Goal: Task Accomplishment & Management: Complete application form

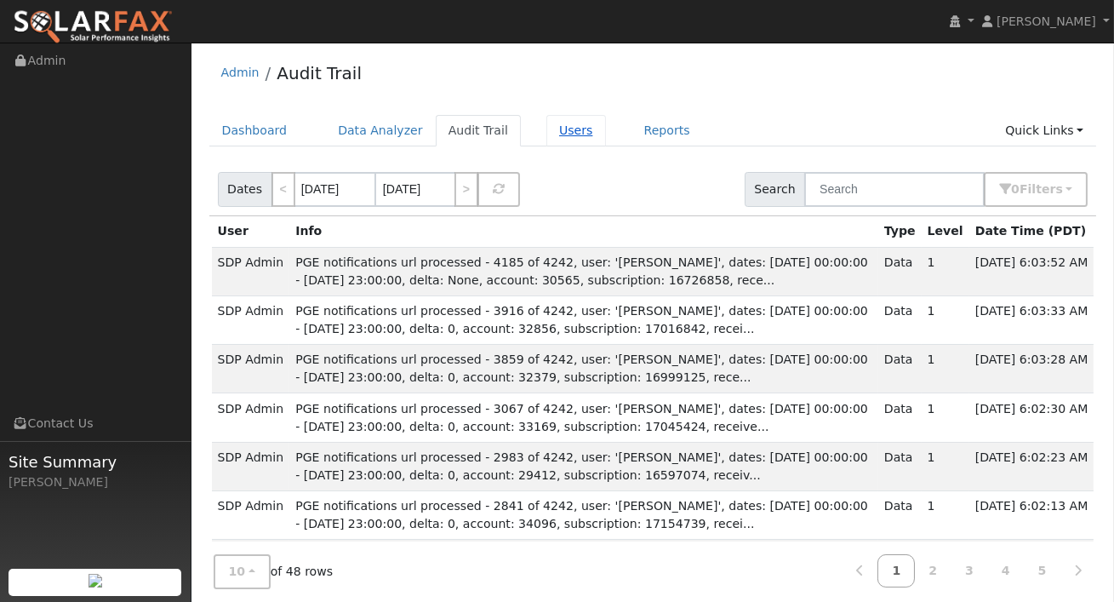
click at [558, 130] on link "Users" at bounding box center [576, 130] width 60 height 31
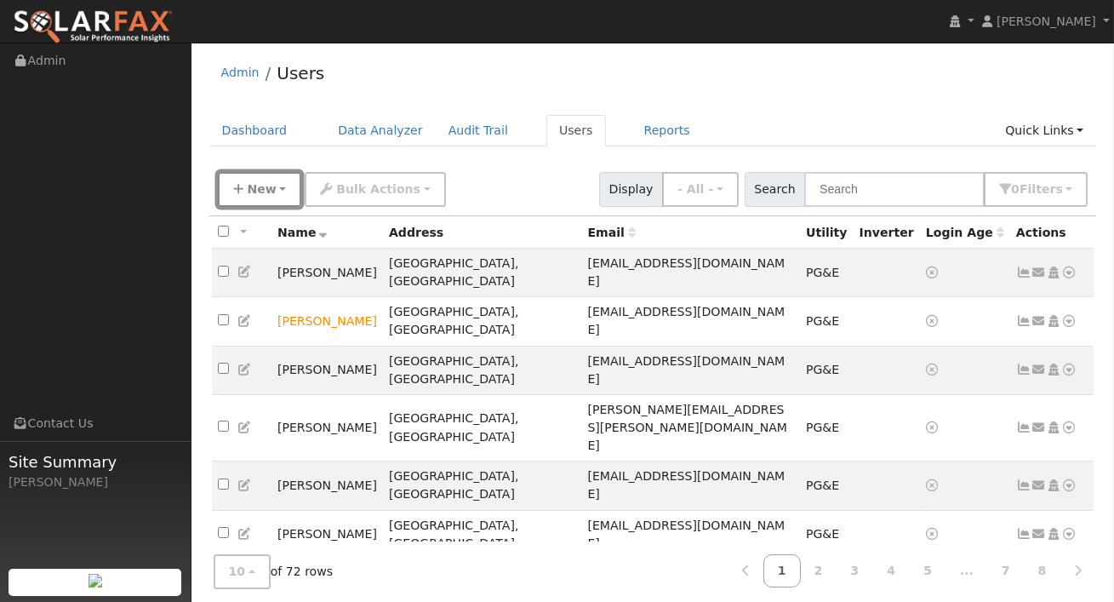
click at [276, 191] on button "New" at bounding box center [260, 189] width 84 height 35
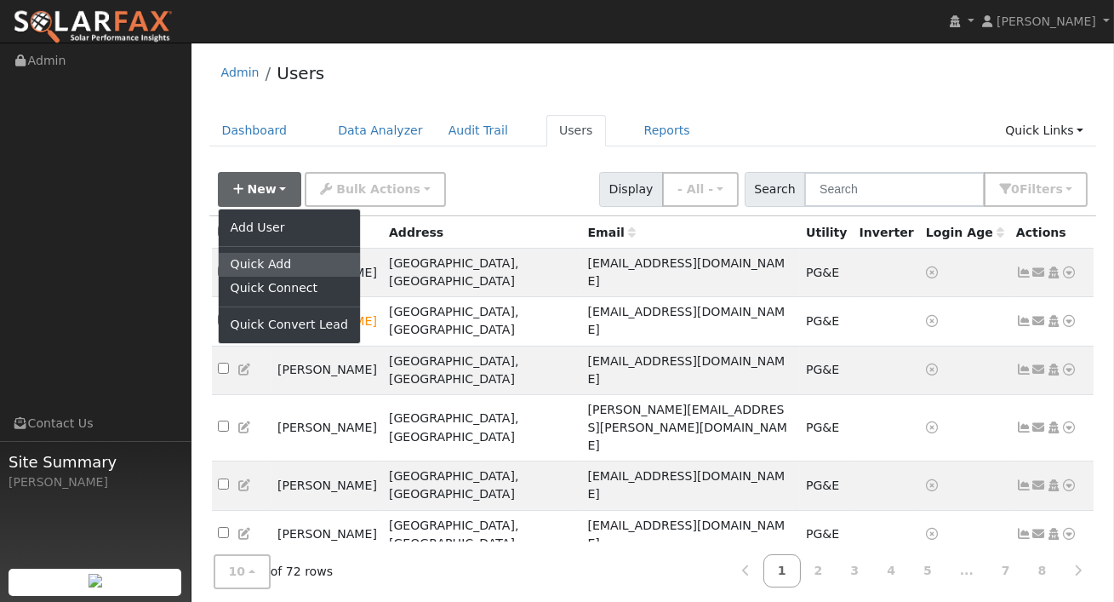
click at [271, 267] on link "Quick Add" at bounding box center [289, 265] width 141 height 24
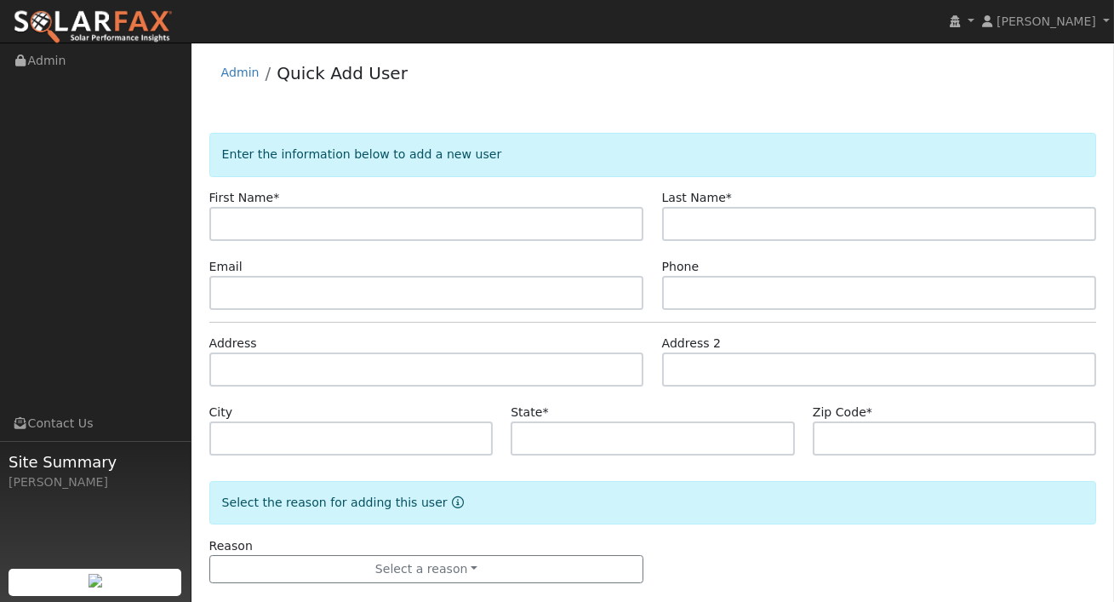
type input "4"
type input "[PERSON_NAME]"
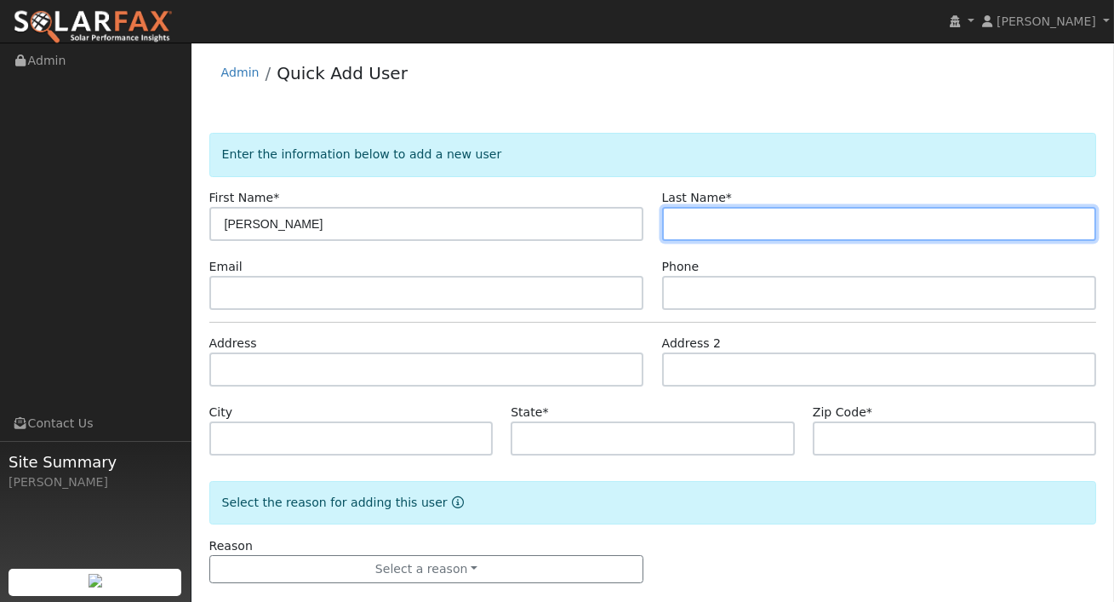
click at [759, 222] on input "text" at bounding box center [879, 224] width 435 height 34
paste input "[PERSON_NAME]"
drag, startPoint x: 714, startPoint y: 226, endPoint x: 545, endPoint y: 226, distance: 168.5
click at [545, 226] on div "First Name * [PERSON_NAME] Last Name * [PERSON_NAME]" at bounding box center [652, 215] width 905 height 52
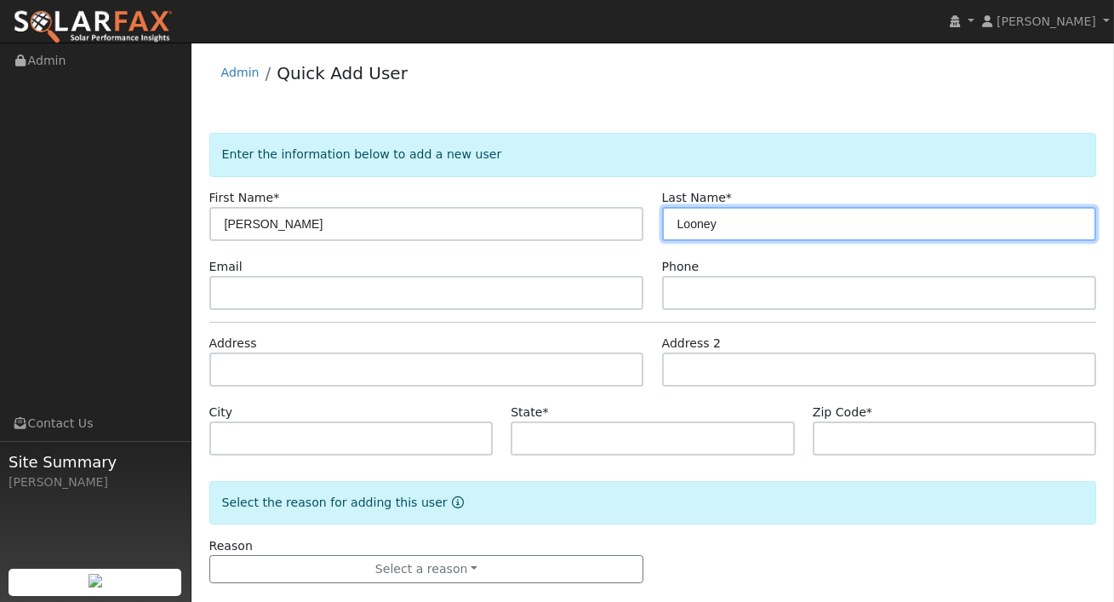
type input "Looney"
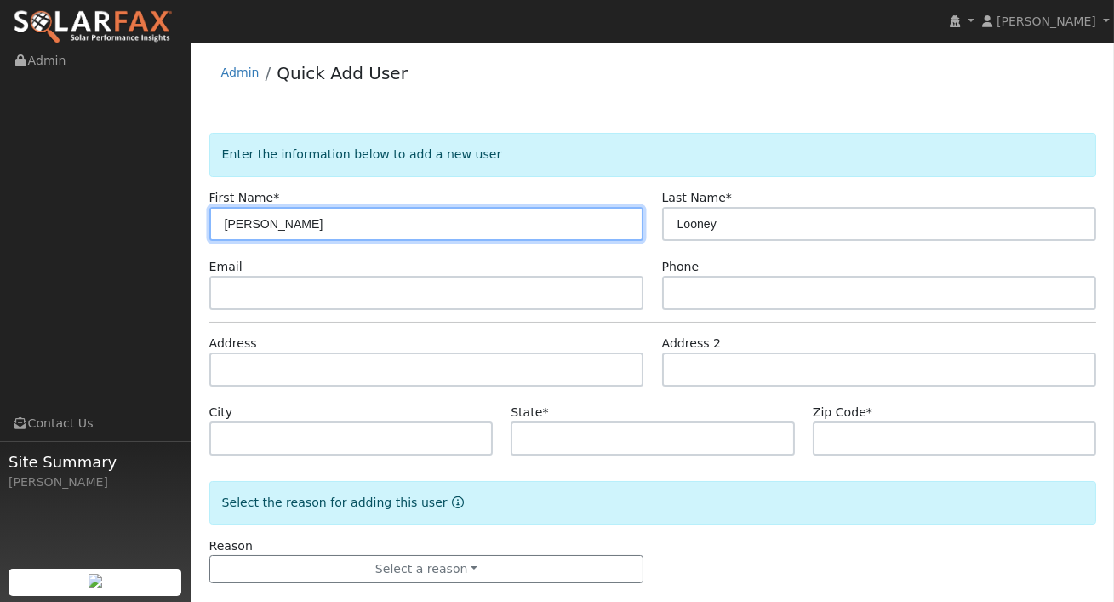
drag, startPoint x: 299, startPoint y: 223, endPoint x: 259, endPoint y: 227, distance: 40.2
click at [259, 227] on input "[PERSON_NAME]" at bounding box center [426, 224] width 435 height 34
type input "[PERSON_NAME]"
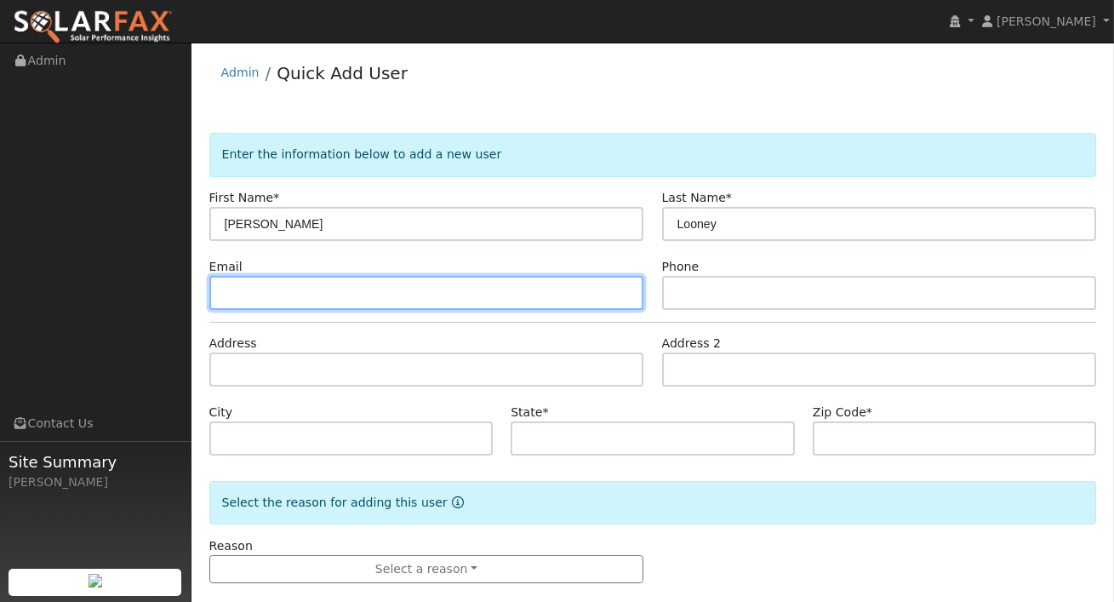
click at [334, 284] on input "text" at bounding box center [426, 293] width 435 height 34
paste input "[EMAIL_ADDRESS][DOMAIN_NAME]"
type input "[EMAIL_ADDRESS][DOMAIN_NAME]"
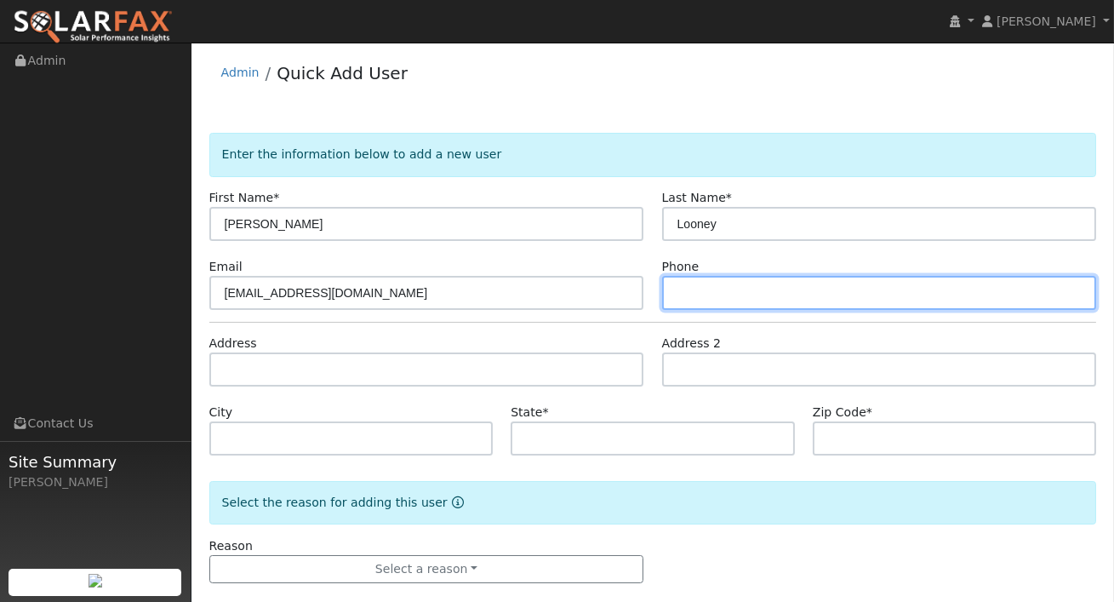
drag, startPoint x: 717, startPoint y: 288, endPoint x: 728, endPoint y: 305, distance: 21.0
click at [716, 288] on input "text" at bounding box center [879, 293] width 435 height 34
paste input "7079728818"
type input "7079728818"
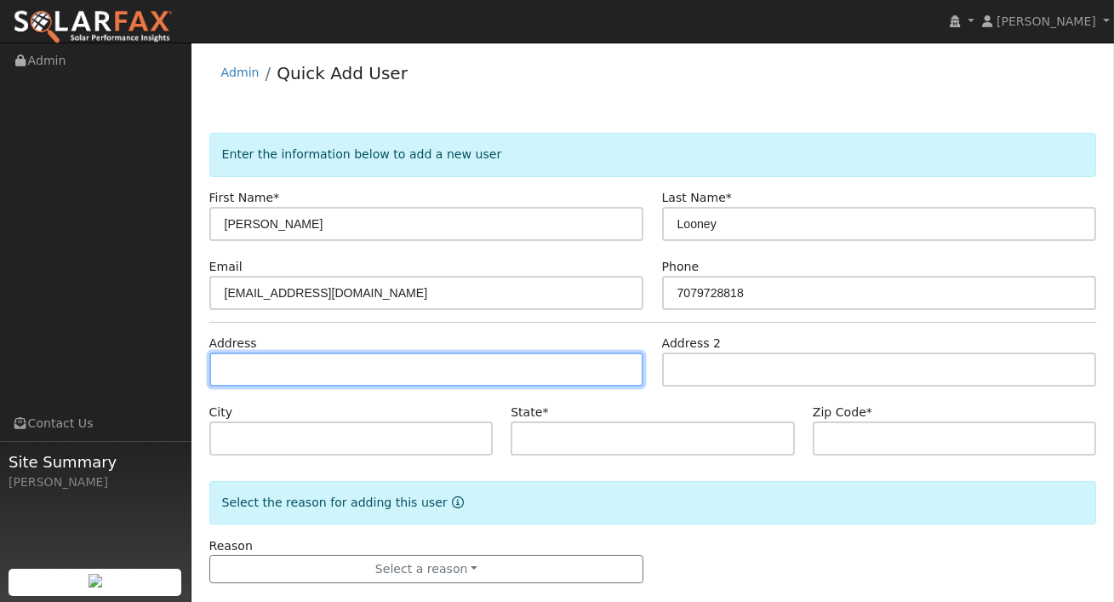
click at [375, 361] on input "text" at bounding box center [426, 369] width 435 height 34
paste input "2801 Old River Rd Ukiah CA, 95482"
type input "2801 Old River Road"
type input "Ukiah"
type input "CA"
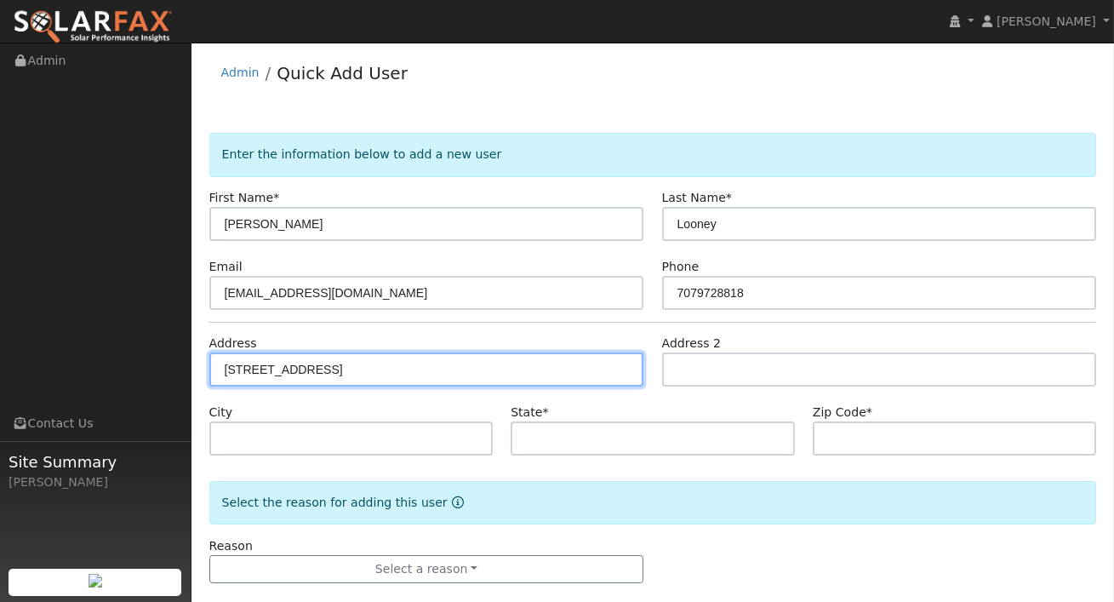
type input "95482"
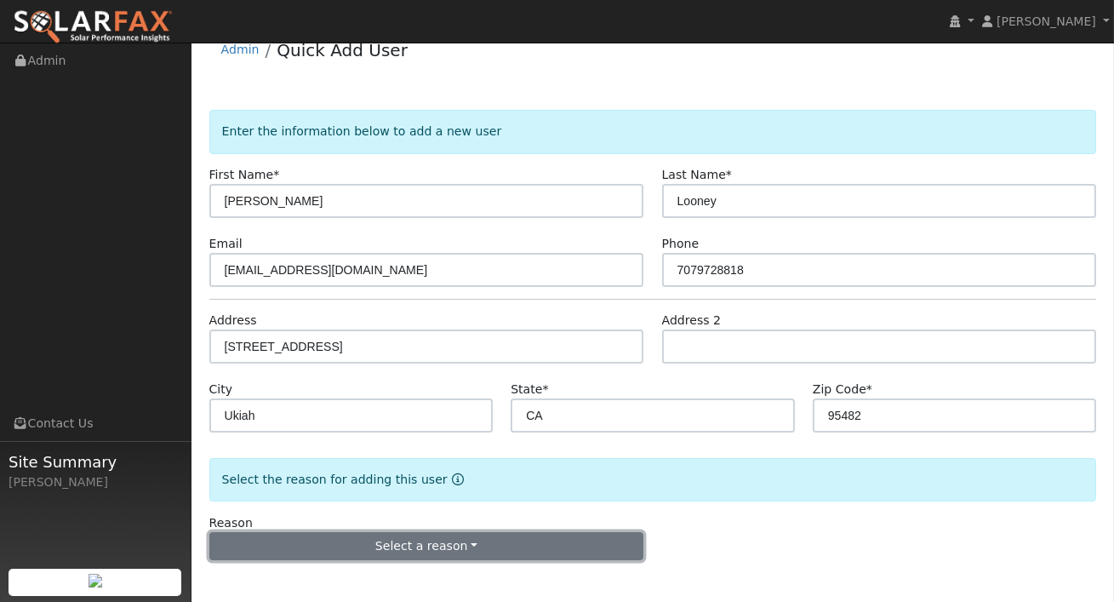
click at [420, 547] on button "Select a reason" at bounding box center [426, 546] width 435 height 29
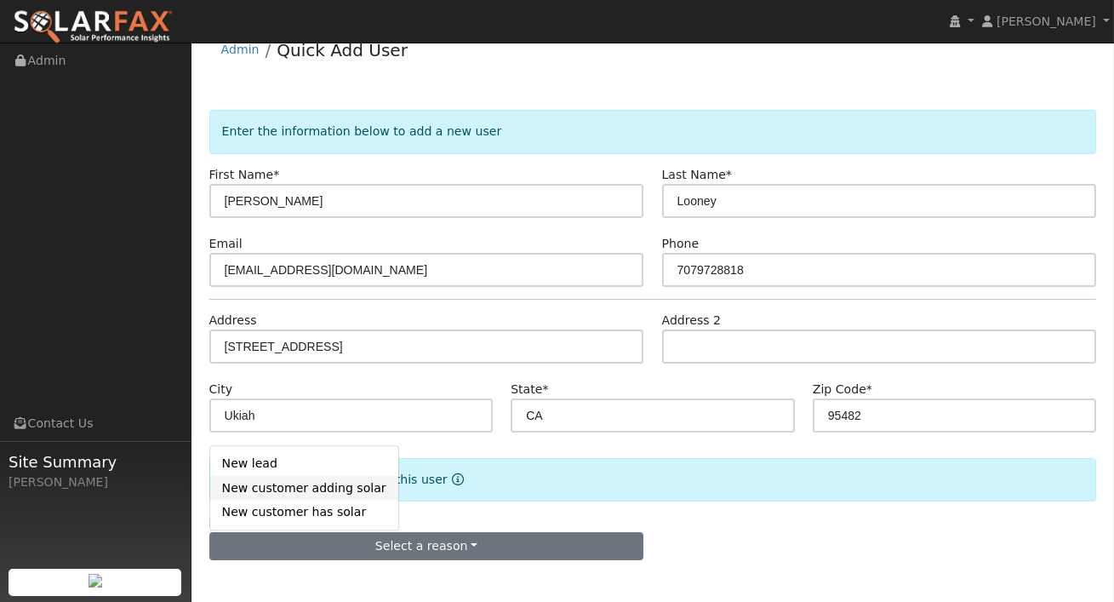
click at [277, 487] on link "New customer adding solar" at bounding box center [304, 488] width 188 height 24
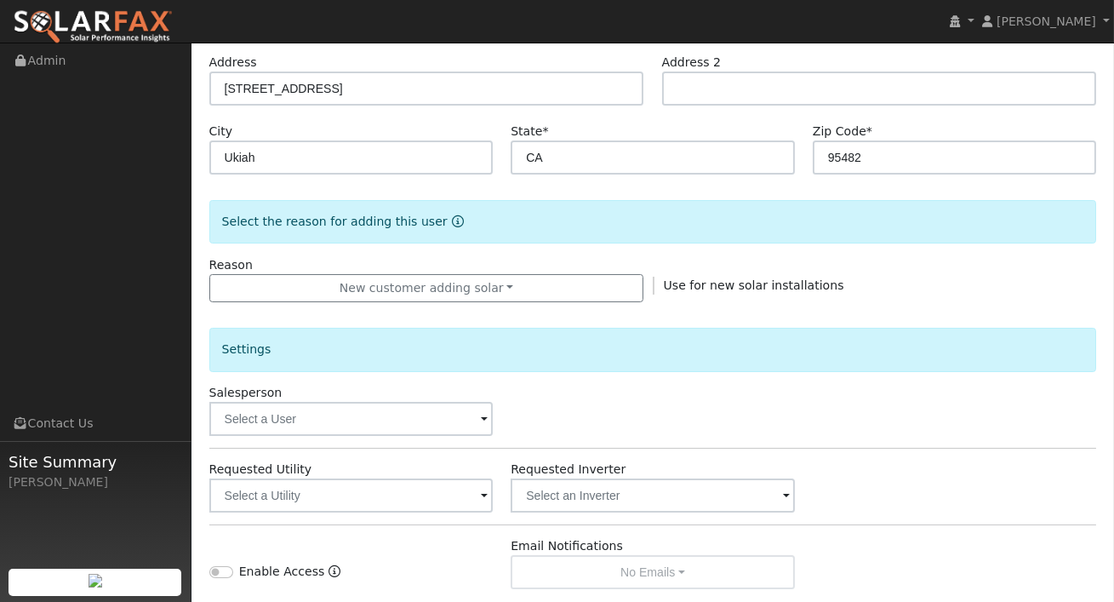
scroll to position [283, 0]
click at [477, 409] on input "text" at bounding box center [351, 417] width 284 height 34
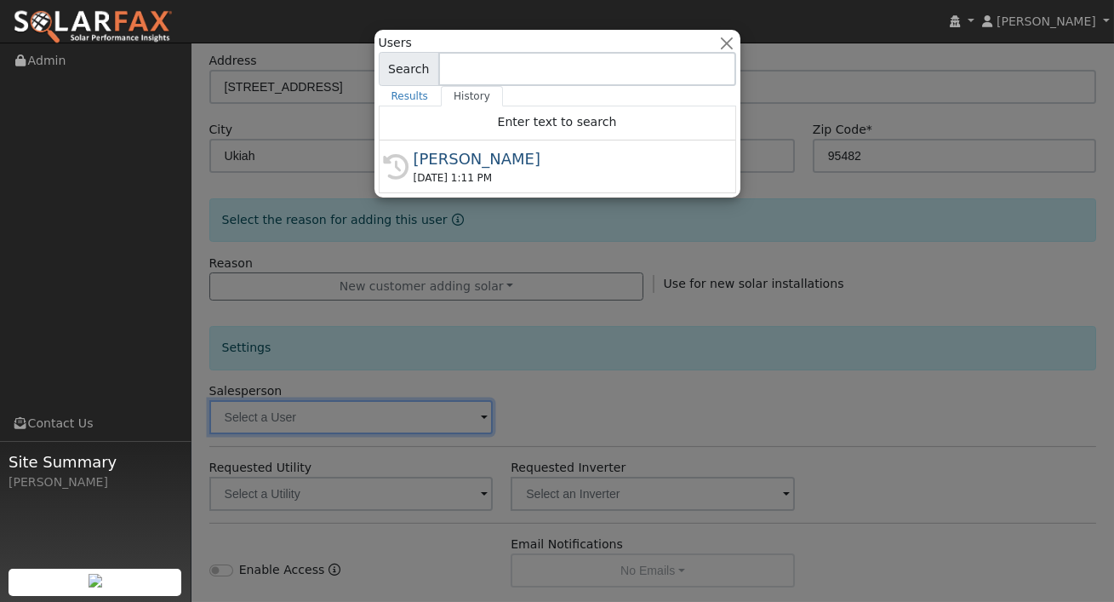
click at [442, 171] on div "08/21/2025 1:11 PM" at bounding box center [565, 177] width 303 height 15
type input "[PERSON_NAME]"
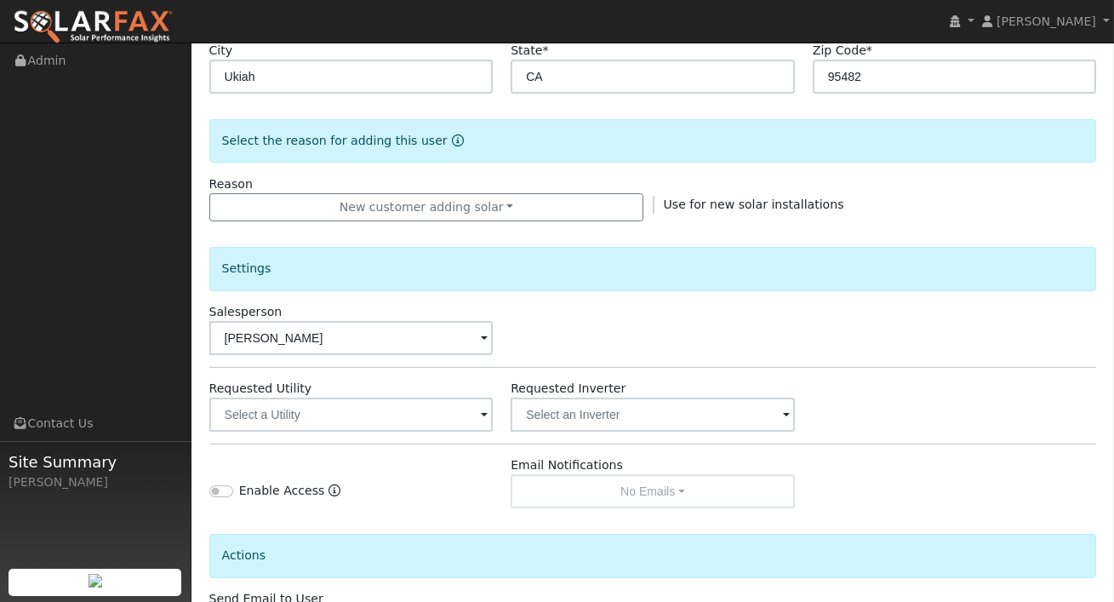
scroll to position [390, 0]
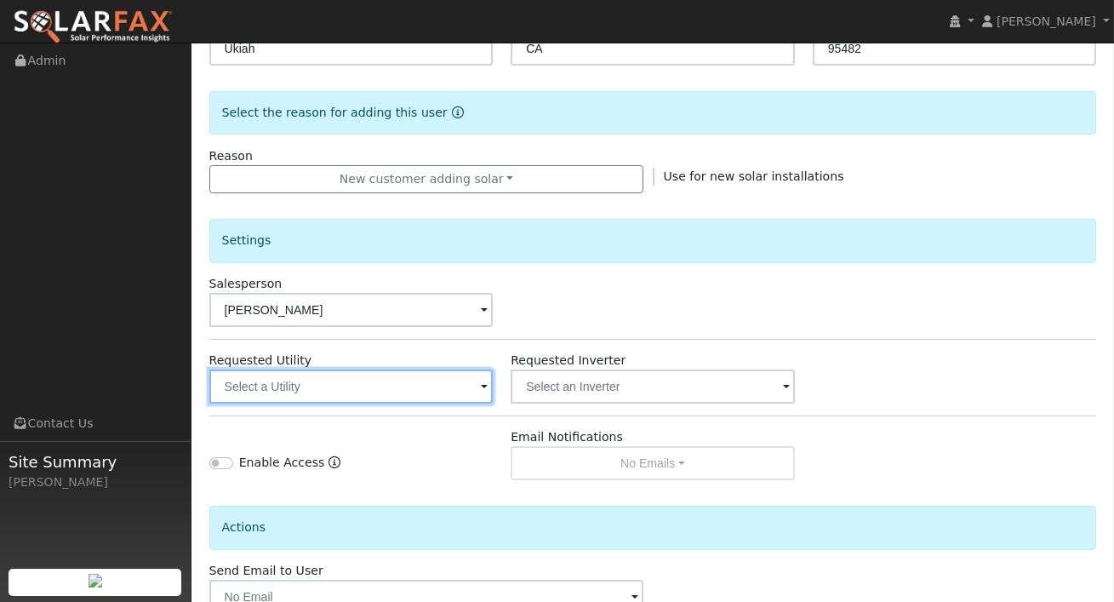
click at [388, 372] on input "text" at bounding box center [351, 386] width 284 height 34
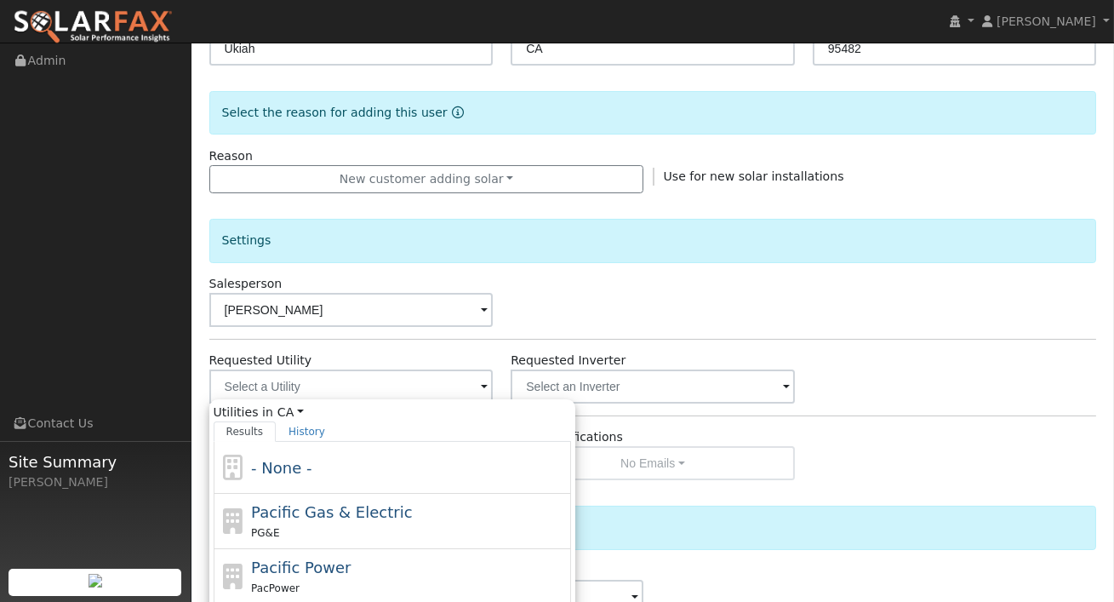
click at [374, 511] on span "Pacific Gas & Electric" at bounding box center [331, 512] width 161 height 18
type input "Pacific Gas & Electric"
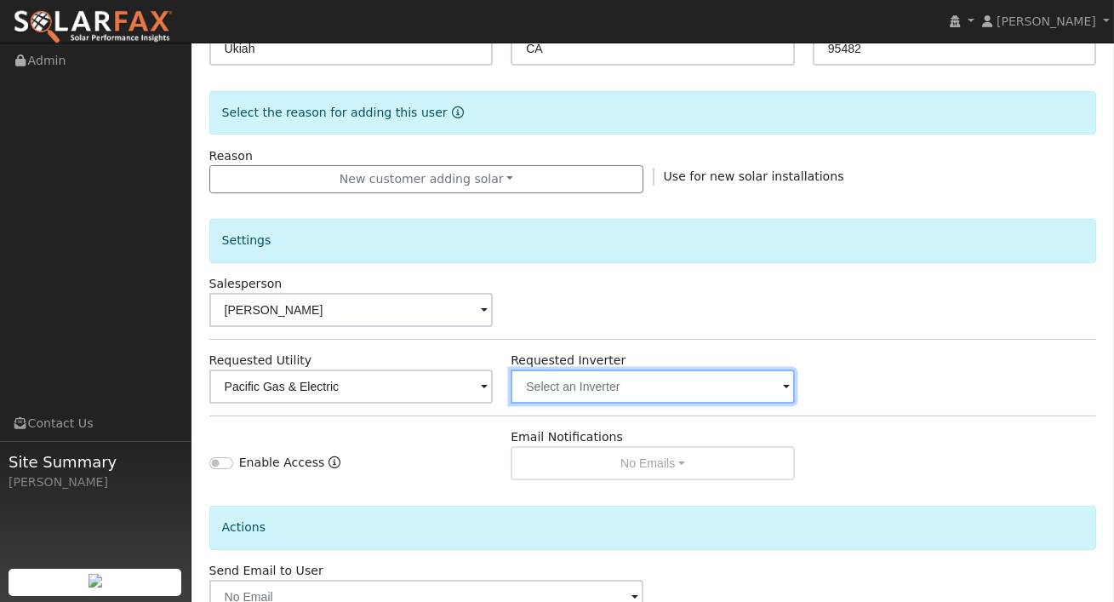
click at [494, 385] on input "text" at bounding box center [351, 386] width 284 height 34
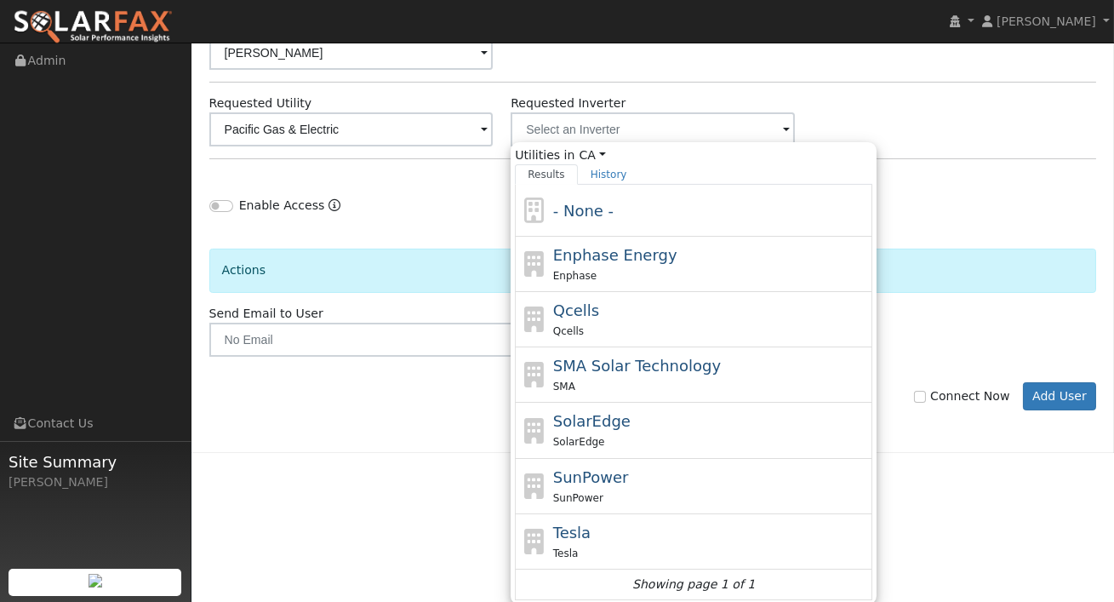
click at [584, 523] on span "Tesla" at bounding box center [571, 532] width 37 height 18
type input "Tesla"
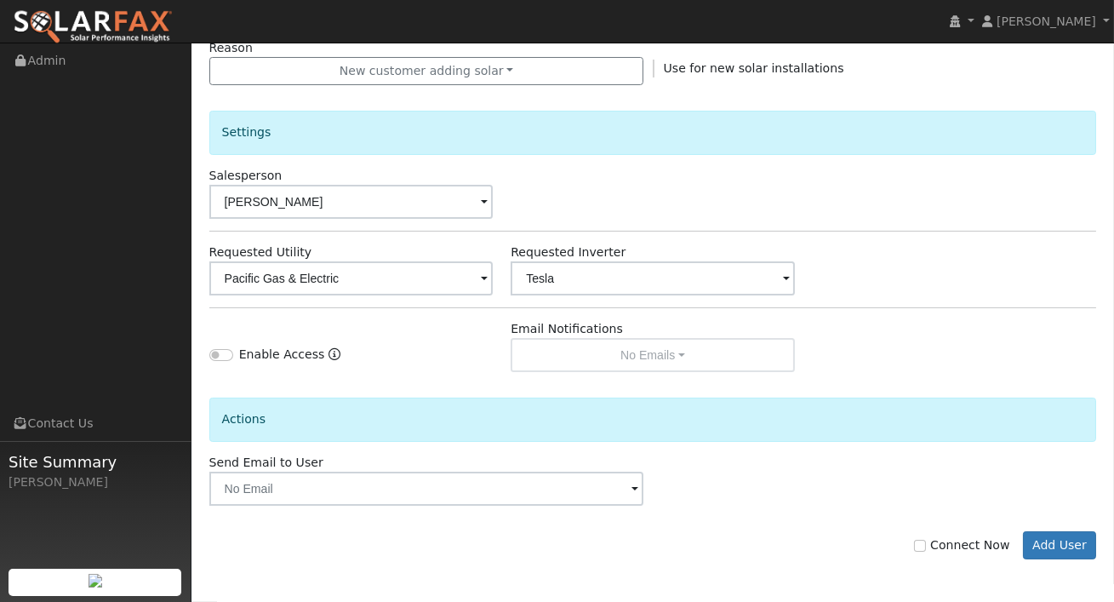
scroll to position [497, 0]
drag, startPoint x: 927, startPoint y: 543, endPoint x: 948, endPoint y: 545, distance: 21.3
click at [926, 544] on input "Connect Now" at bounding box center [920, 546] width 12 height 12
checkbox input "true"
click at [1048, 539] on button "Add User" at bounding box center [1060, 546] width 74 height 29
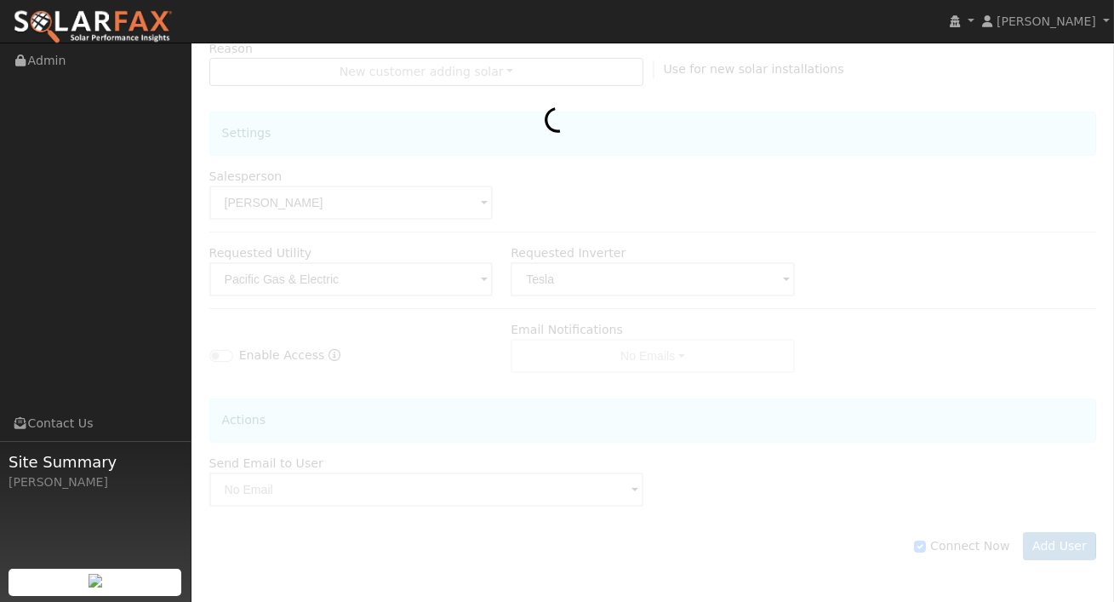
click at [829, 434] on div at bounding box center [653, 115] width 888 height 958
click at [120, 16] on img at bounding box center [93, 27] width 160 height 36
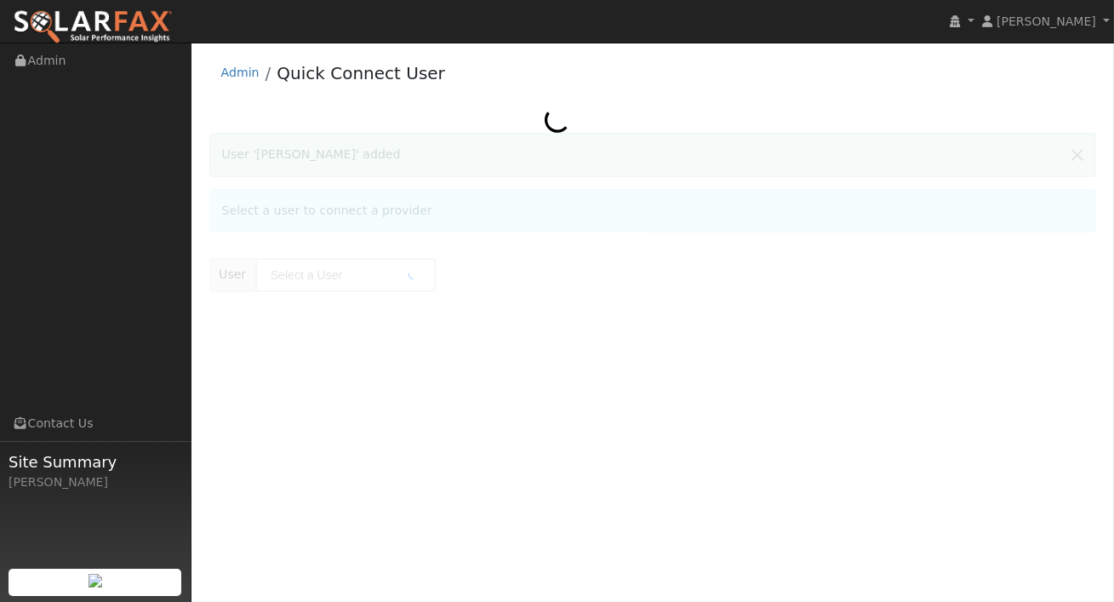
type input "[PERSON_NAME]"
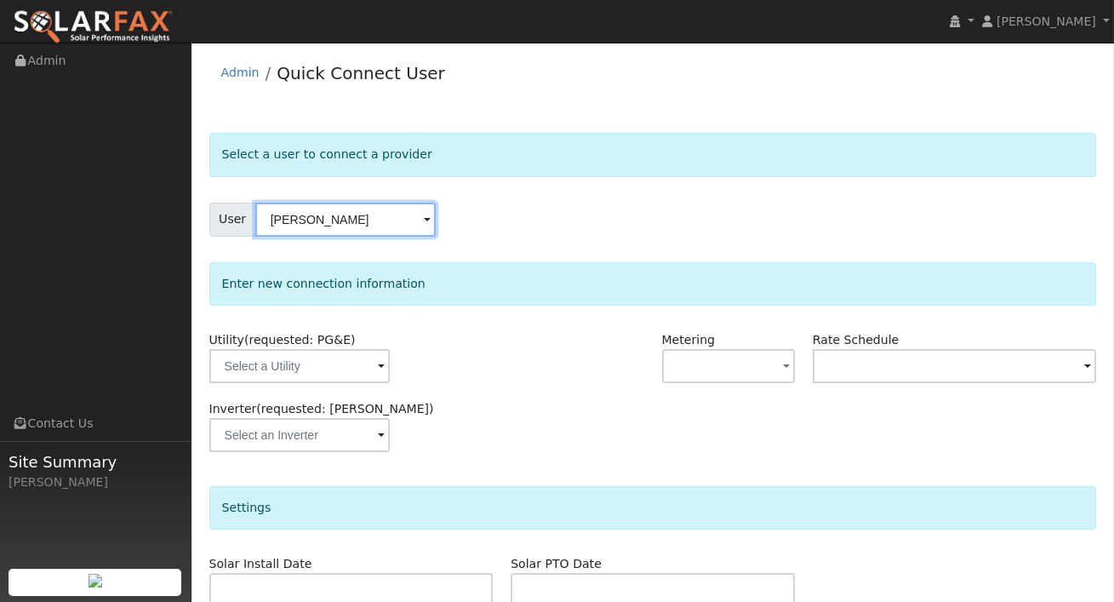
scroll to position [5, 0]
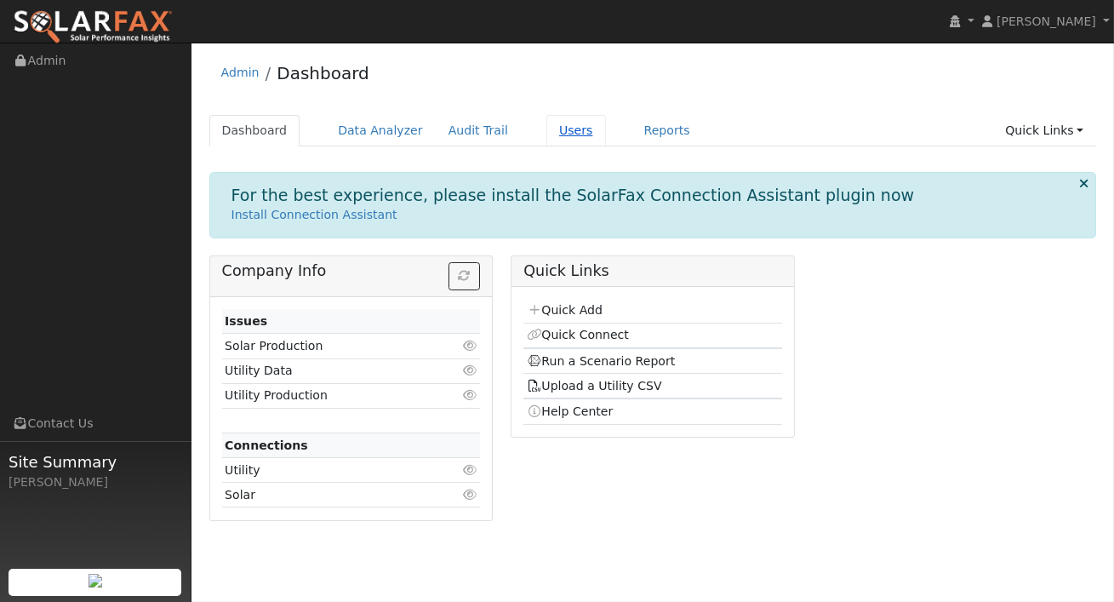
click at [568, 128] on link "Users" at bounding box center [576, 130] width 60 height 31
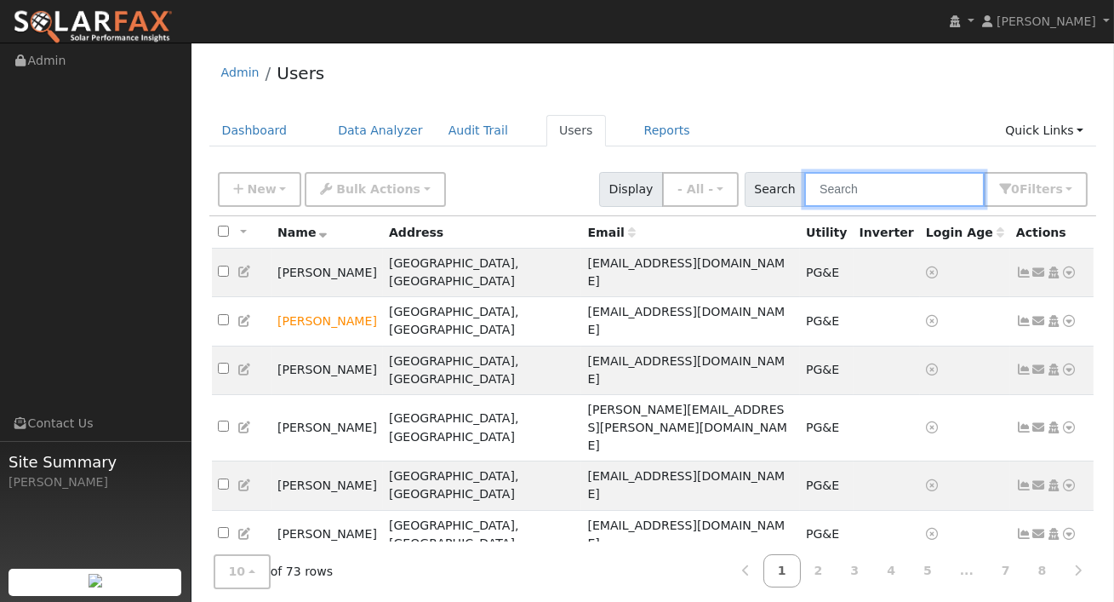
click at [874, 181] on input "text" at bounding box center [894, 189] width 180 height 35
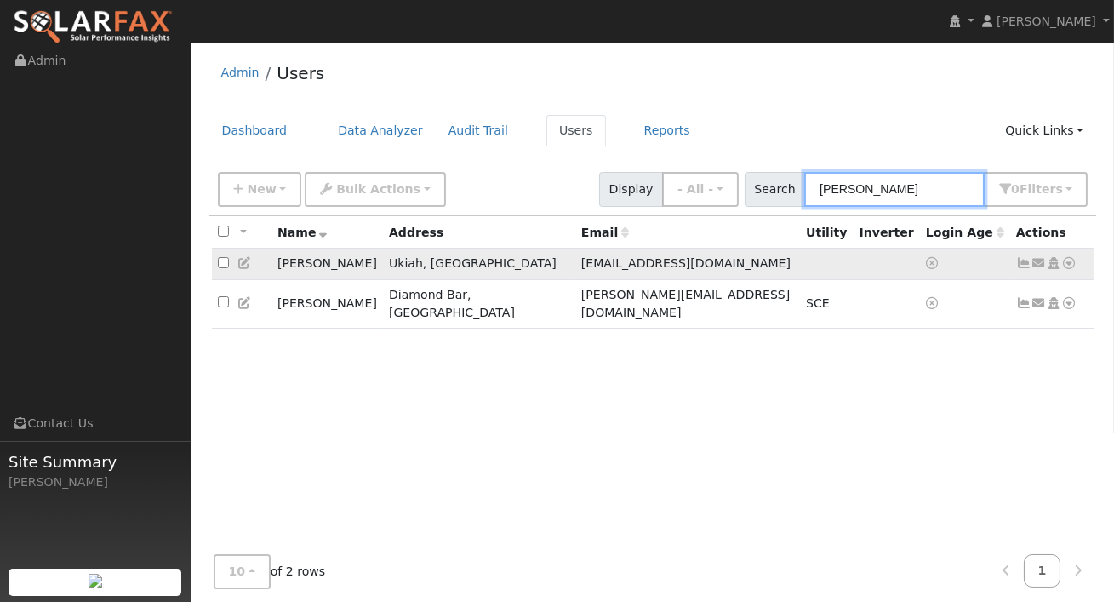
type input "randy"
click at [1073, 261] on icon at bounding box center [1069, 263] width 15 height 12
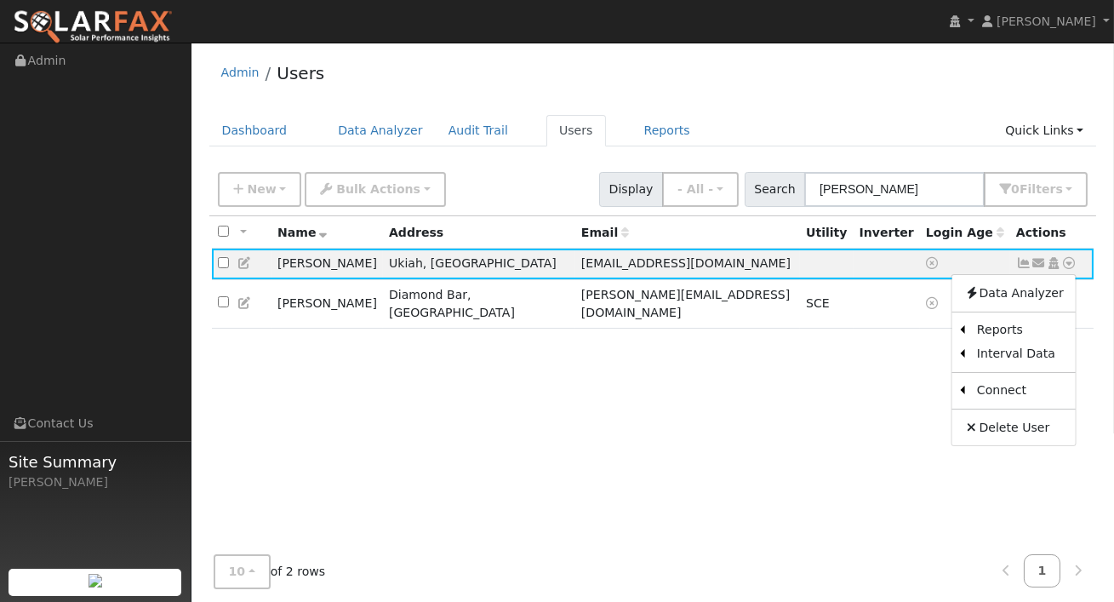
click at [0, 0] on link "Utility" at bounding box center [0, 0] width 0 height 0
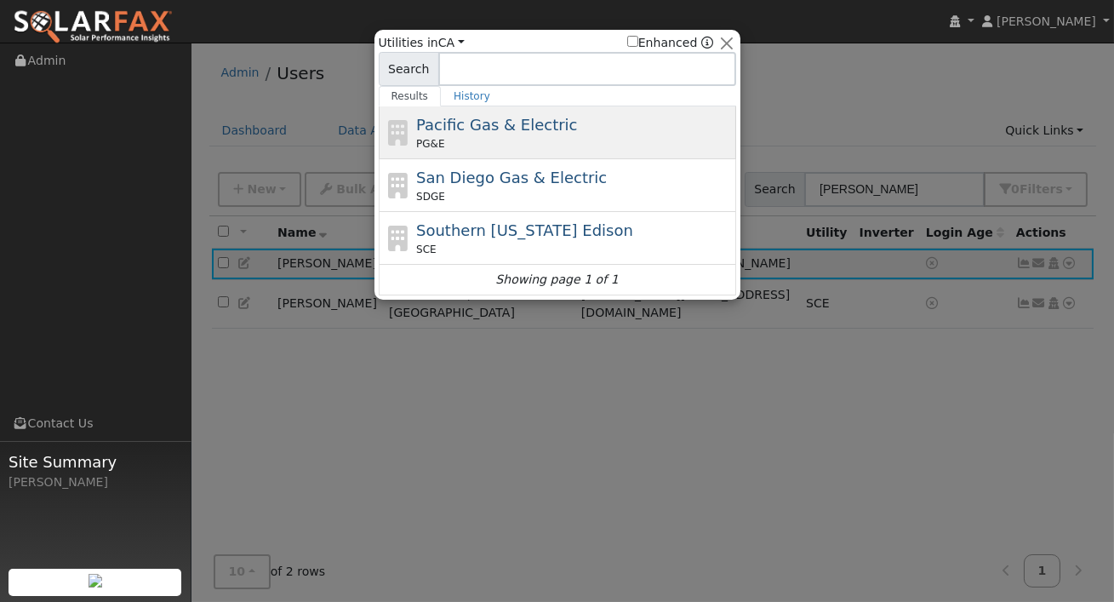
click at [468, 129] on span "Pacific Gas & Electric" at bounding box center [496, 125] width 161 height 18
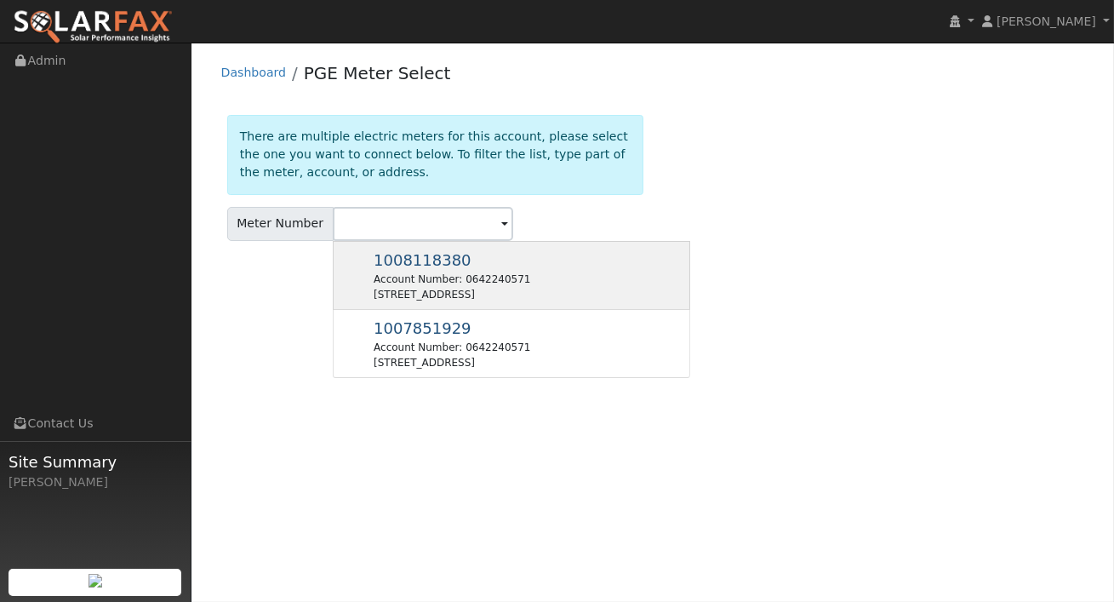
click at [464, 260] on div "1008118380 Account Number: 0642240571 [STREET_ADDRESS]" at bounding box center [452, 275] width 157 height 54
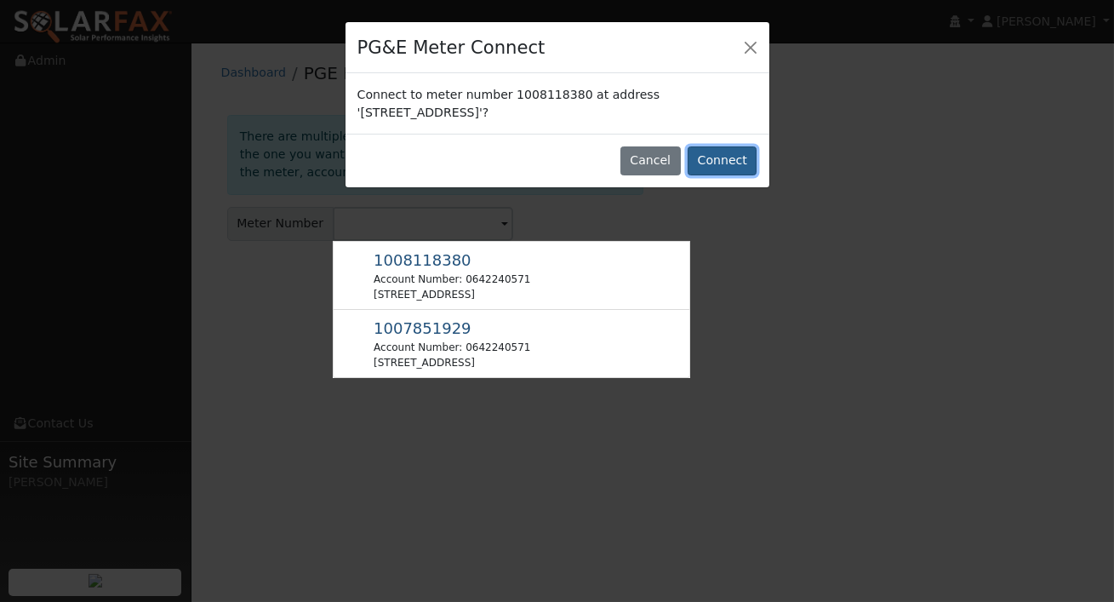
click at [741, 157] on button "Connect" at bounding box center [722, 160] width 69 height 29
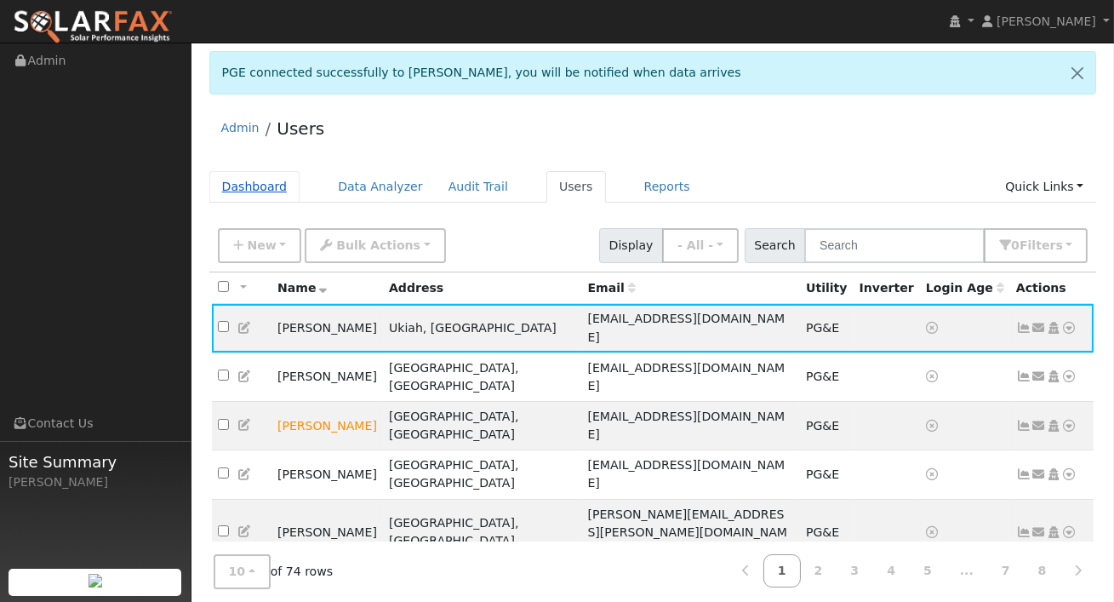
click at [258, 187] on link "Dashboard" at bounding box center [254, 186] width 91 height 31
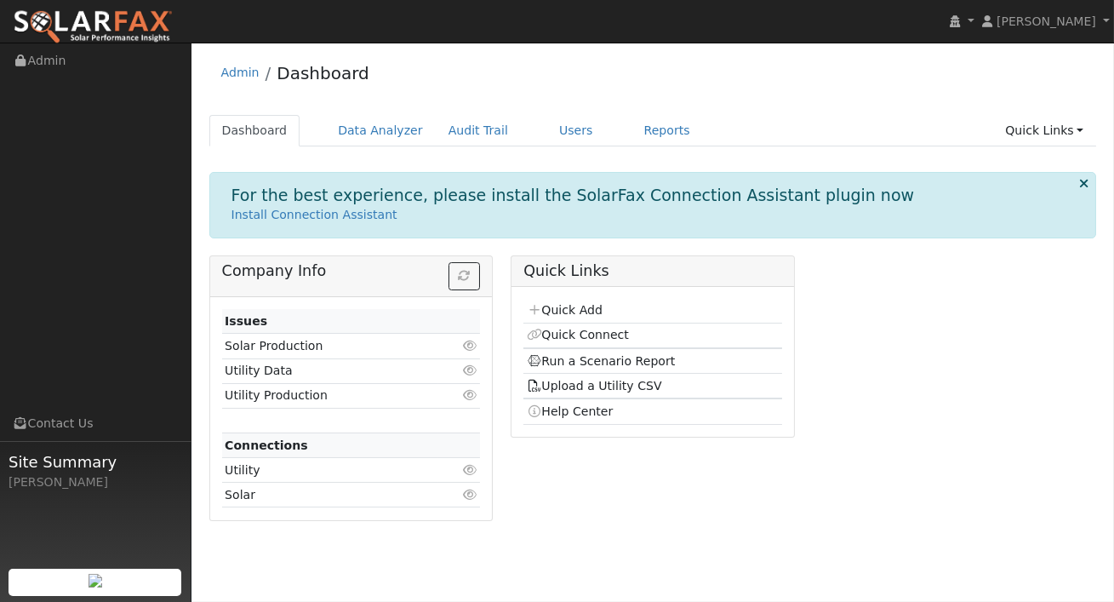
click at [565, 350] on td "Run a Scenario Report" at bounding box center [652, 361] width 258 height 26
click at [568, 361] on link "Run a Scenario Report" at bounding box center [601, 361] width 149 height 14
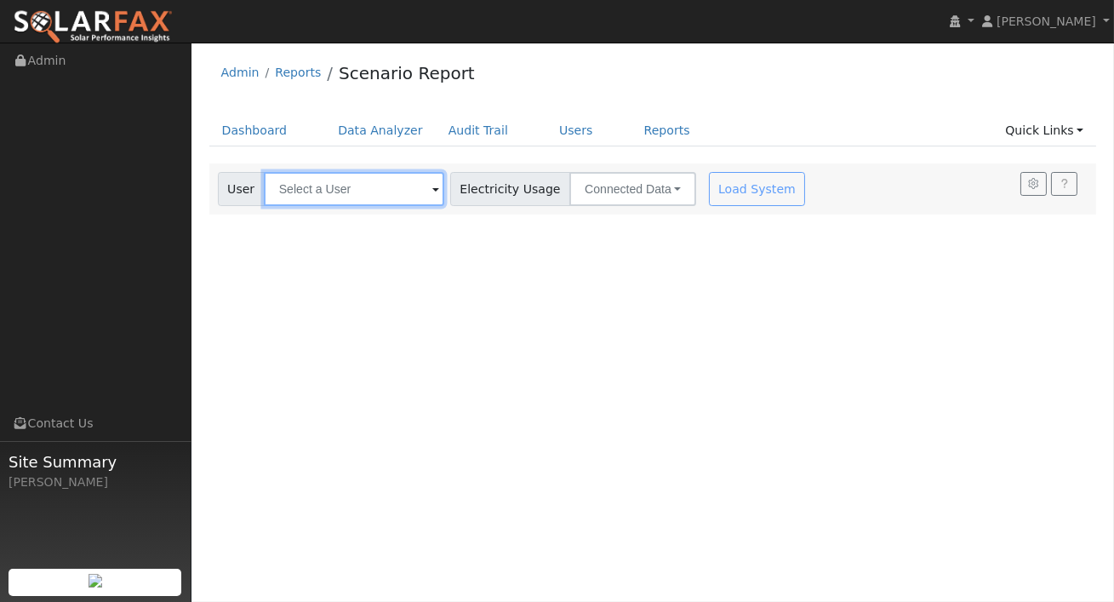
click at [394, 186] on input "text" at bounding box center [354, 189] width 180 height 34
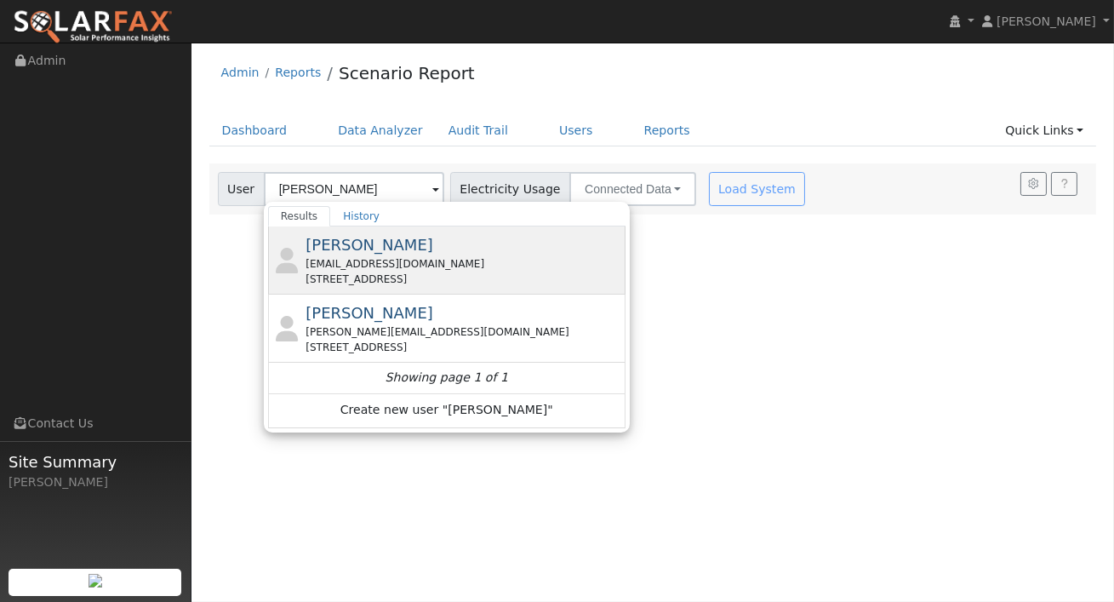
click at [385, 251] on span "[PERSON_NAME]" at bounding box center [369, 245] width 128 height 18
type input "[PERSON_NAME]"
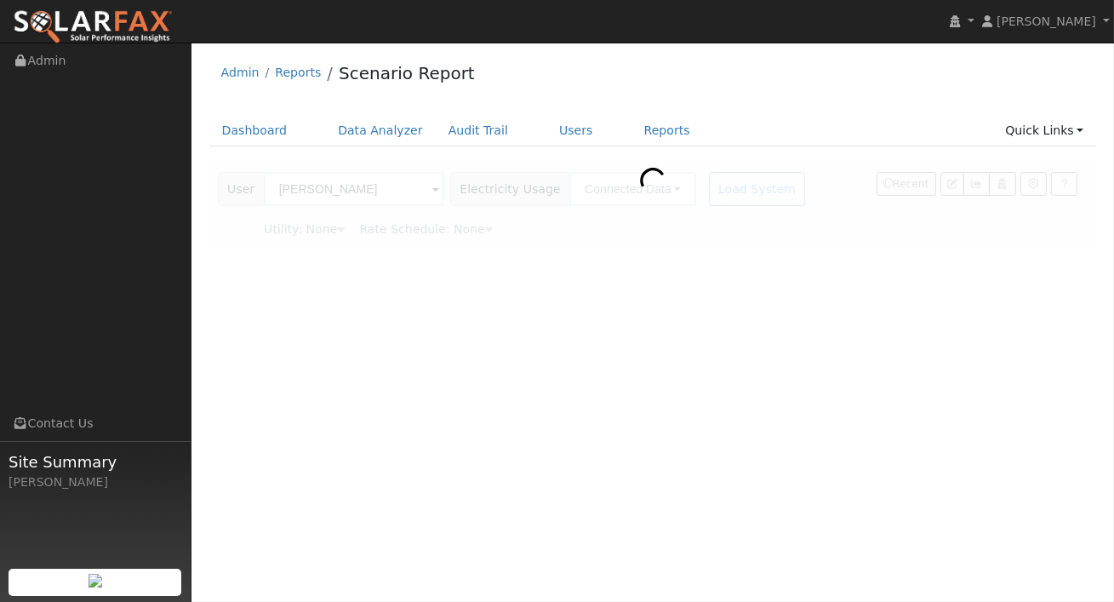
type input "Pacific Gas & Electric"
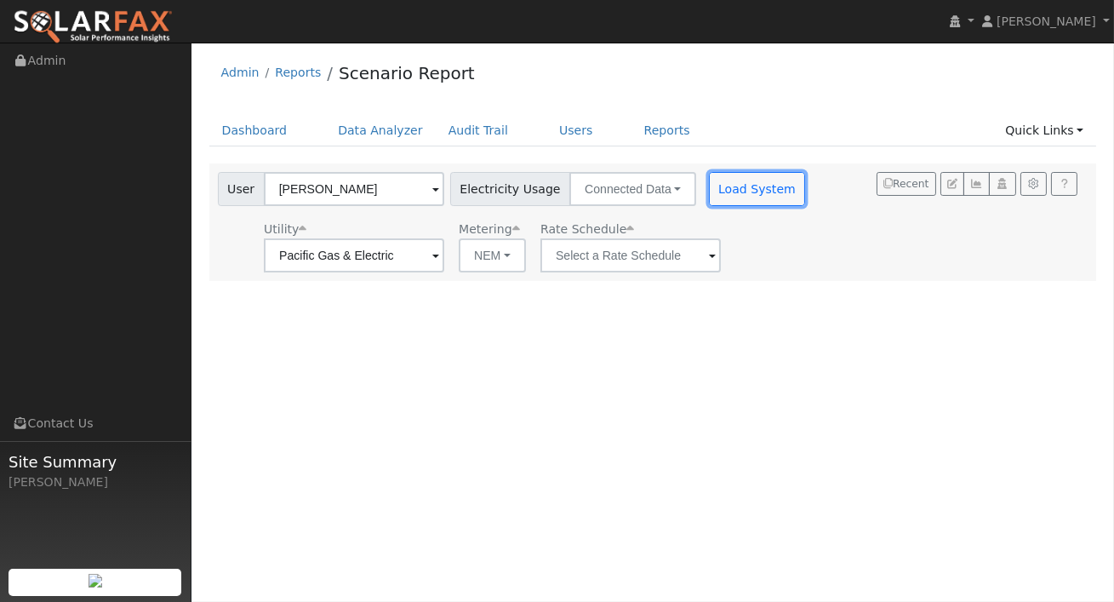
drag, startPoint x: 722, startPoint y: 190, endPoint x: 748, endPoint y: 254, distance: 69.1
click at [722, 190] on button "Load System" at bounding box center [757, 189] width 97 height 34
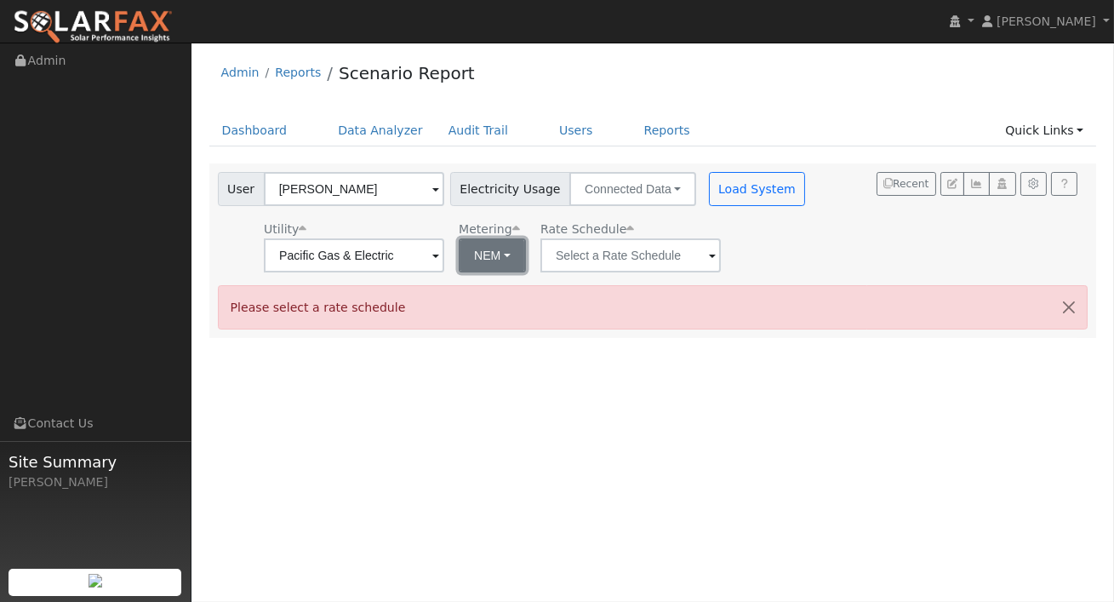
click at [476, 250] on button "NEM" at bounding box center [492, 255] width 67 height 34
click at [475, 310] on link "NBT" at bounding box center [498, 317] width 118 height 24
type input "E-ELEC"
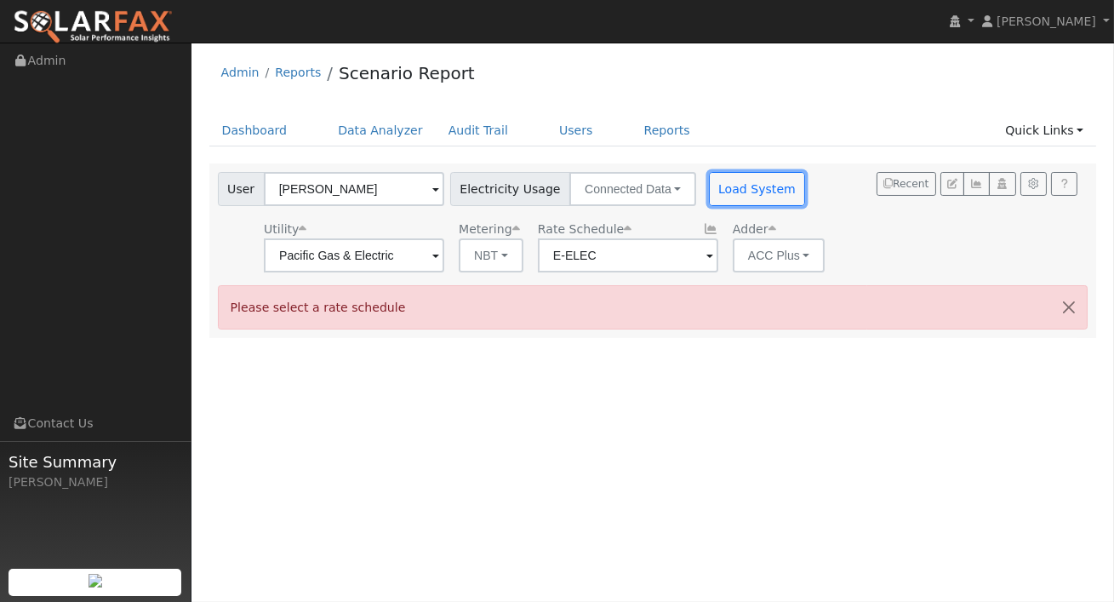
click at [735, 199] on button "Load System" at bounding box center [757, 189] width 97 height 34
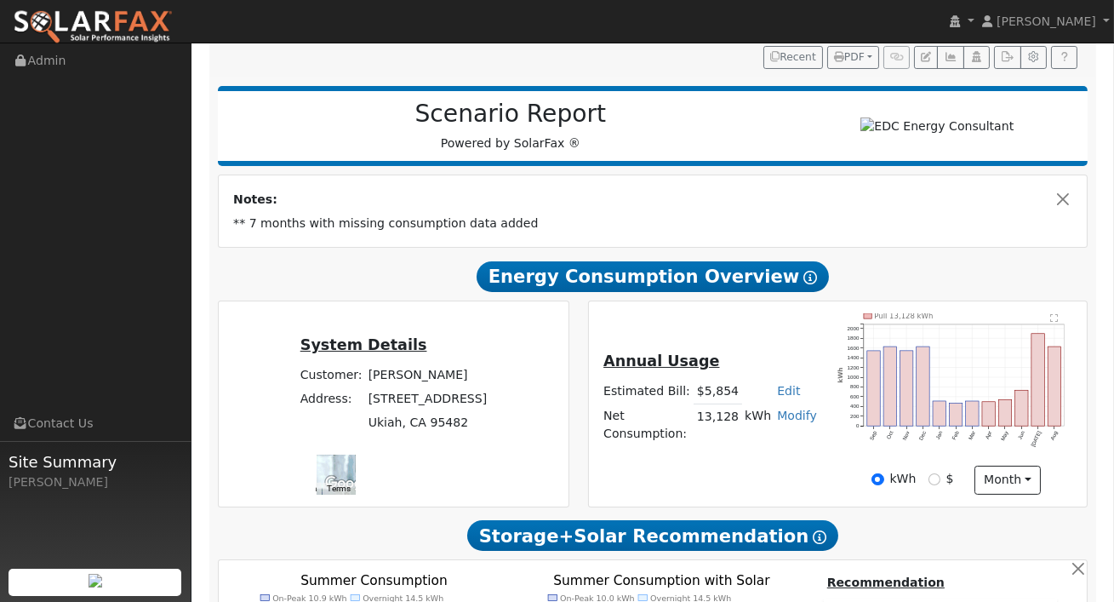
scroll to position [200, 0]
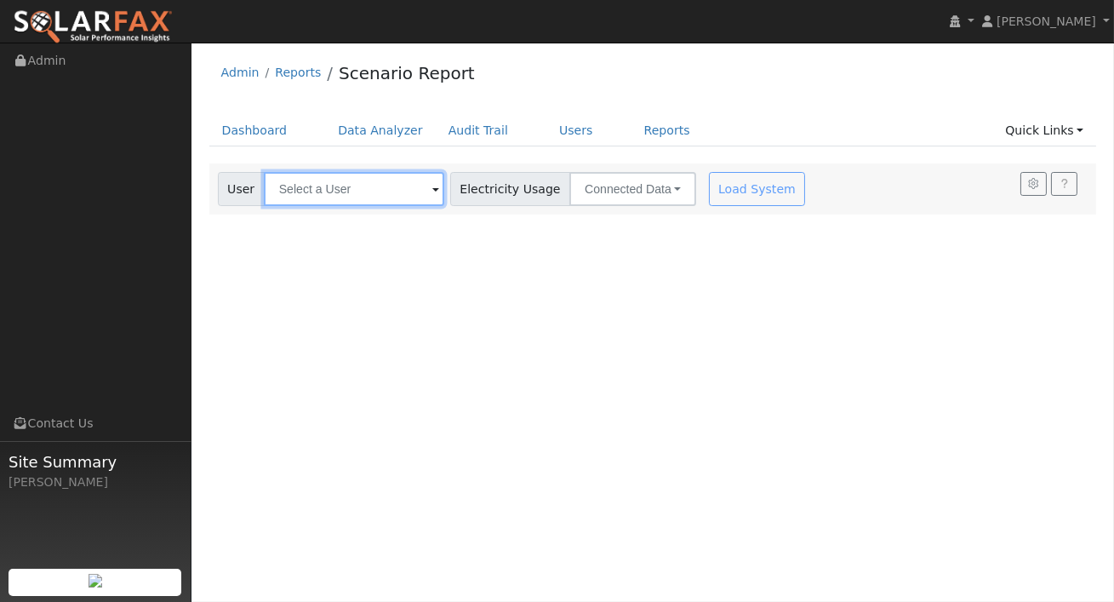
click at [403, 182] on input "text" at bounding box center [354, 189] width 180 height 34
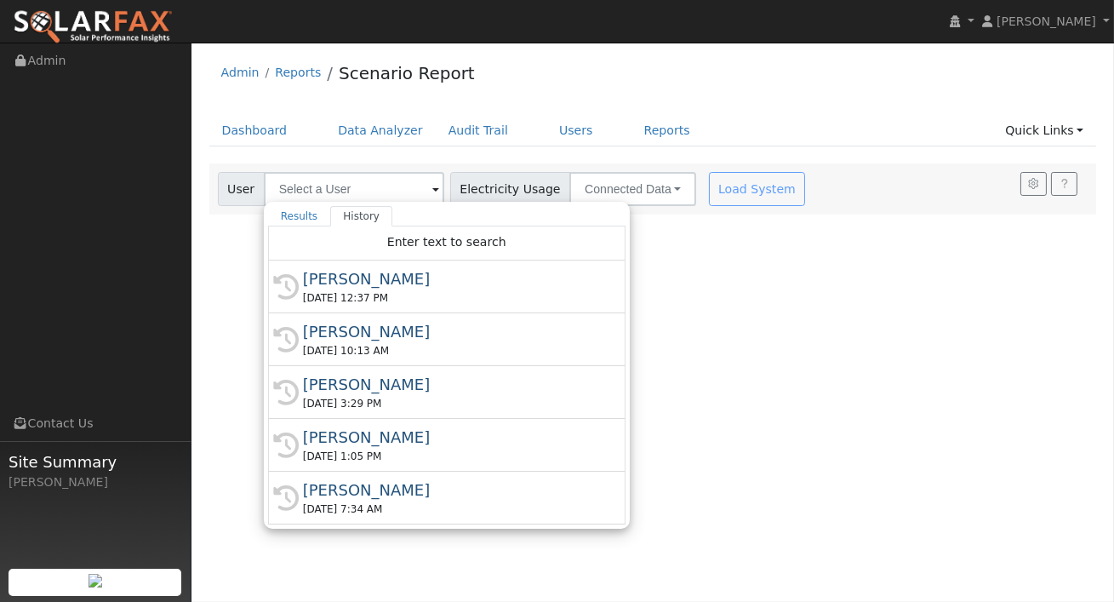
drag, startPoint x: 382, startPoint y: 270, endPoint x: 373, endPoint y: 266, distance: 10.0
click at [382, 270] on div "[PERSON_NAME]" at bounding box center [454, 278] width 303 height 23
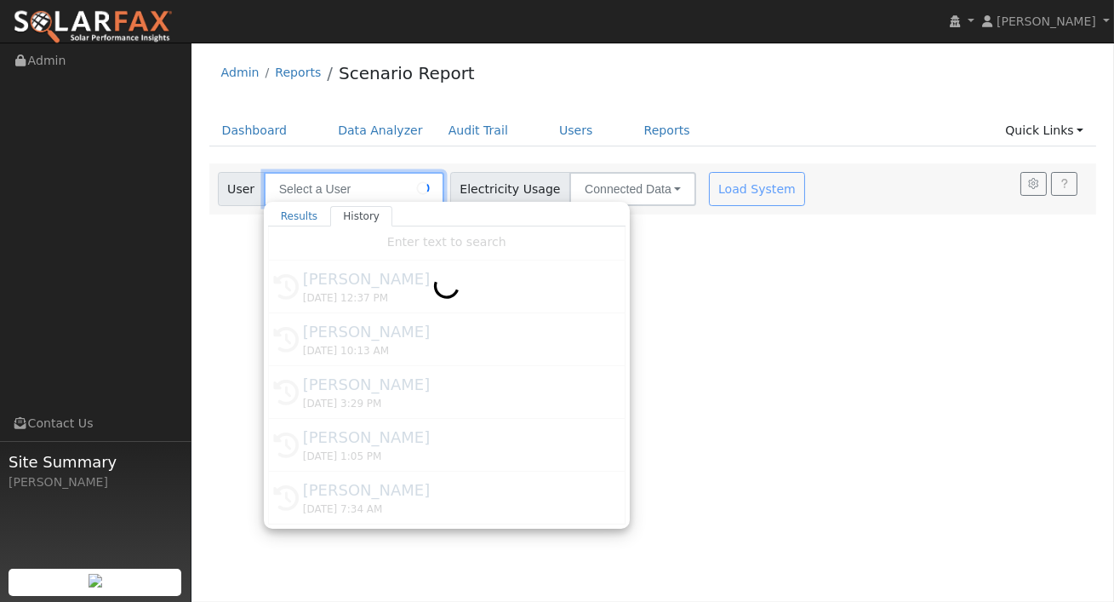
type input "[PERSON_NAME]"
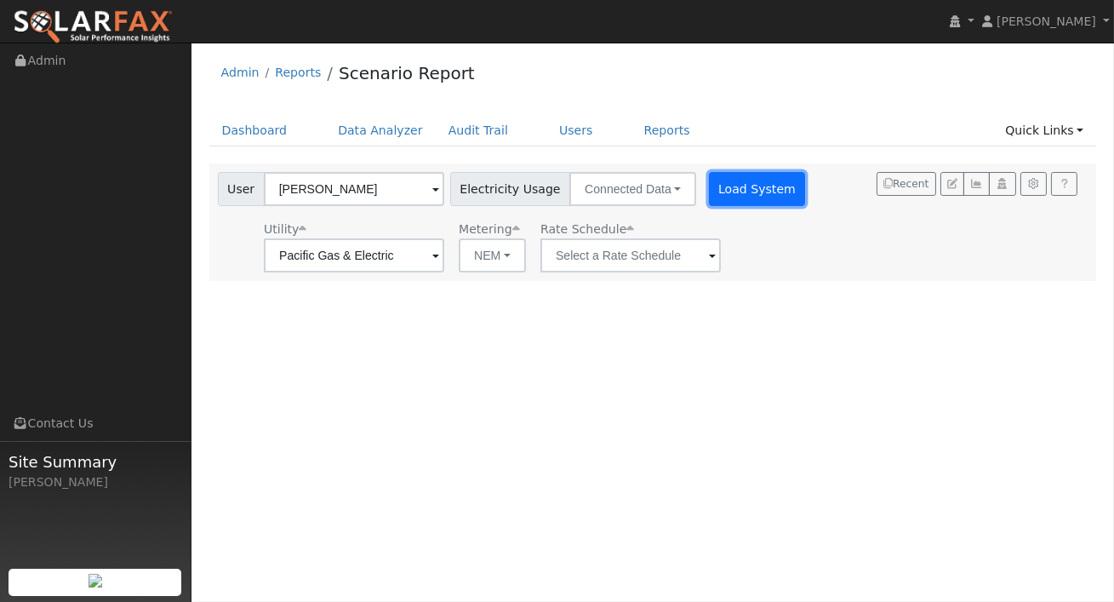
click at [722, 182] on button "Load System" at bounding box center [757, 189] width 97 height 34
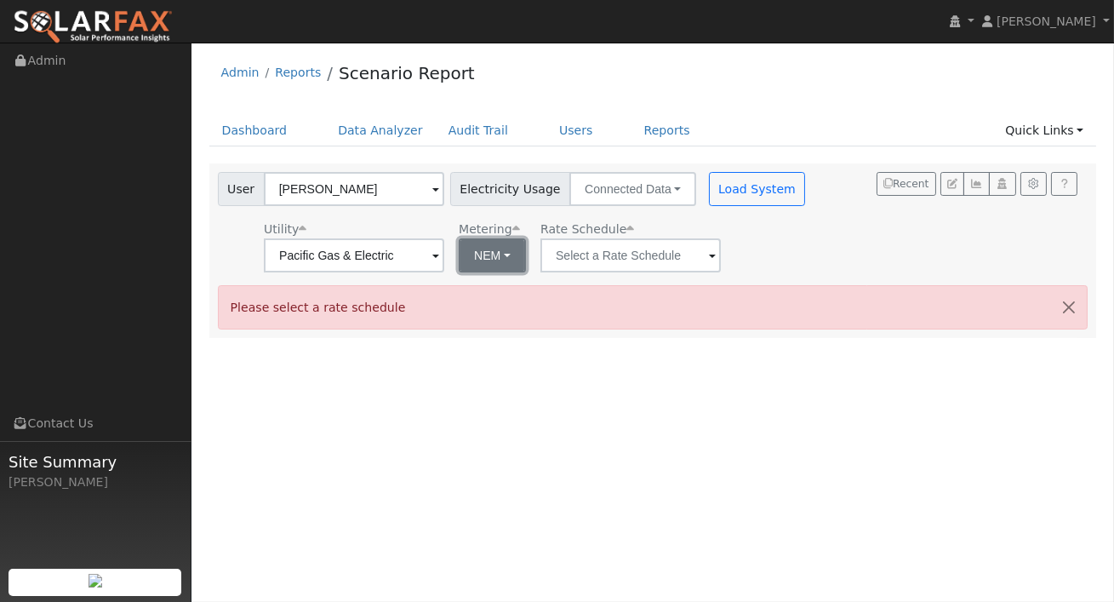
click at [490, 264] on button "NEM" at bounding box center [492, 255] width 67 height 34
drag, startPoint x: 476, startPoint y: 320, endPoint x: 588, endPoint y: 248, distance: 133.1
click at [476, 320] on link "NBT" at bounding box center [498, 317] width 118 height 24
type input "E-ELEC"
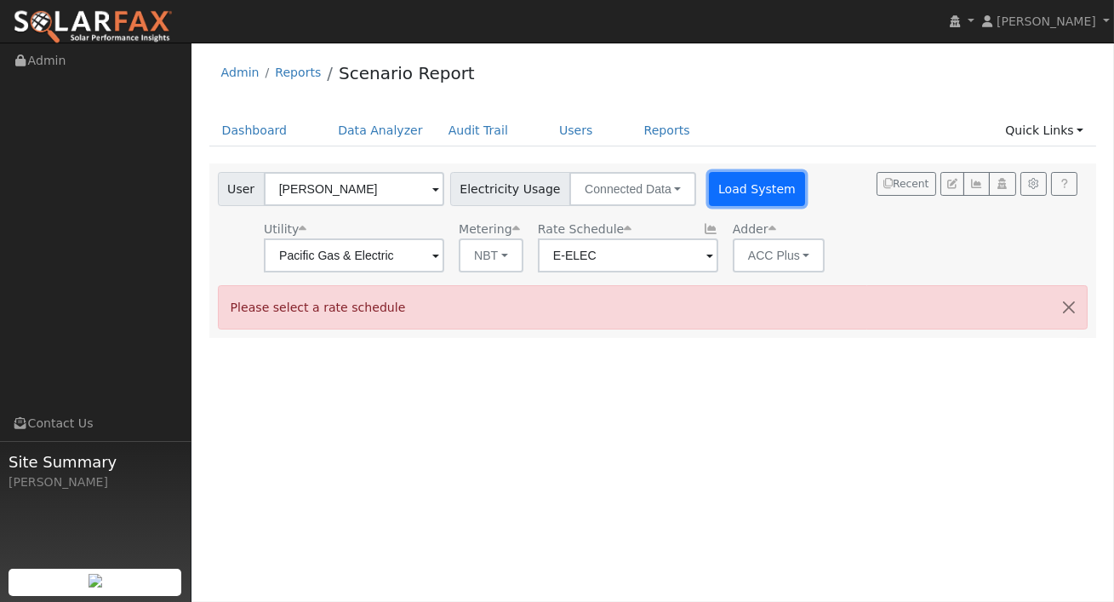
click at [712, 192] on button "Load System" at bounding box center [757, 189] width 97 height 34
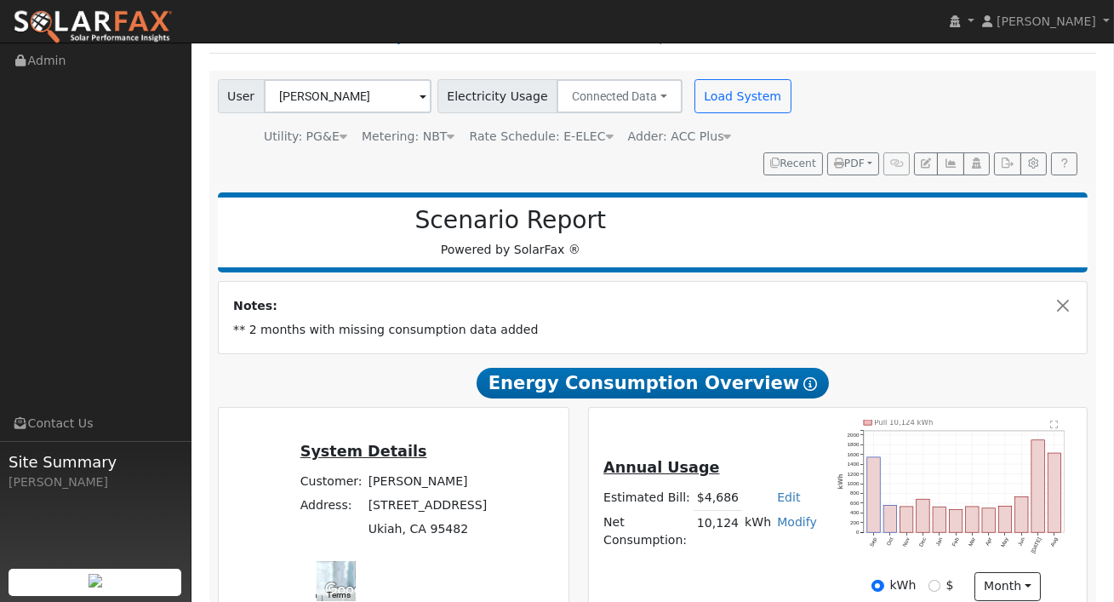
scroll to position [111, 0]
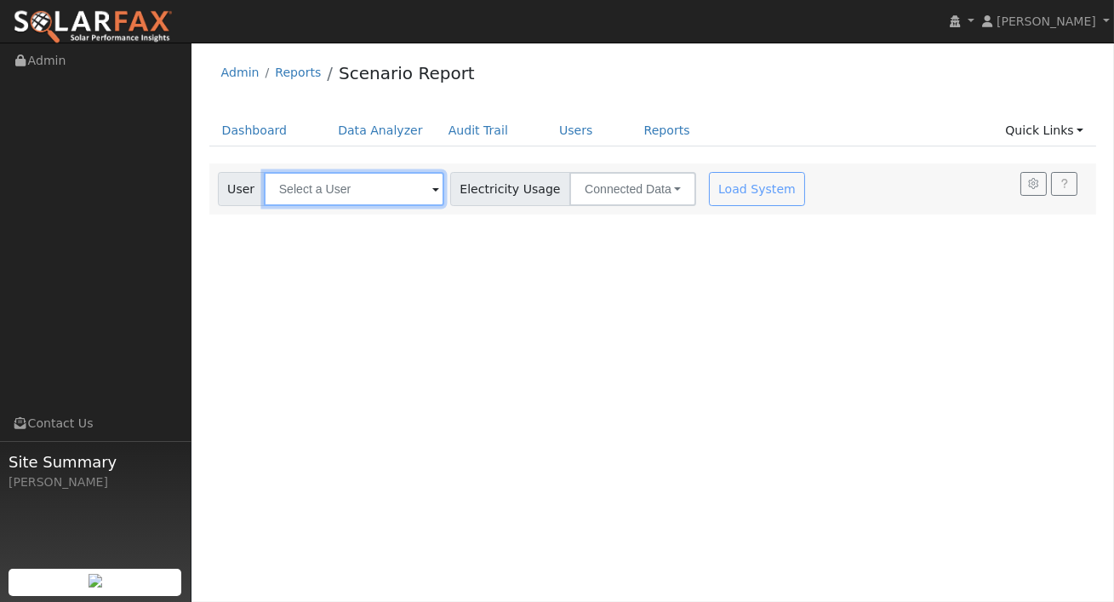
click at [288, 194] on input "text" at bounding box center [354, 189] width 180 height 34
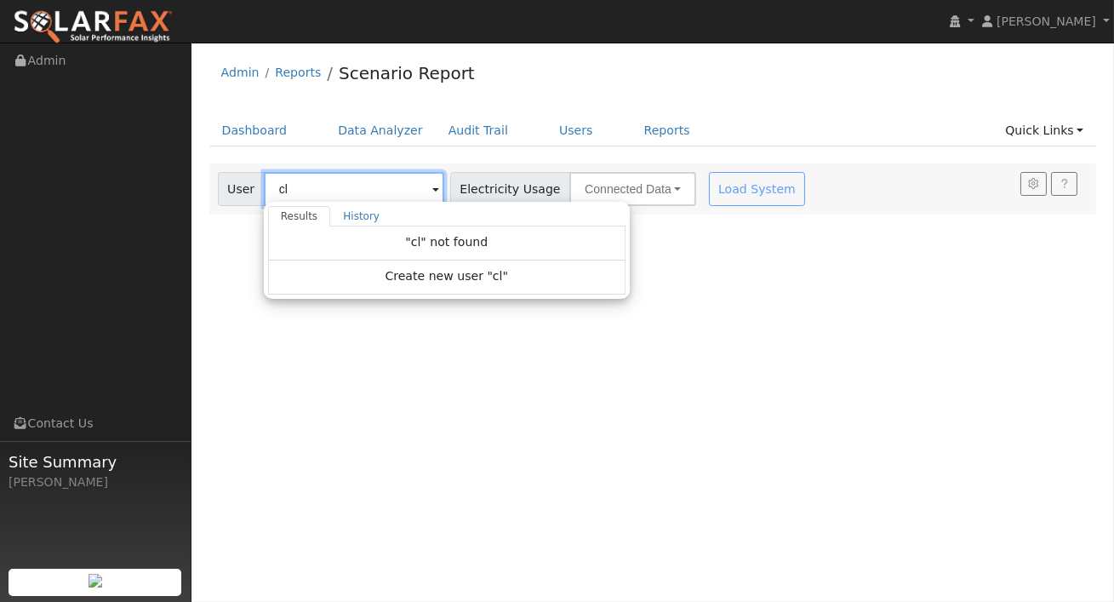
type input "cl"
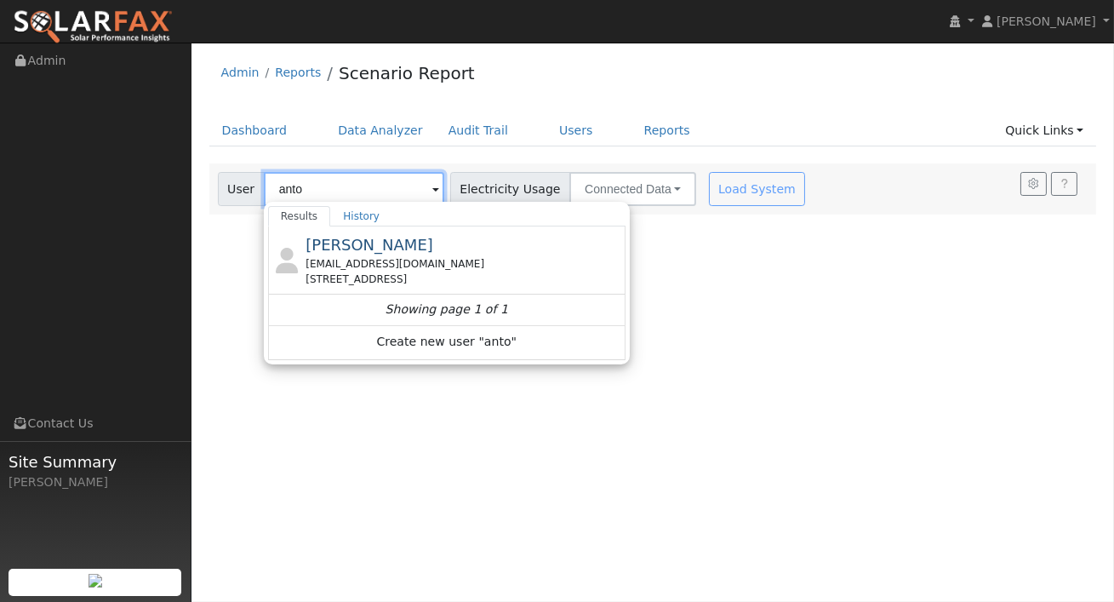
type input "anto"
click at [435, 154] on div "Dashboard Data Analyzer Audit Trail Users Reports Quick Links Quick Add Quick C…" at bounding box center [653, 139] width 888 height 49
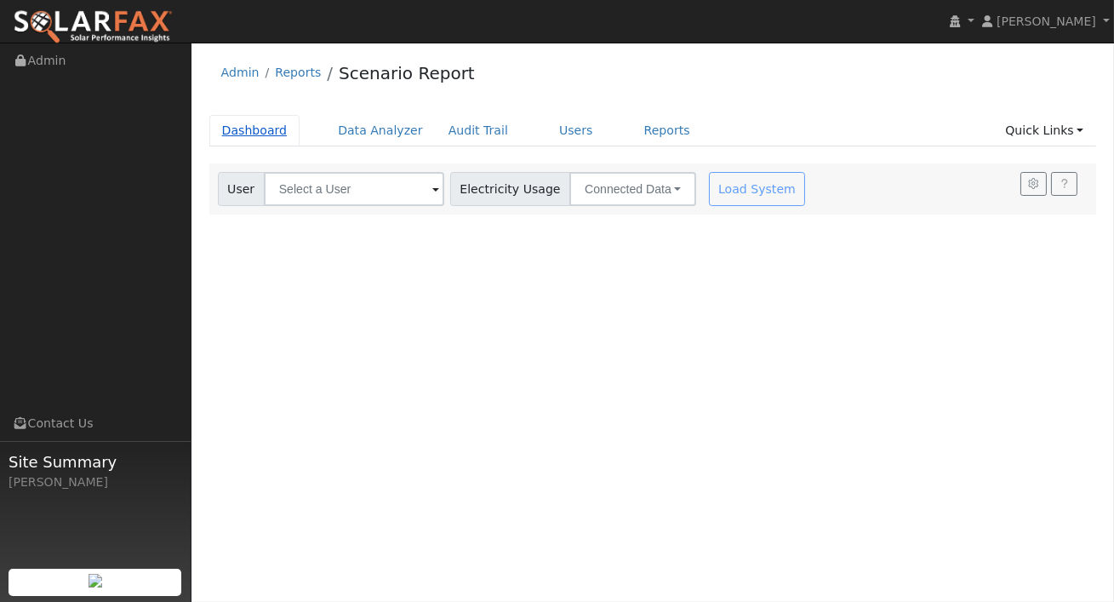
click at [252, 132] on link "Dashboard" at bounding box center [254, 130] width 91 height 31
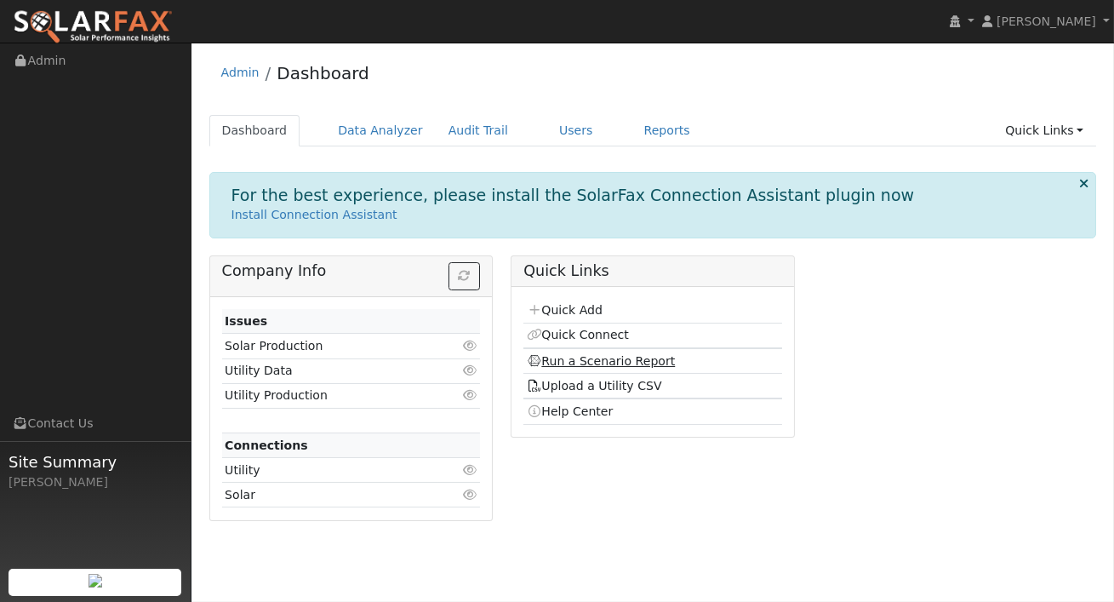
click at [602, 359] on link "Run a Scenario Report" at bounding box center [601, 361] width 149 height 14
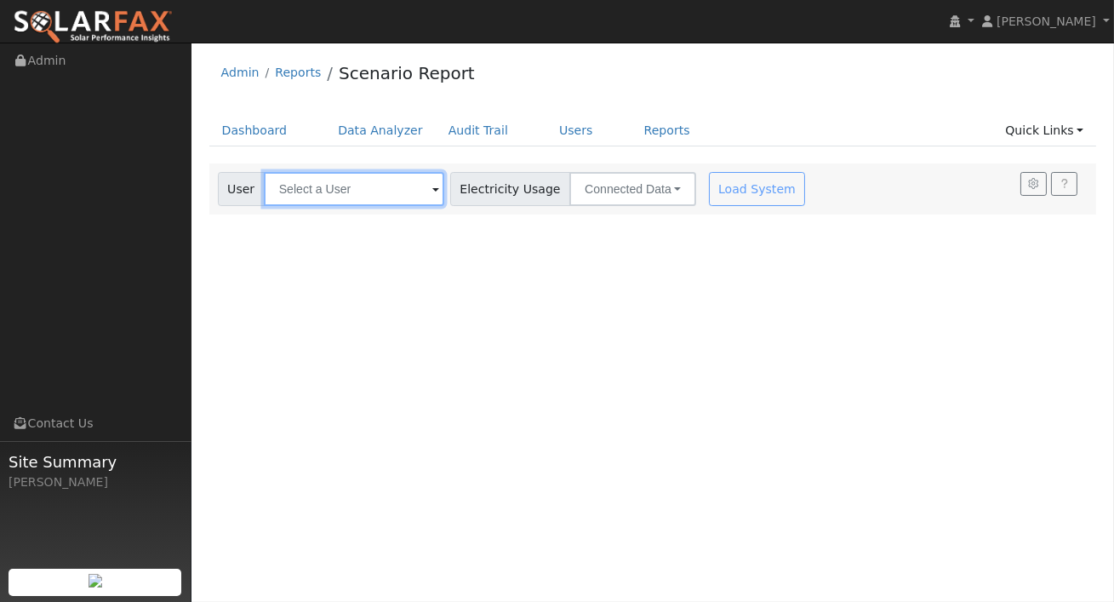
click at [345, 190] on input "text" at bounding box center [354, 189] width 180 height 34
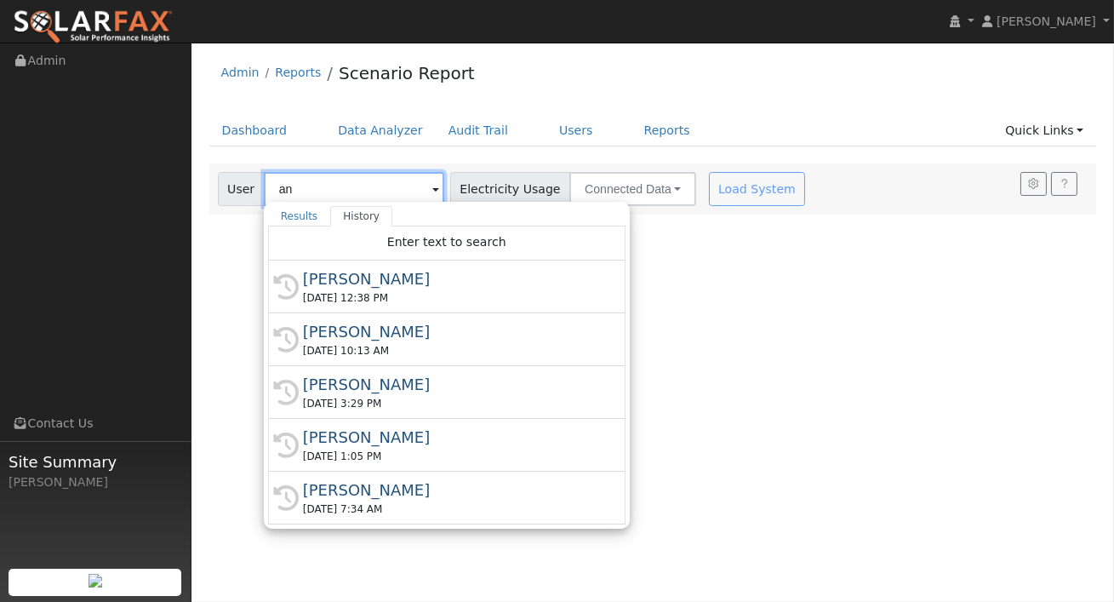
type input "a"
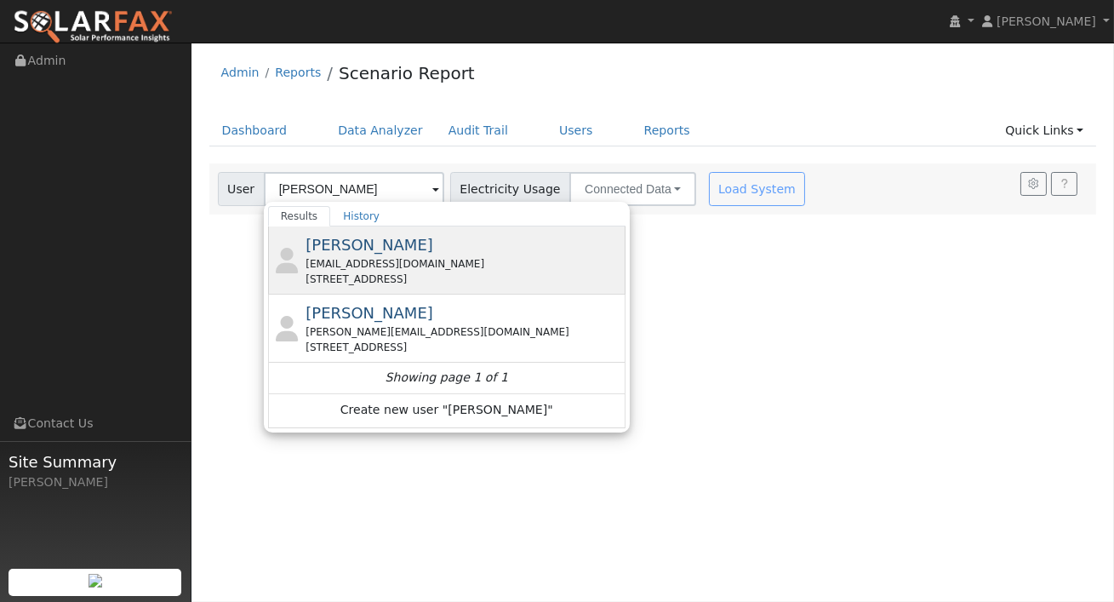
click at [373, 245] on span "[PERSON_NAME]" at bounding box center [369, 245] width 128 height 18
type input "[PERSON_NAME]"
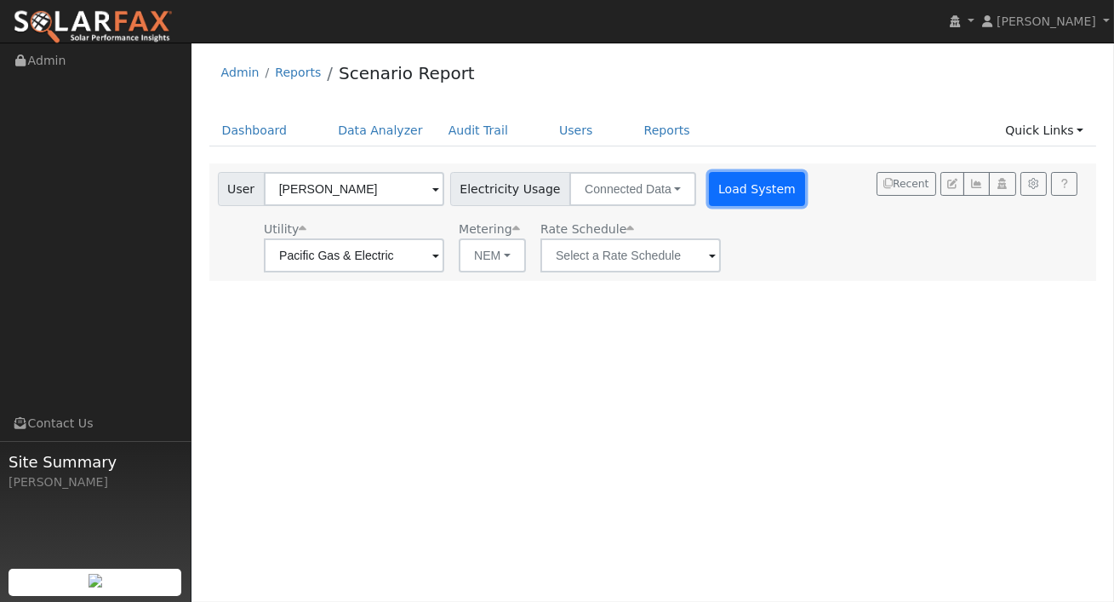
click at [730, 176] on button "Load System" at bounding box center [757, 189] width 97 height 34
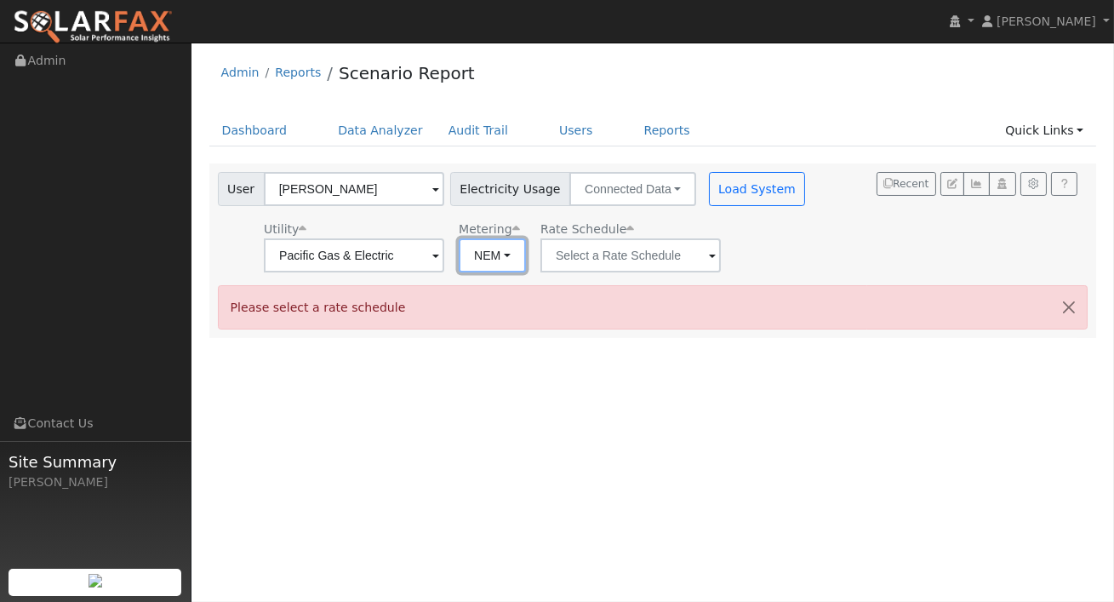
drag, startPoint x: 477, startPoint y: 246, endPoint x: 482, endPoint y: 299, distance: 53.0
click at [477, 246] on button "NEM" at bounding box center [492, 255] width 67 height 34
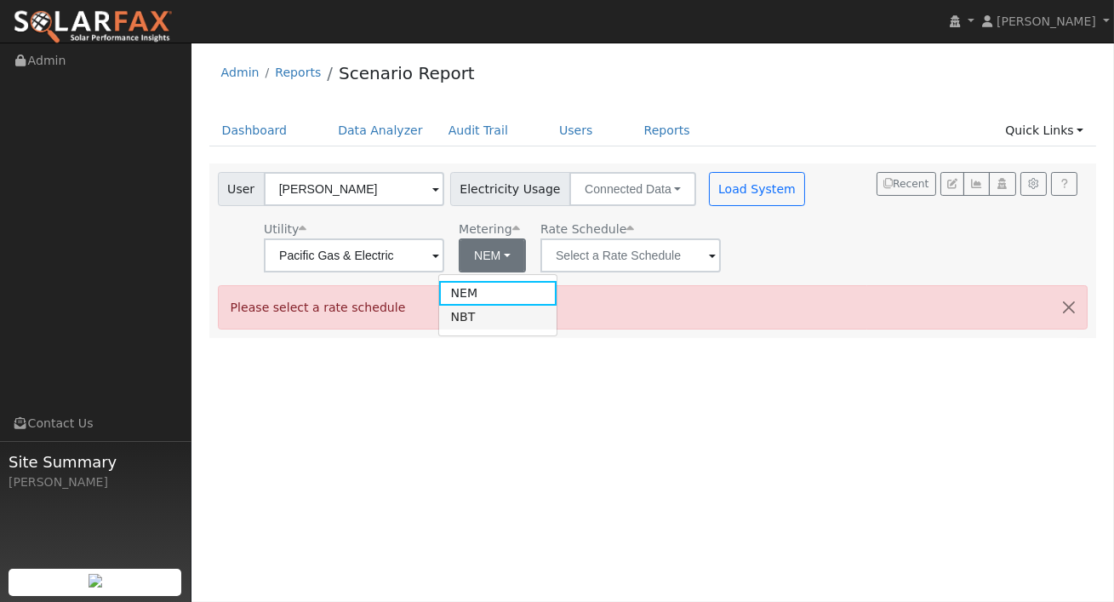
click at [486, 312] on link "NBT" at bounding box center [498, 317] width 118 height 24
type input "E-ELEC"
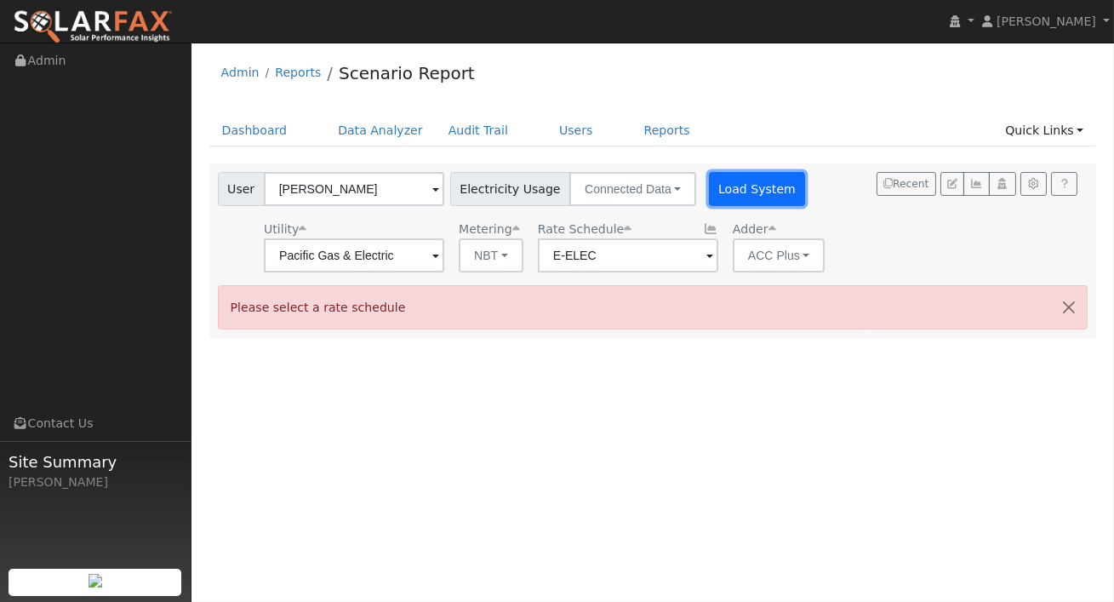
click at [720, 191] on button "Load System" at bounding box center [757, 189] width 97 height 34
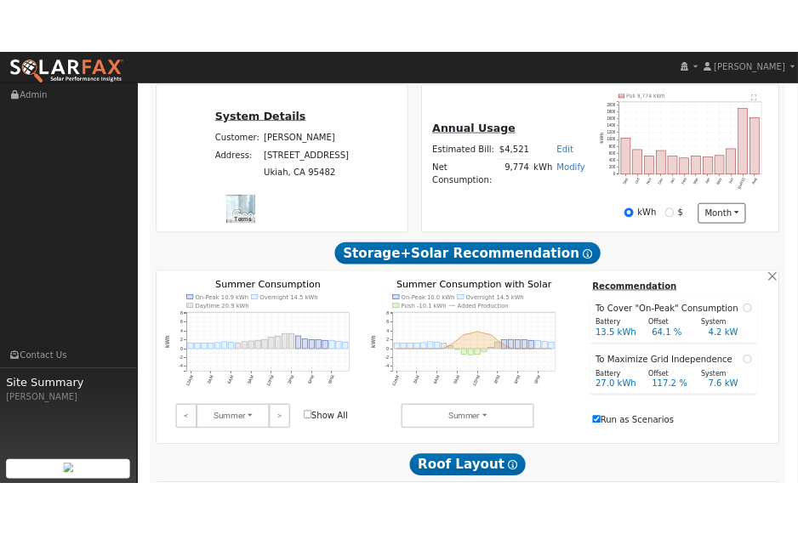
scroll to position [387, 0]
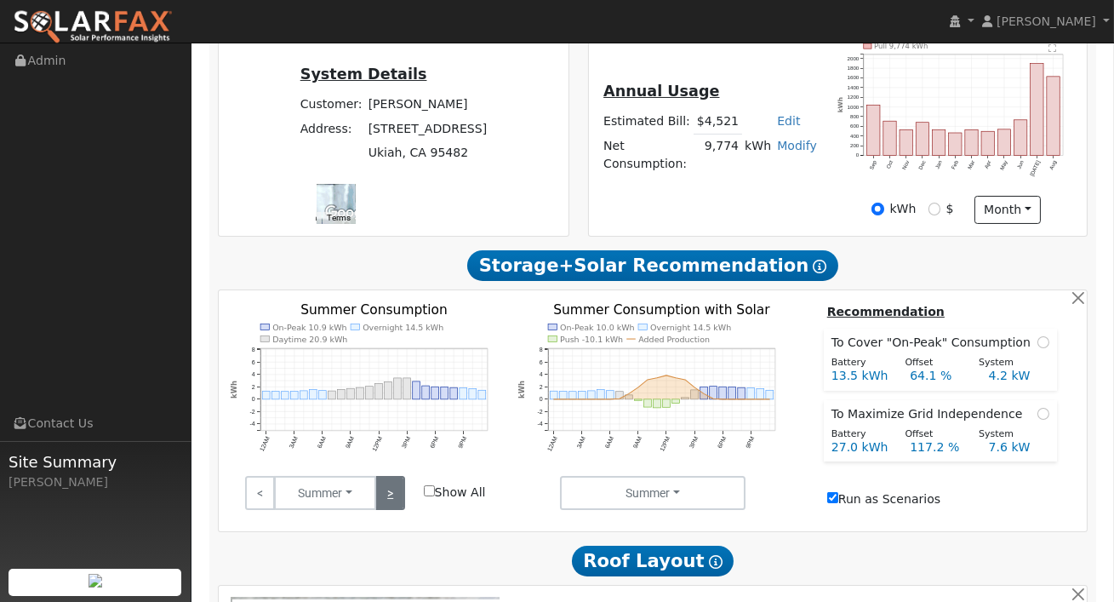
click at [391, 500] on link ">" at bounding box center [390, 493] width 30 height 34
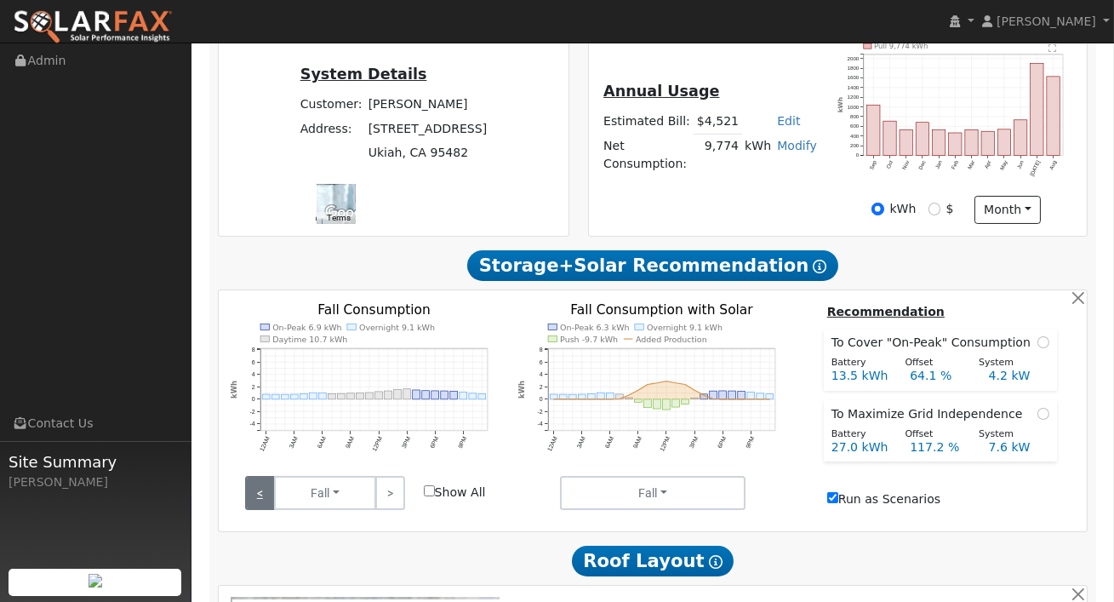
click at [267, 490] on link "<" at bounding box center [260, 493] width 30 height 34
click at [397, 503] on link ">" at bounding box center [390, 493] width 30 height 34
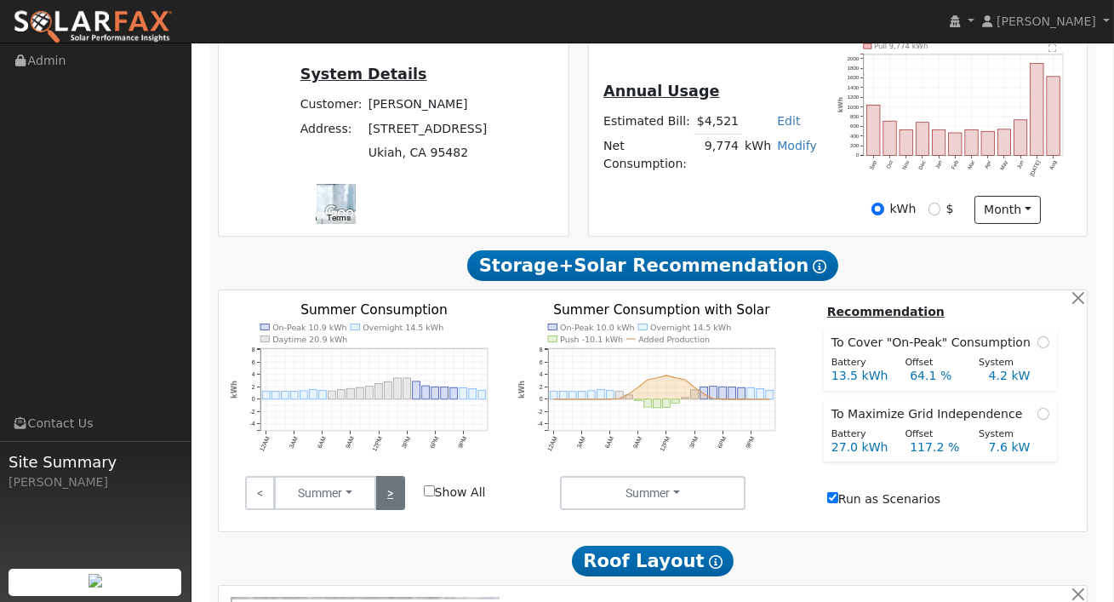
click at [397, 503] on link ">" at bounding box center [390, 493] width 30 height 34
click at [386, 510] on link ">" at bounding box center [390, 493] width 30 height 34
click at [385, 510] on link ">" at bounding box center [390, 493] width 30 height 34
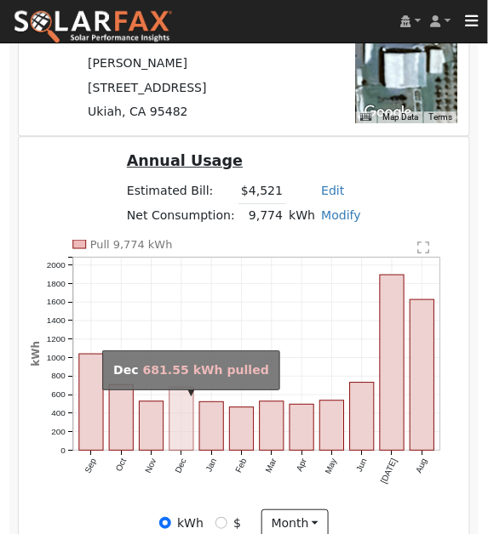
scroll to position [489, 0]
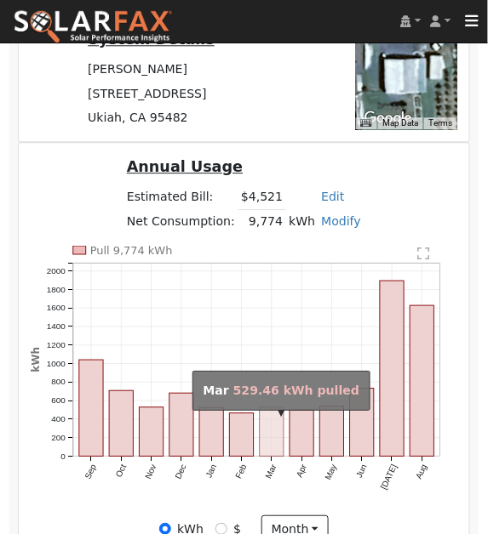
click at [277, 420] on rect "onclick=""" at bounding box center [272, 432] width 24 height 49
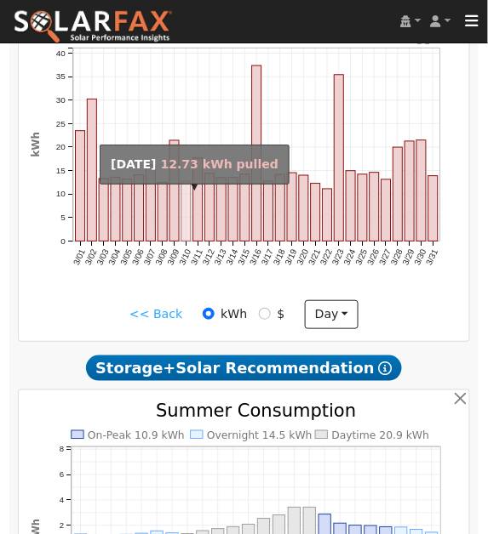
scroll to position [711, 0]
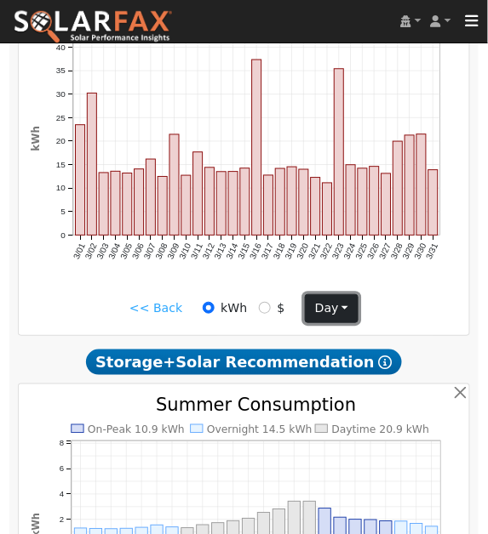
click at [351, 320] on button "day" at bounding box center [331, 308] width 53 height 29
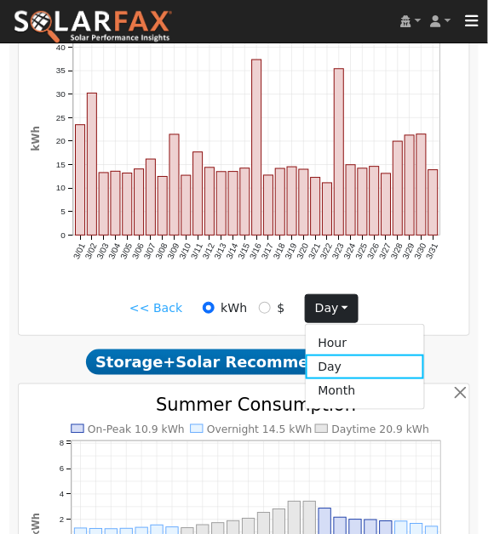
click at [342, 397] on link "Month" at bounding box center [364, 392] width 118 height 24
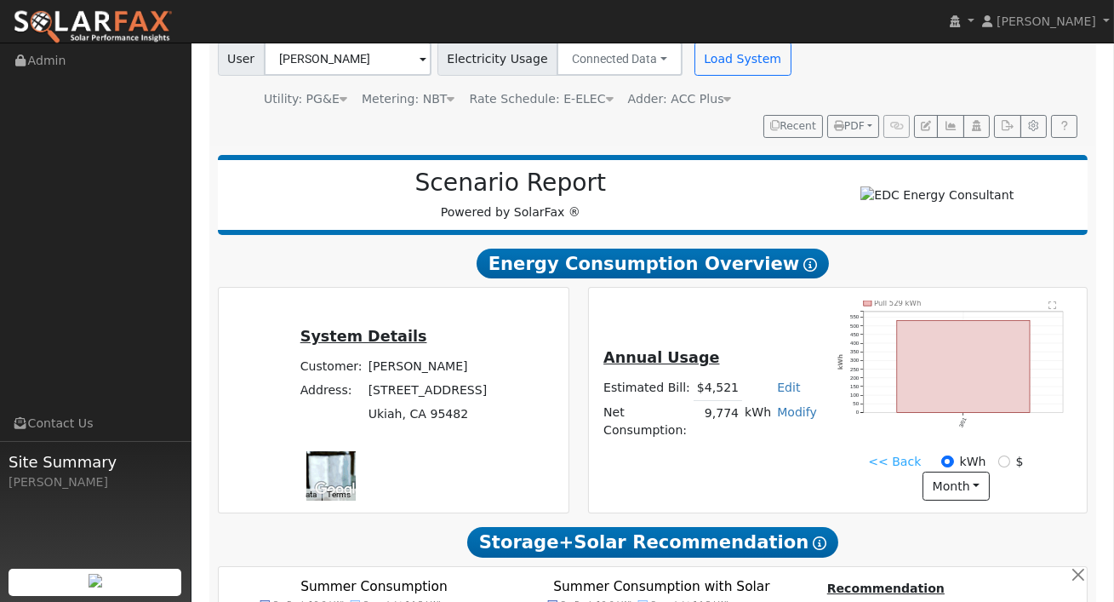
scroll to position [142, 0]
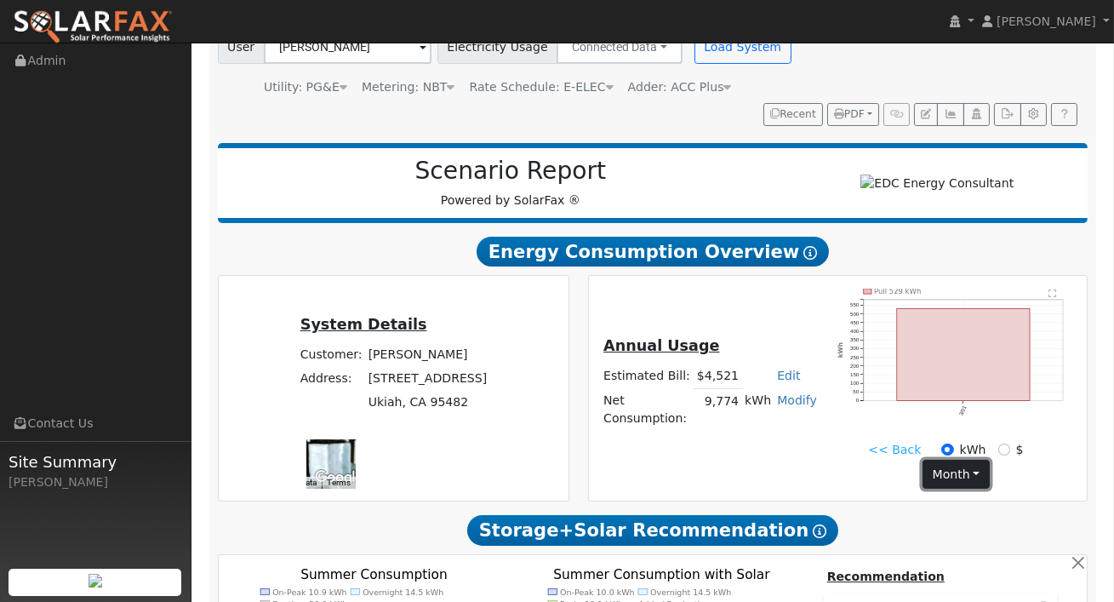
click at [990, 460] on button "month" at bounding box center [955, 474] width 67 height 29
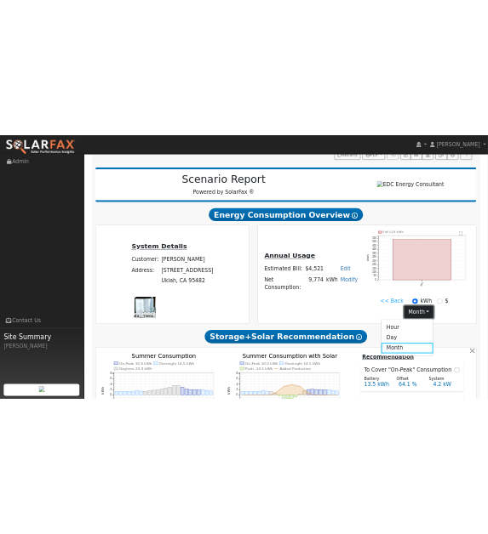
scroll to position [214, 0]
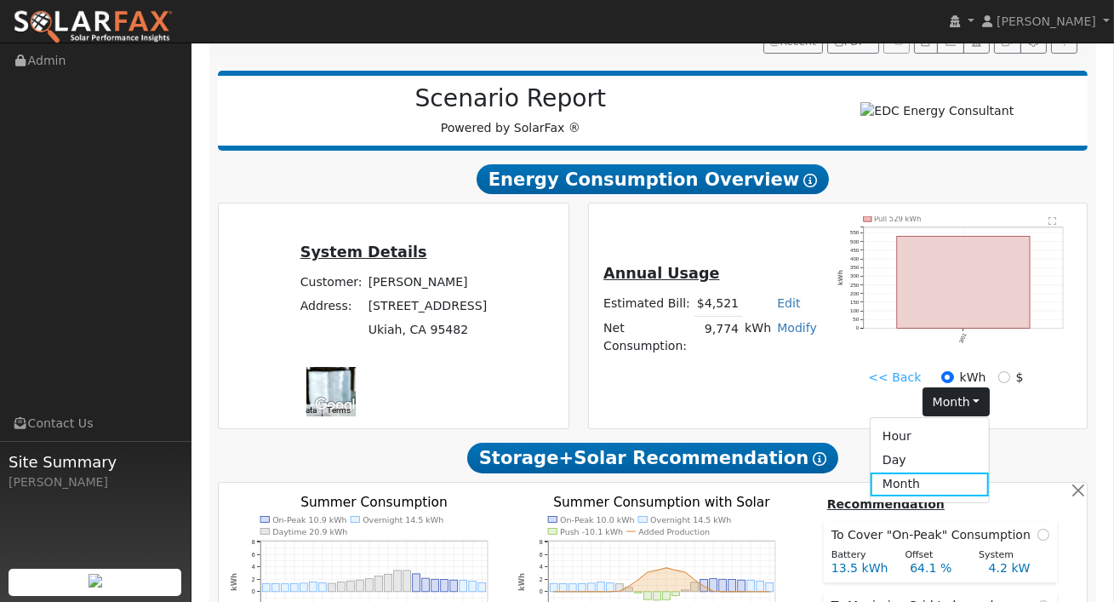
click at [868, 386] on link "<< Back" at bounding box center [894, 377] width 53 height 18
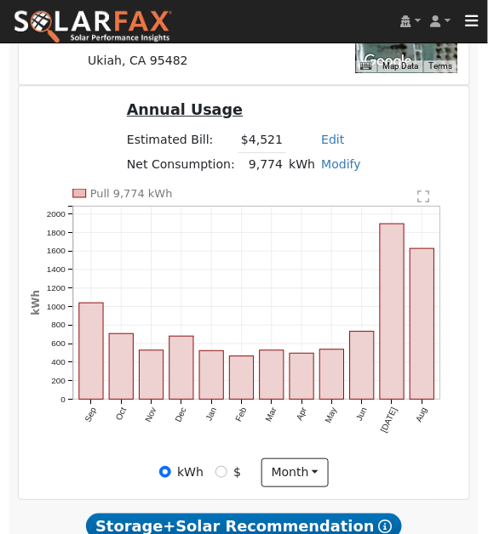
scroll to position [551, 0]
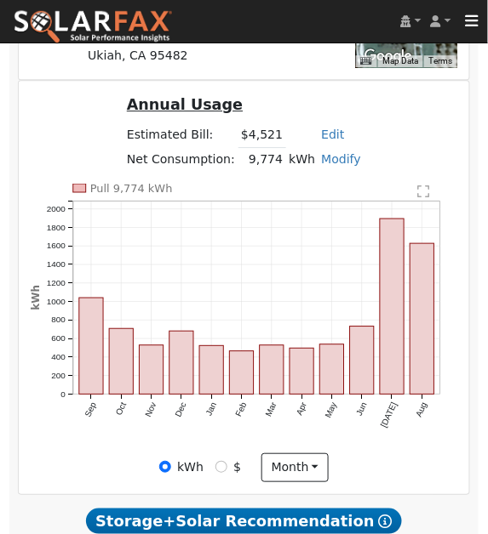
drag, startPoint x: 343, startPoint y: 459, endPoint x: 305, endPoint y: 424, distance: 51.8
click at [343, 454] on icon "Pull 9,774 kWh Sep Oct Nov Dec Jan Feb Mar Apr May Jun Jul Aug 0 200 400 600 80…" at bounding box center [244, 319] width 427 height 271
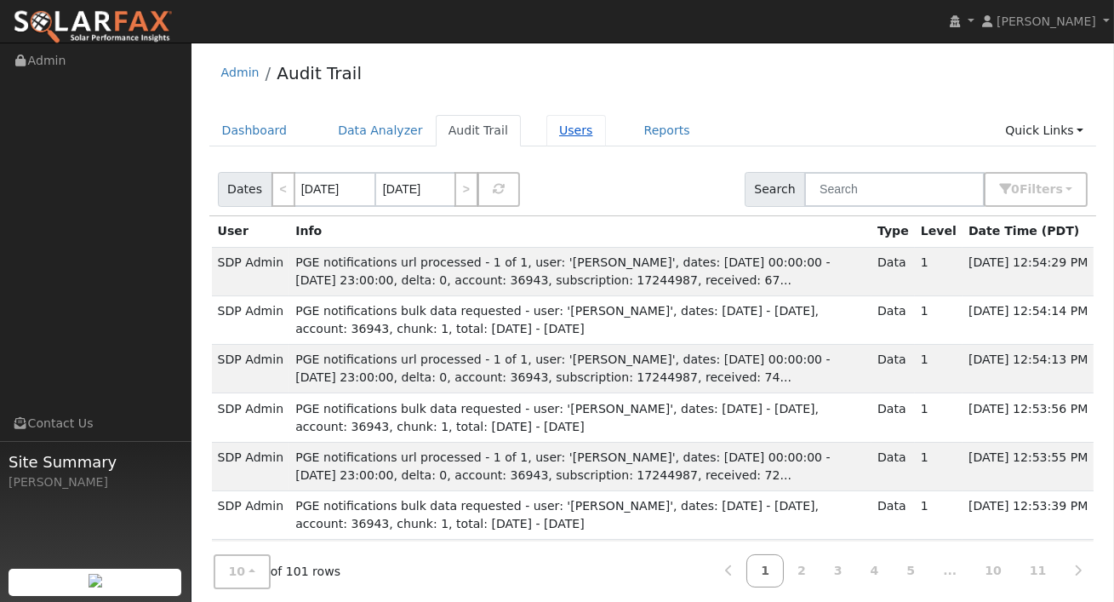
click at [574, 129] on link "Users" at bounding box center [576, 130] width 60 height 31
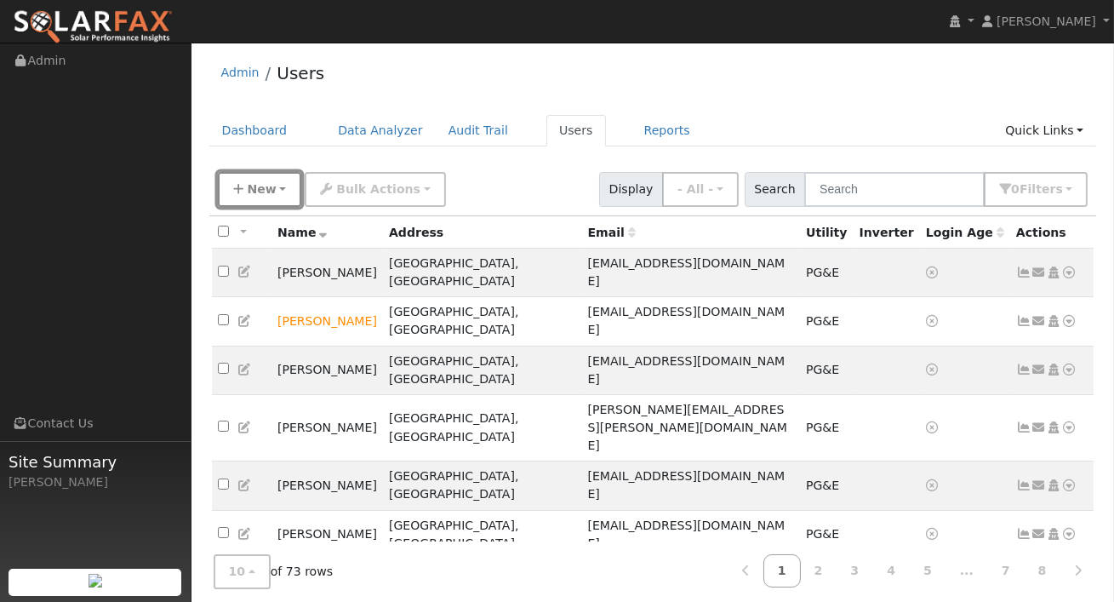
click at [260, 186] on span "New" at bounding box center [261, 189] width 29 height 14
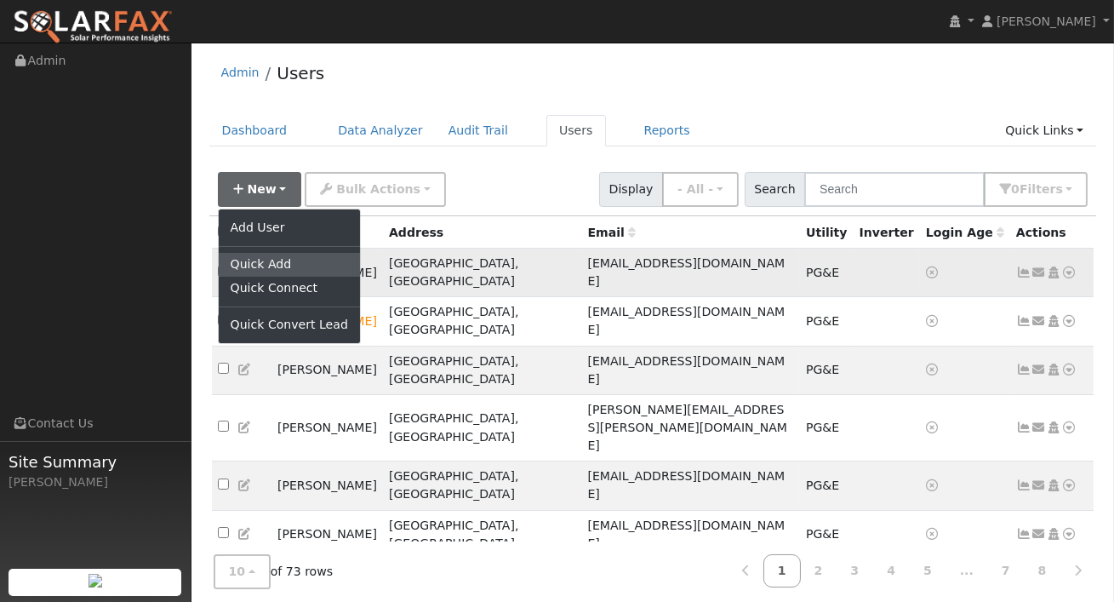
click at [264, 260] on link "Quick Add" at bounding box center [289, 265] width 141 height 24
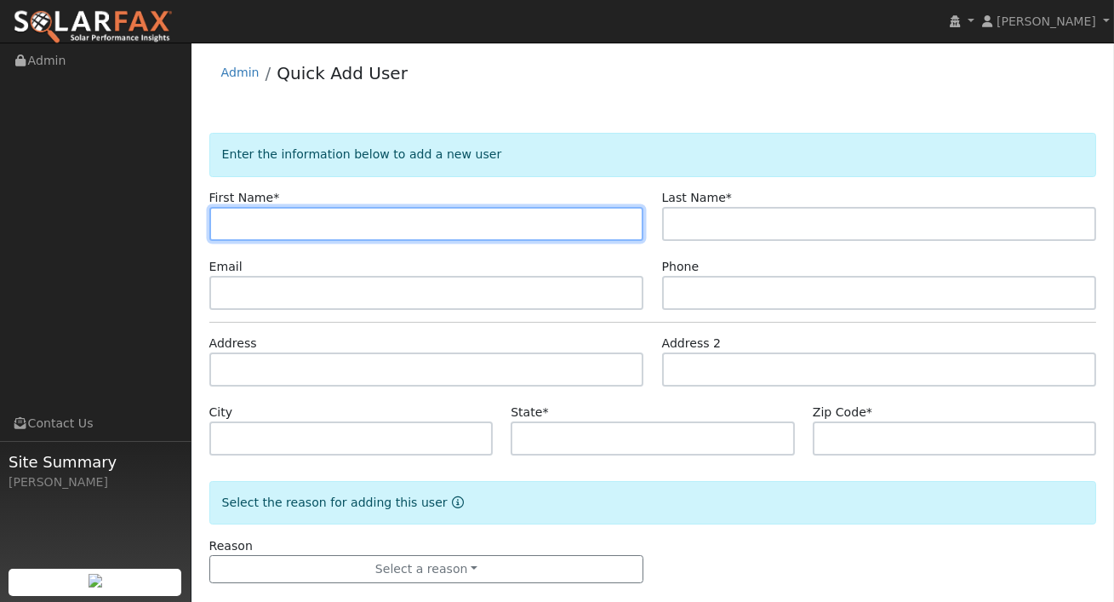
paste input "[PERSON_NAME]"
type input "[PERSON_NAME]"
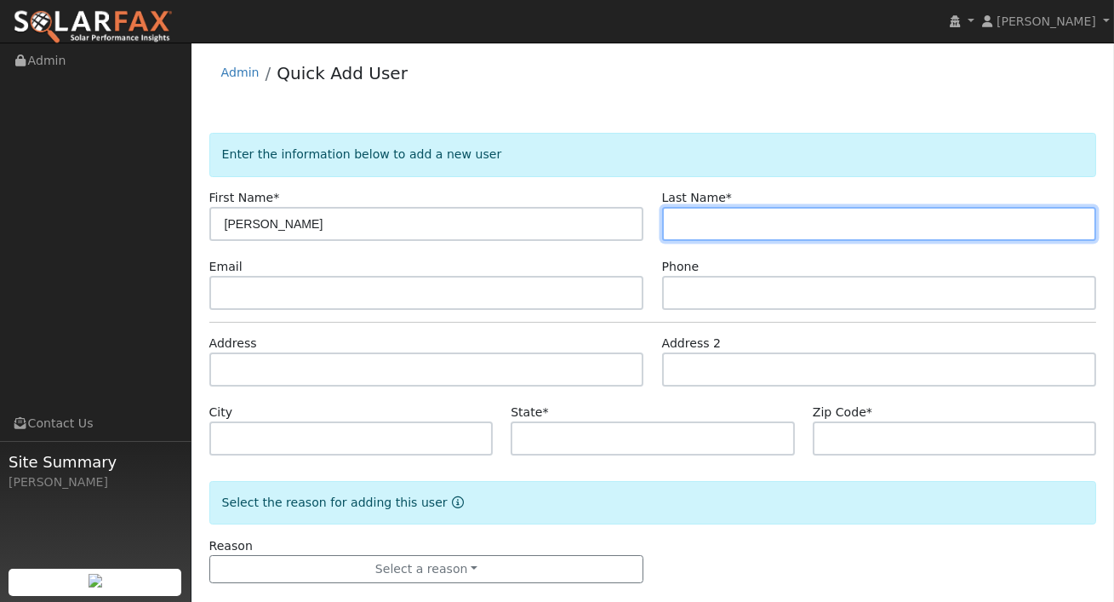
click at [695, 233] on input "text" at bounding box center [879, 224] width 435 height 34
paste input "[PERSON_NAME]"
drag, startPoint x: 716, startPoint y: 222, endPoint x: 564, endPoint y: 221, distance: 151.5
click at [564, 221] on div "First Name * [PERSON_NAME] Last Name * [PERSON_NAME]" at bounding box center [652, 215] width 905 height 52
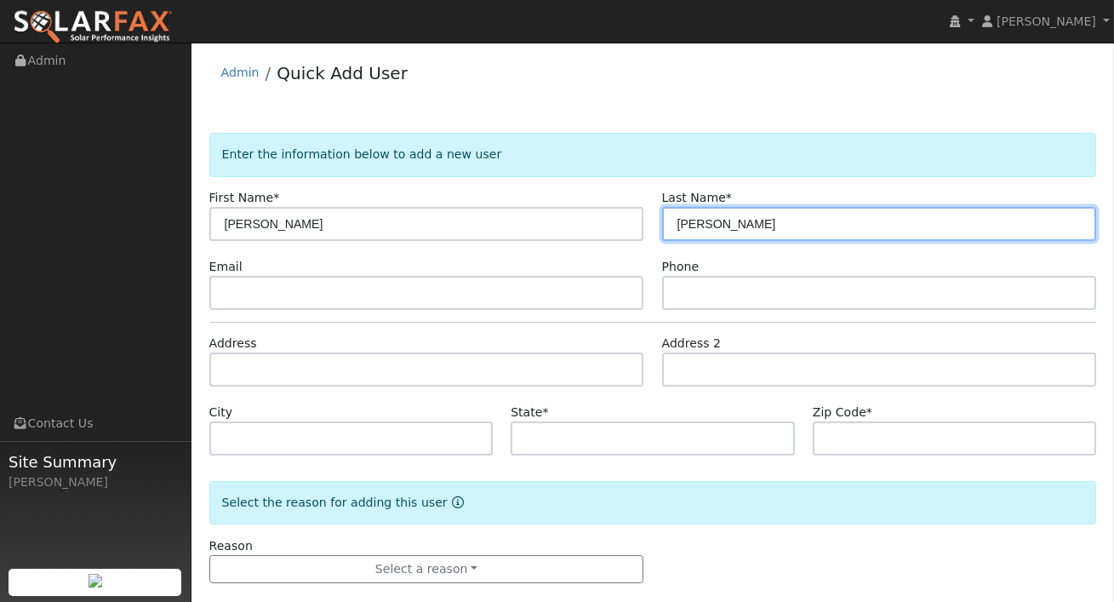
type input "[PERSON_NAME]"
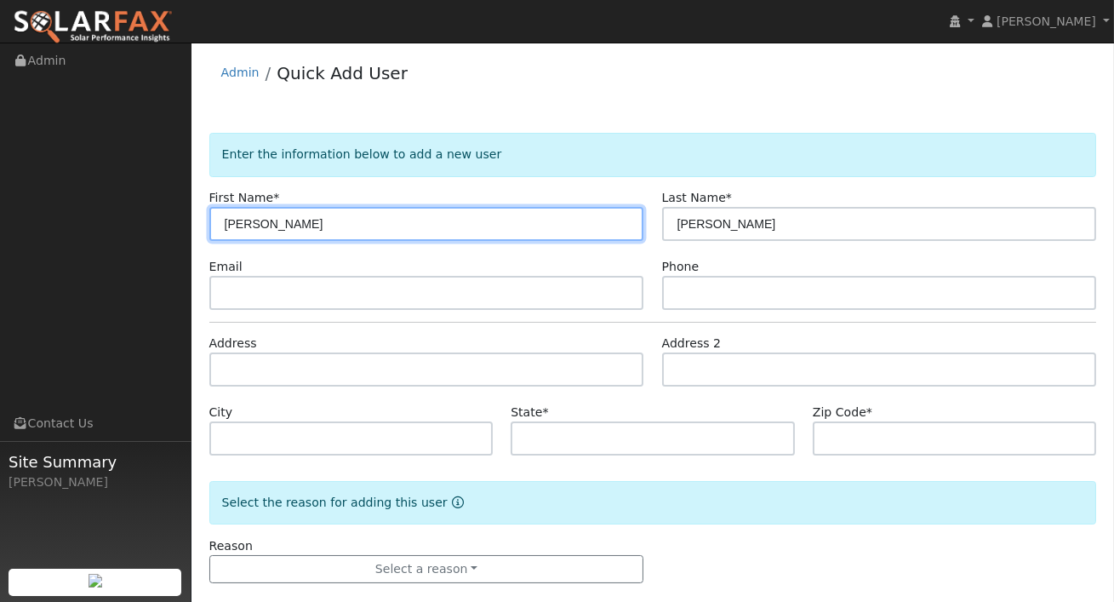
drag, startPoint x: 341, startPoint y: 222, endPoint x: 265, endPoint y: 226, distance: 75.9
click at [265, 226] on input "[PERSON_NAME]" at bounding box center [426, 224] width 435 height 34
type input "[PERSON_NAME]"
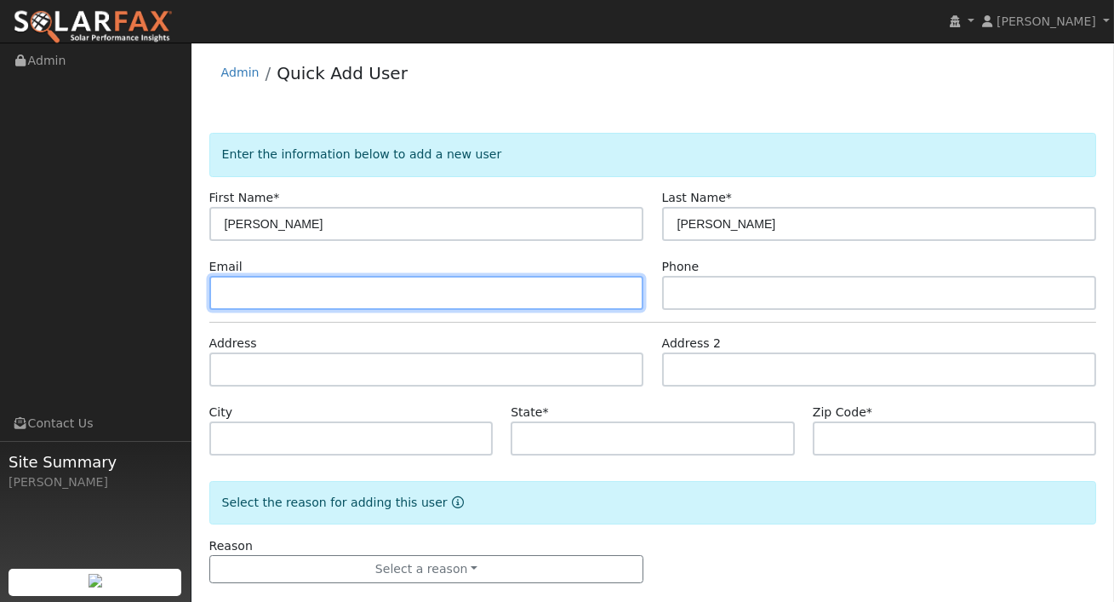
drag, startPoint x: 246, startPoint y: 299, endPoint x: 248, endPoint y: 175, distance: 123.4
click at [245, 299] on input "text" at bounding box center [426, 293] width 435 height 34
paste input "[EMAIL_ADDRESS][DOMAIN_NAME]"
type input "[EMAIL_ADDRESS][DOMAIN_NAME]"
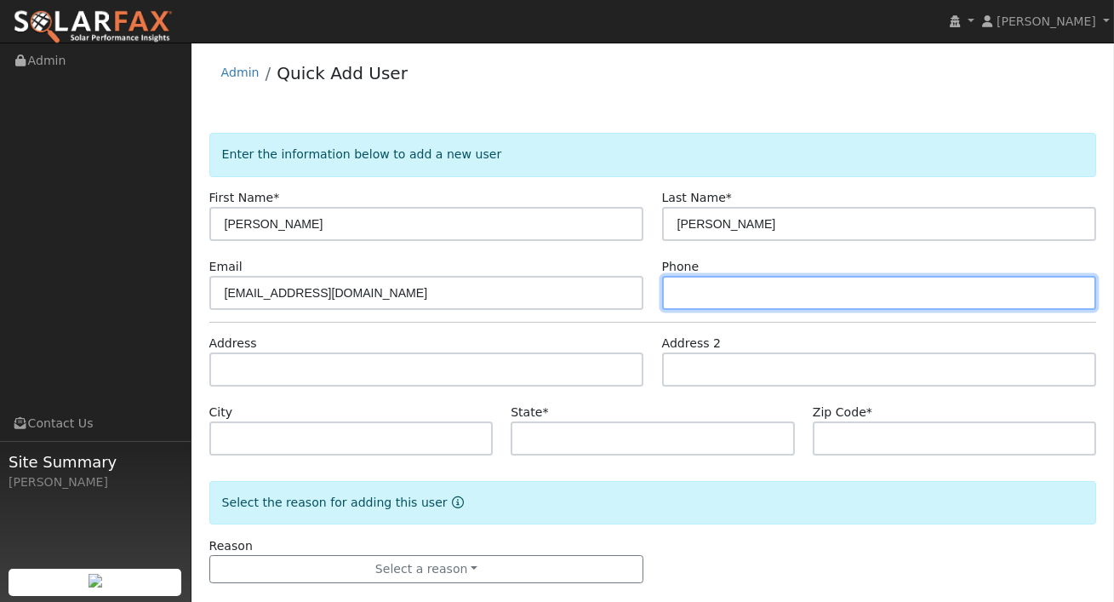
drag, startPoint x: 680, startPoint y: 290, endPoint x: 686, endPoint y: 306, distance: 17.2
click at [680, 289] on input "text" at bounding box center [879, 293] width 435 height 34
paste input "5595586069"
type input "5595586069"
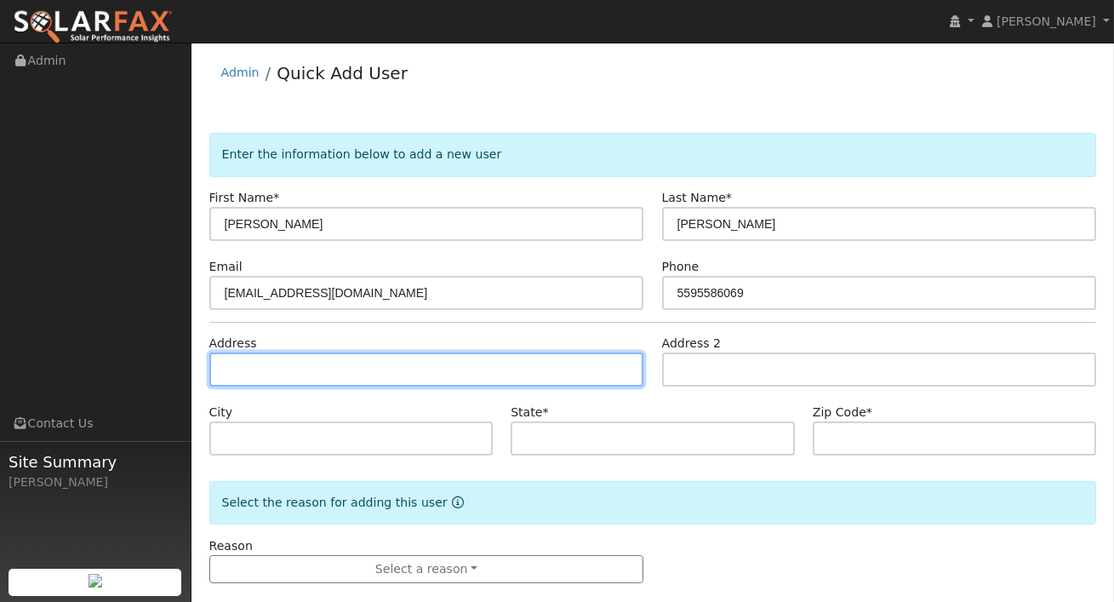
click at [449, 371] on input "text" at bounding box center [426, 369] width 435 height 34
paste input "5396 W Saginaw Way Fresno CA, 93722"
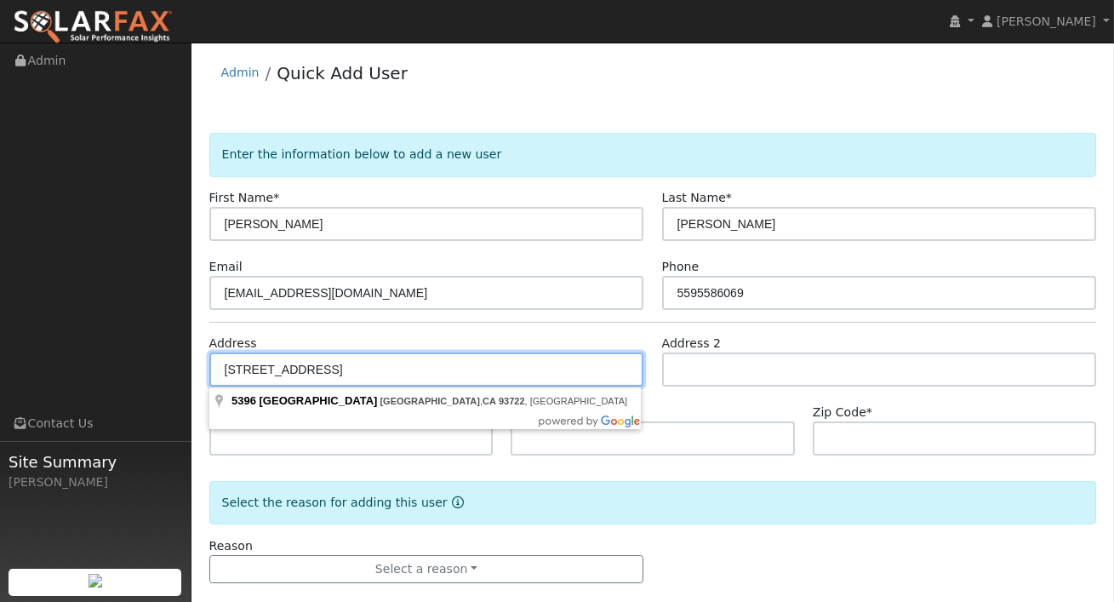
type input "5396 West Saginaw Way"
type input "Fresno"
type input "CA"
type input "93722"
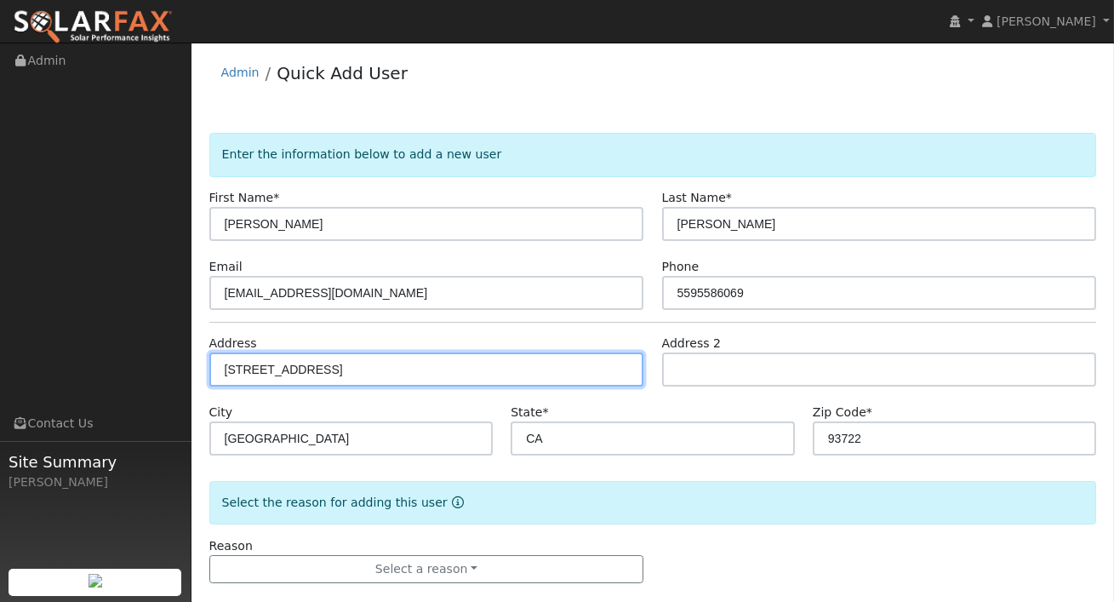
scroll to position [23, 0]
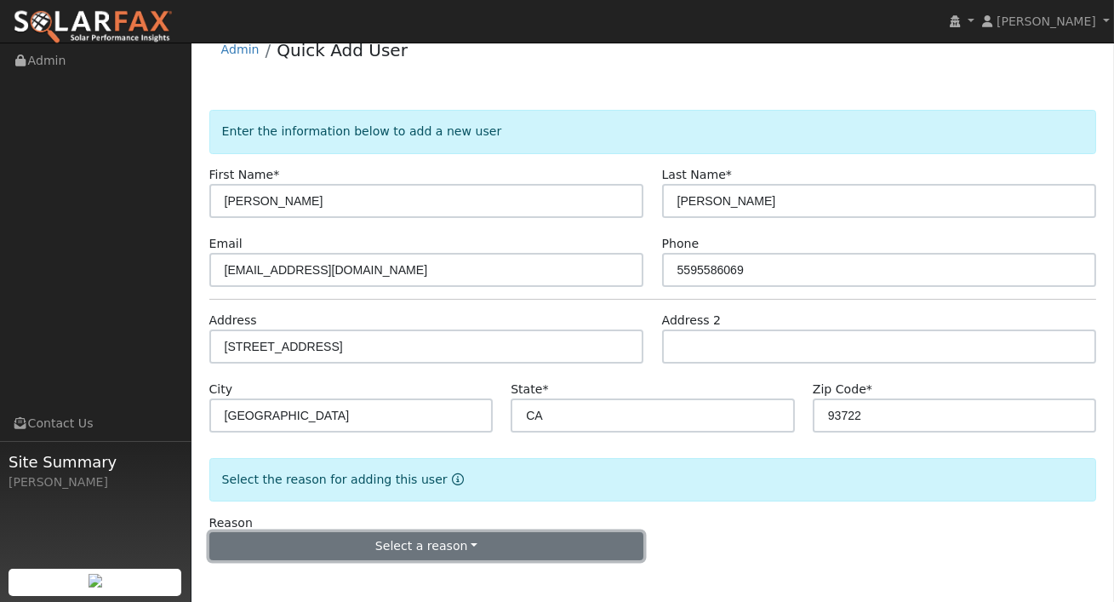
click at [465, 543] on button "Select a reason" at bounding box center [426, 546] width 435 height 29
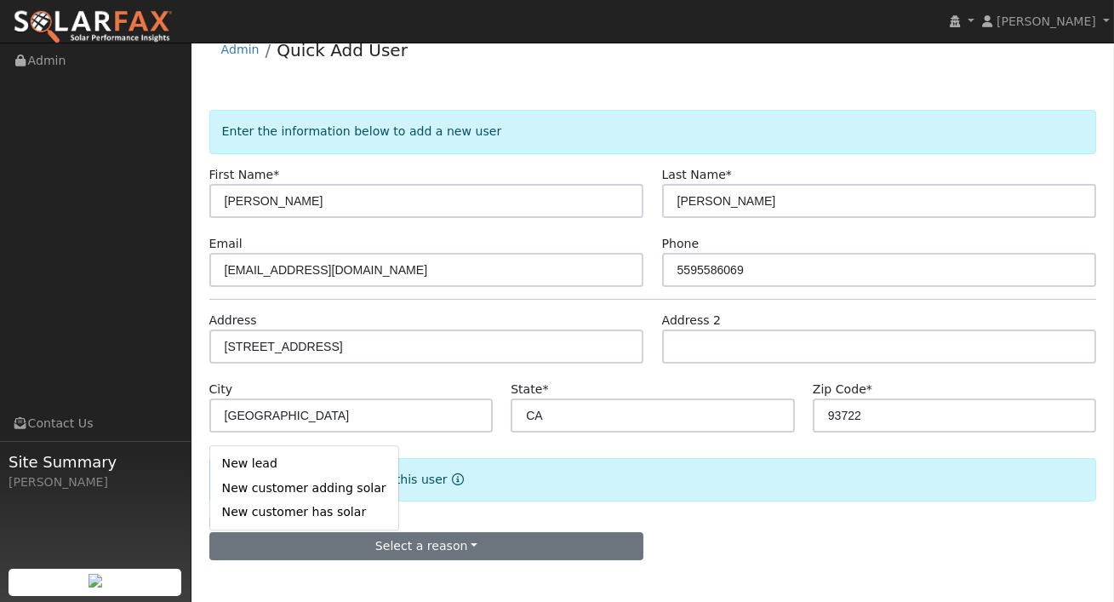
drag, startPoint x: 288, startPoint y: 490, endPoint x: 365, endPoint y: 467, distance: 80.0
click at [288, 490] on link "New customer adding solar" at bounding box center [304, 488] width 188 height 24
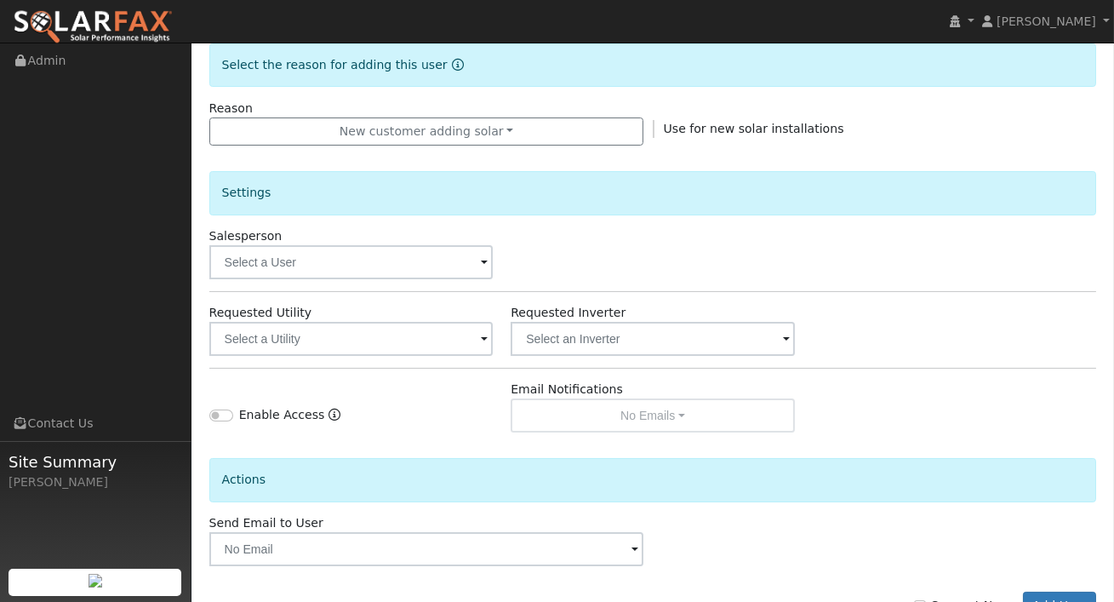
scroll to position [438, 0]
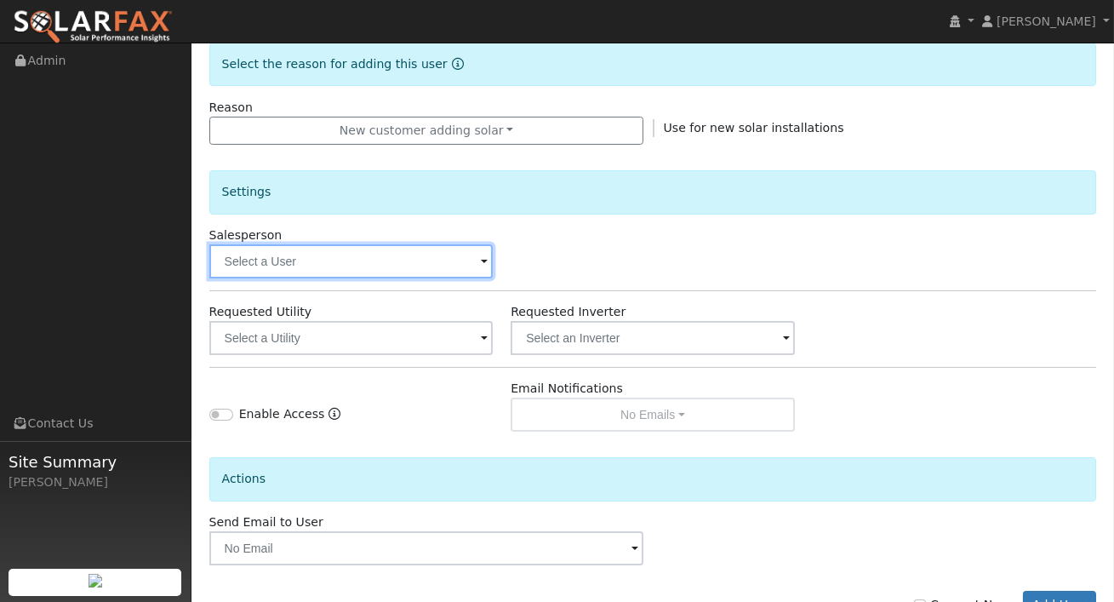
click at [437, 266] on input "text" at bounding box center [351, 261] width 284 height 34
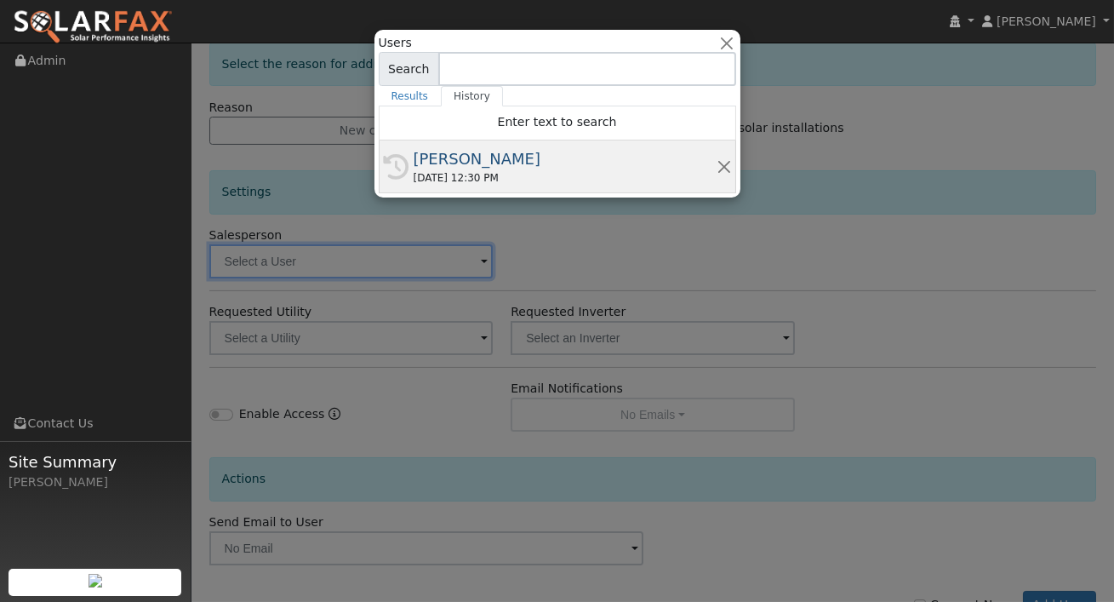
click at [521, 163] on div "[PERSON_NAME]" at bounding box center [565, 158] width 303 height 23
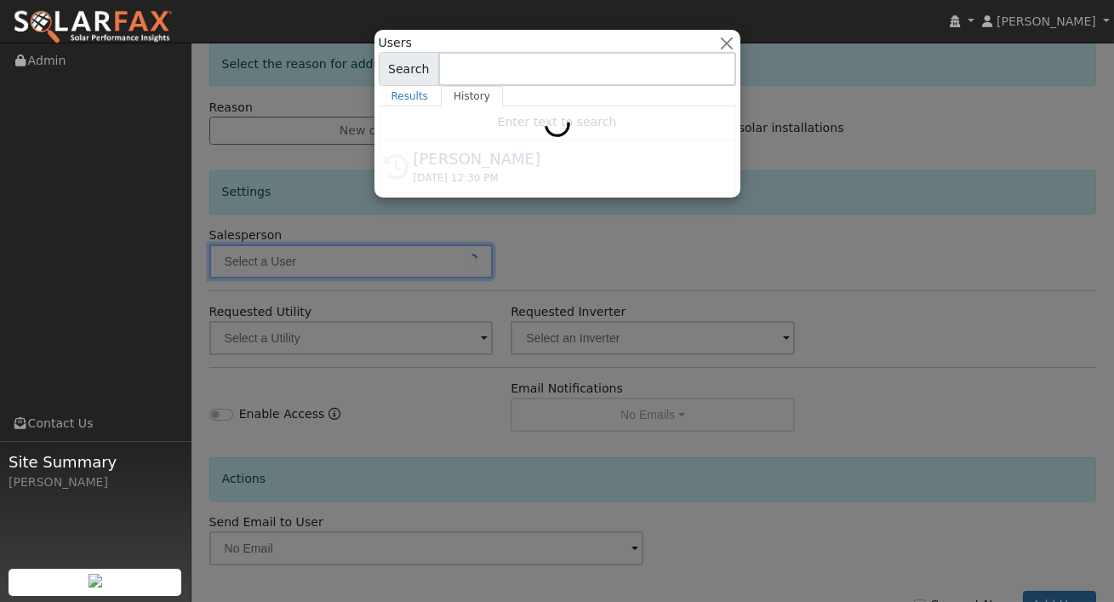
type input "[PERSON_NAME]"
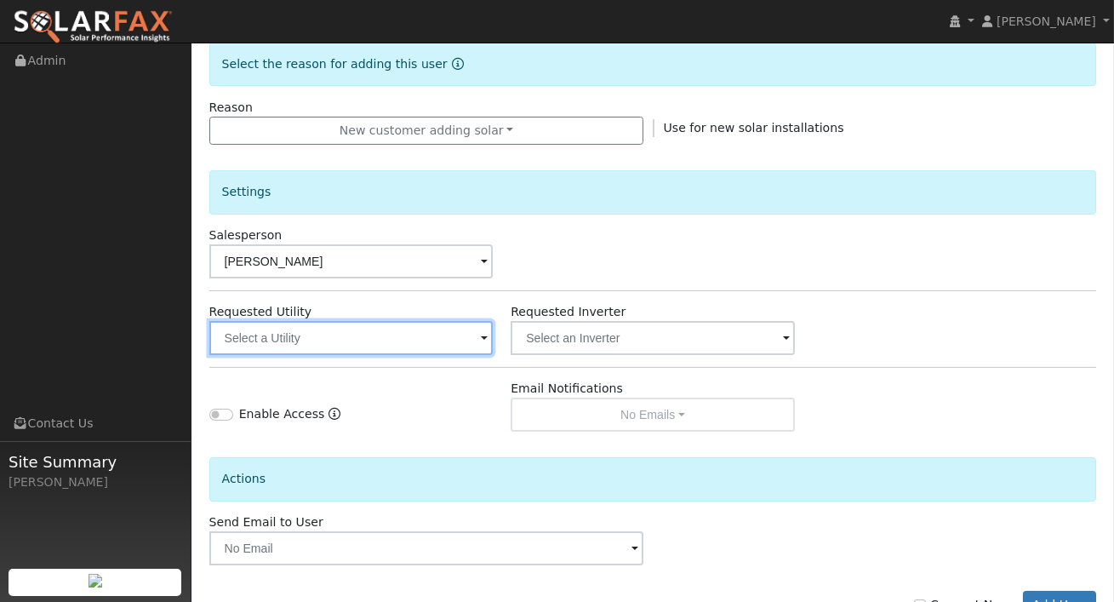
click at [454, 334] on input "text" at bounding box center [351, 338] width 284 height 34
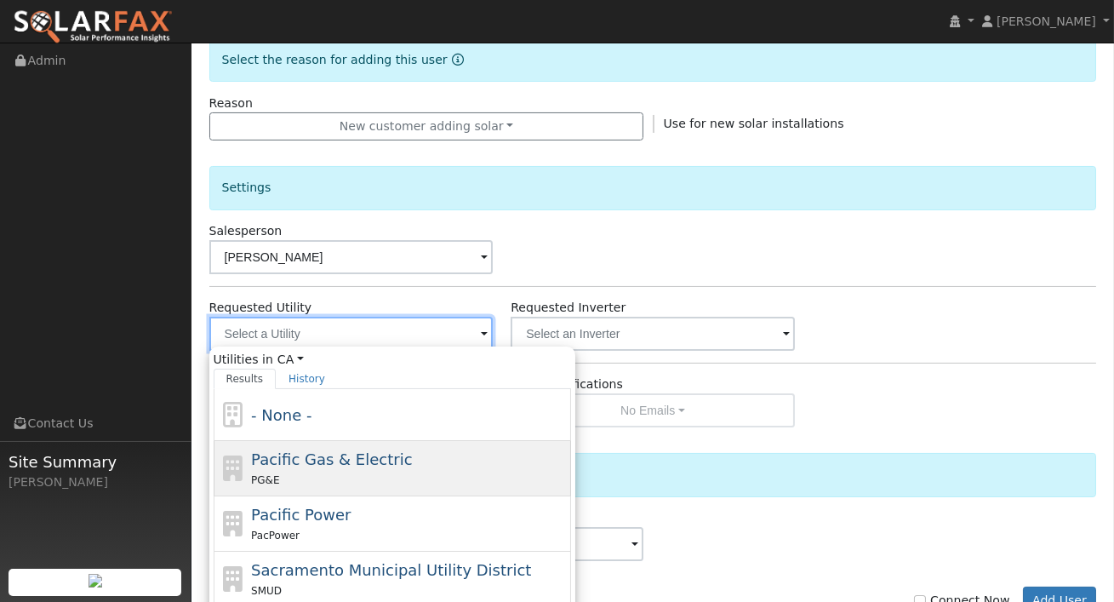
scroll to position [449, 0]
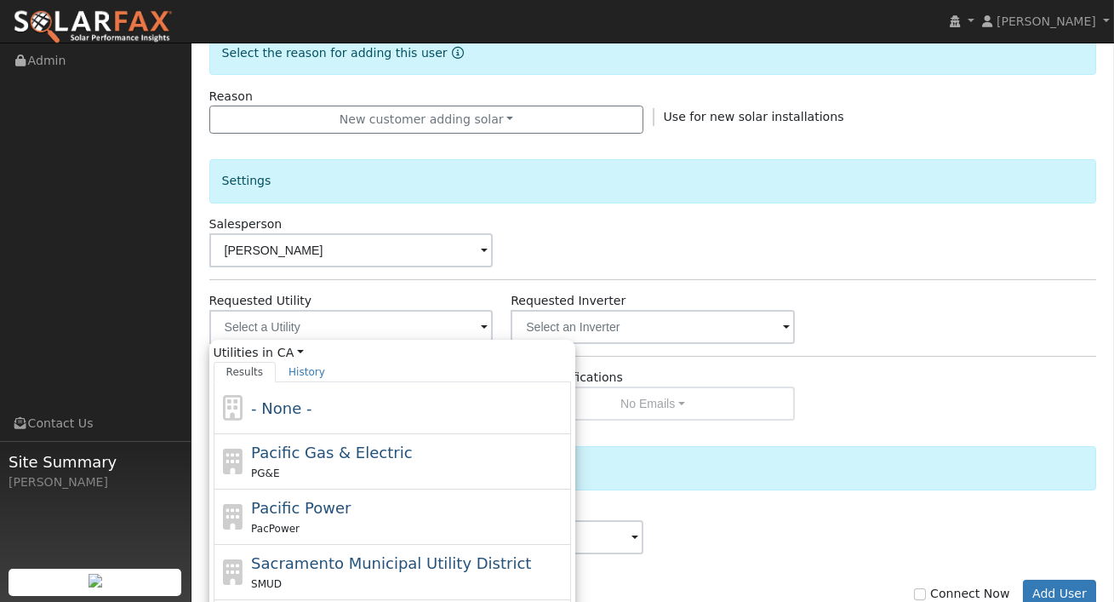
drag, startPoint x: 352, startPoint y: 452, endPoint x: 523, endPoint y: 393, distance: 180.8
click at [352, 452] on span "Pacific Gas & Electric" at bounding box center [331, 452] width 161 height 18
type input "Pacific Gas & Electric"
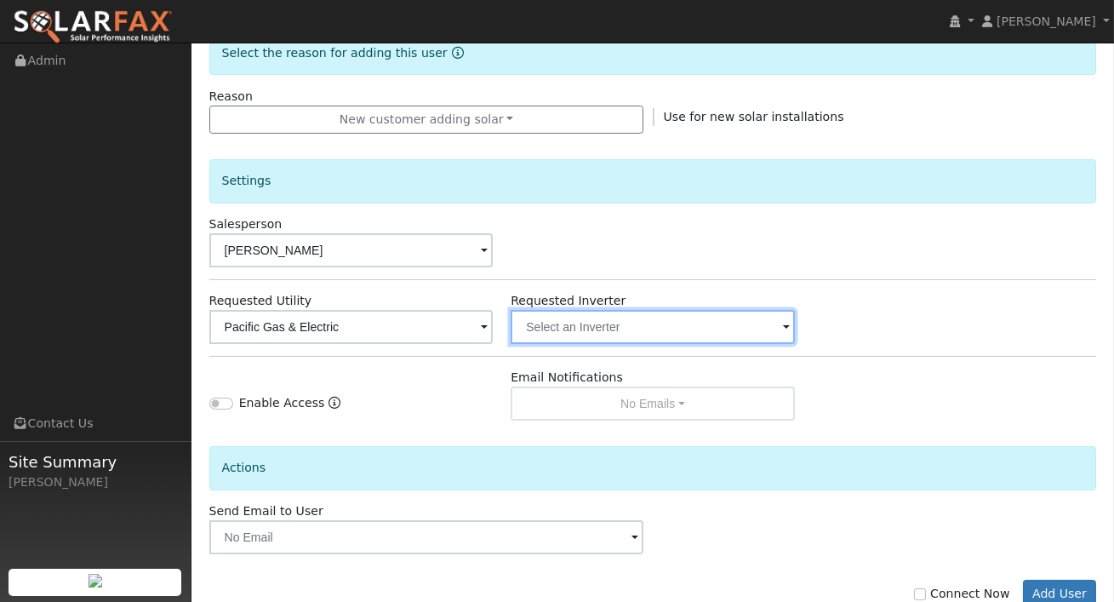
click at [494, 331] on input "text" at bounding box center [351, 327] width 284 height 34
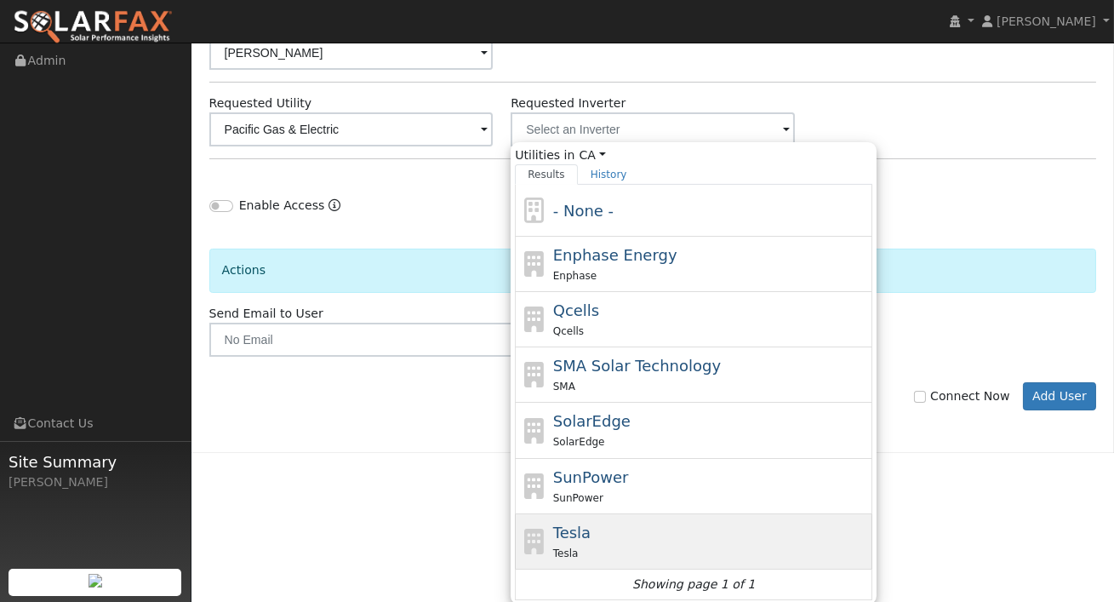
click at [580, 525] on span "Tesla" at bounding box center [571, 532] width 37 height 18
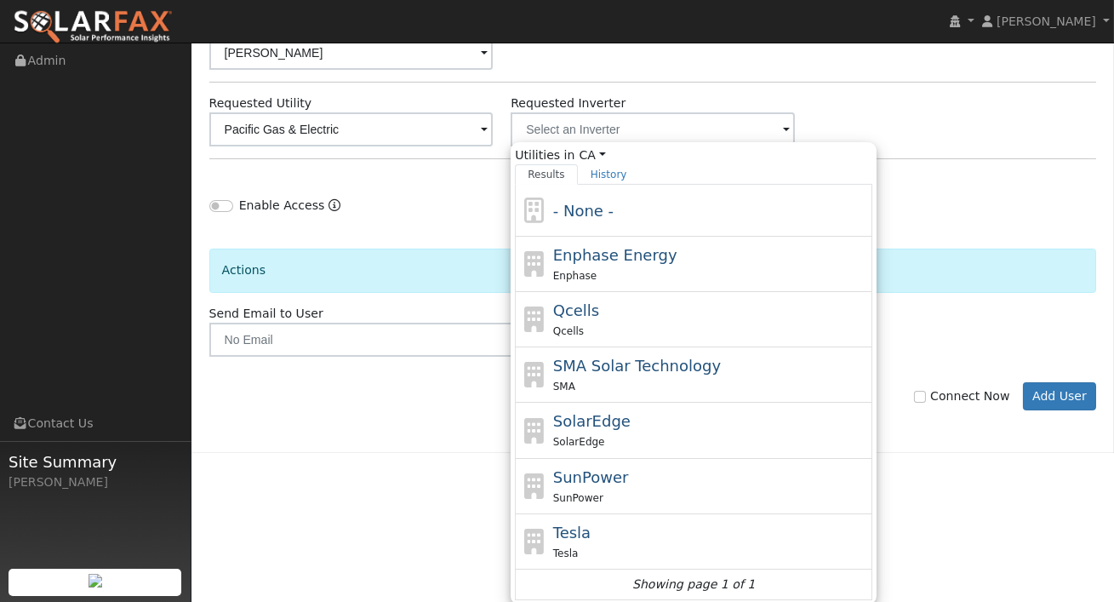
type input "Tesla"
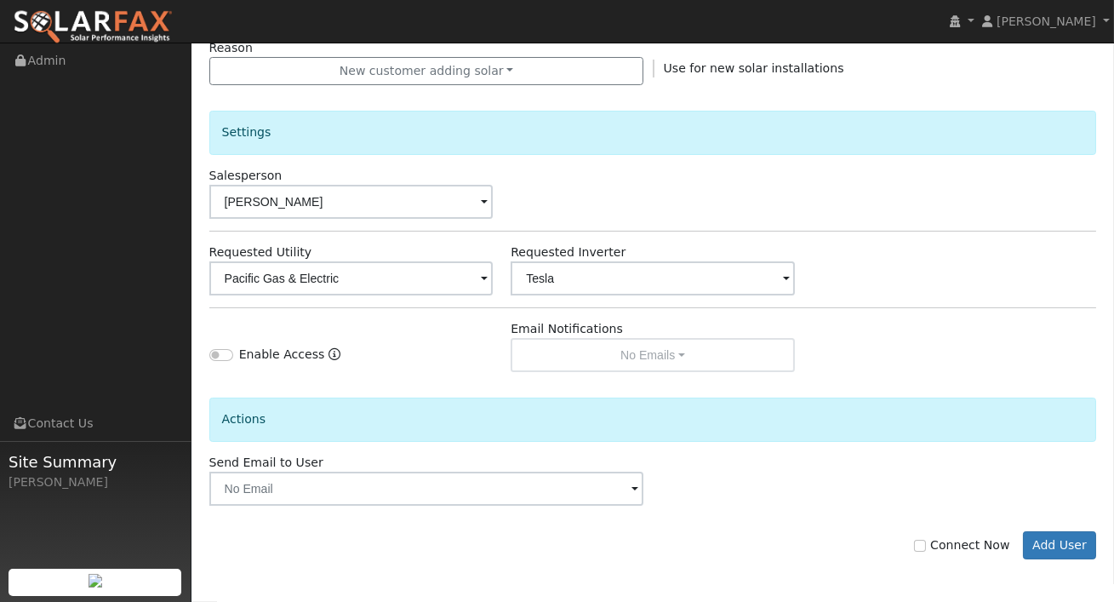
scroll to position [497, 0]
drag, startPoint x: 1067, startPoint y: 540, endPoint x: 915, endPoint y: 500, distance: 157.7
click at [1067, 540] on button "Add User" at bounding box center [1060, 546] width 74 height 29
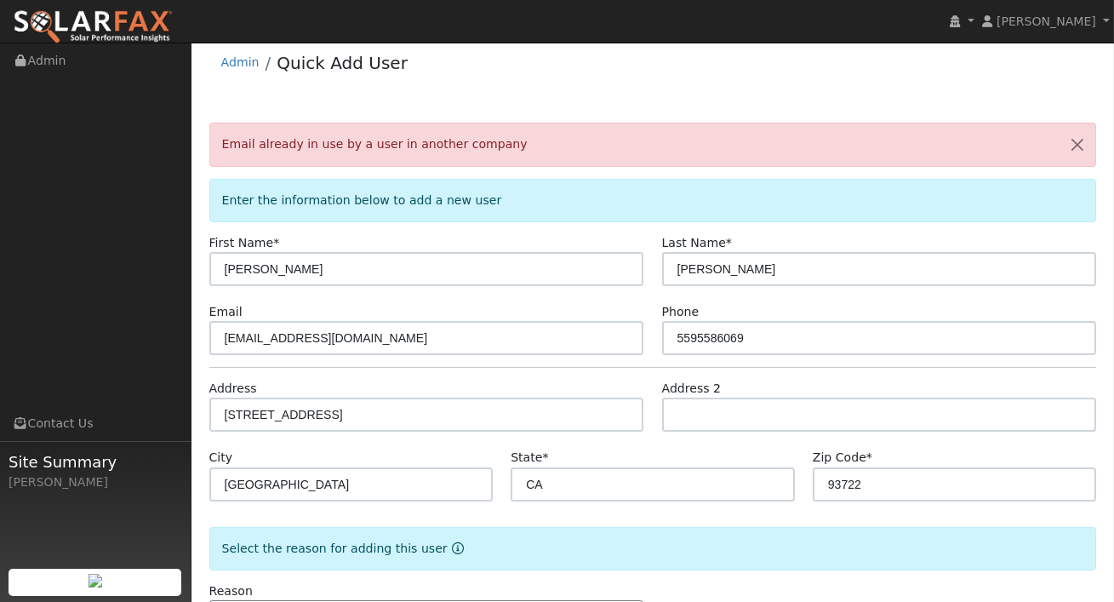
scroll to position [0, 0]
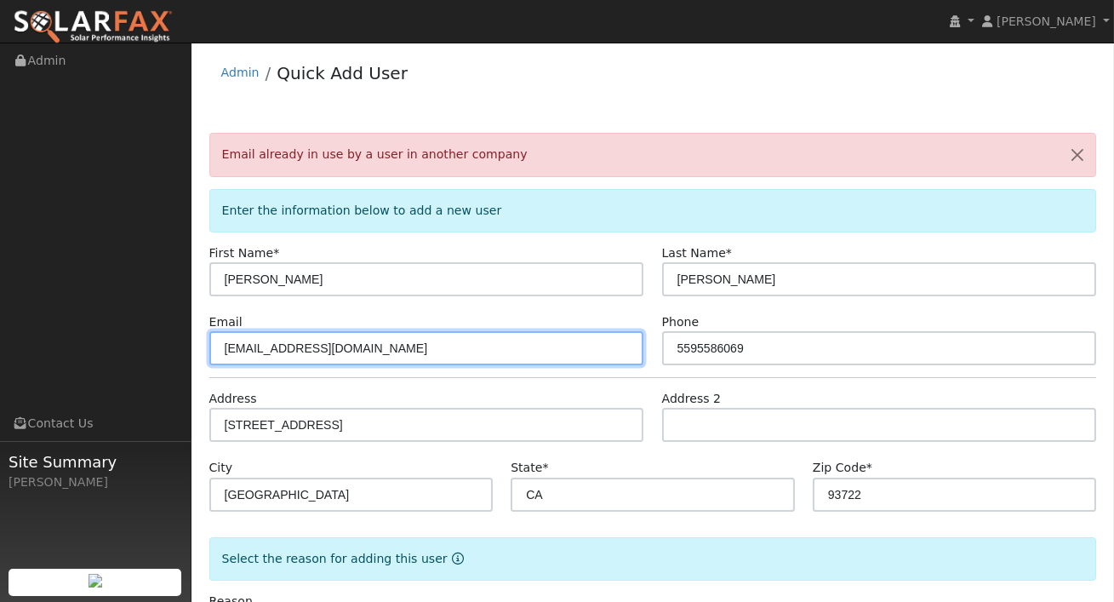
click at [285, 344] on input "Claudiavpa@yahoo.com" at bounding box center [426, 348] width 435 height 34
type input "[EMAIL_ADDRESS][DOMAIN_NAME]"
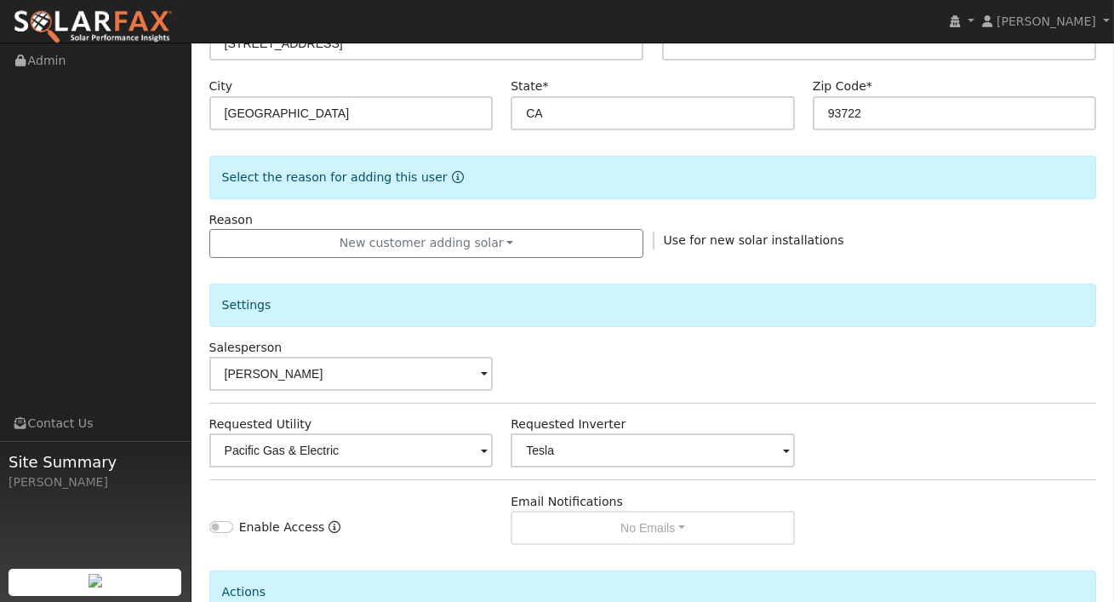
scroll to position [552, 0]
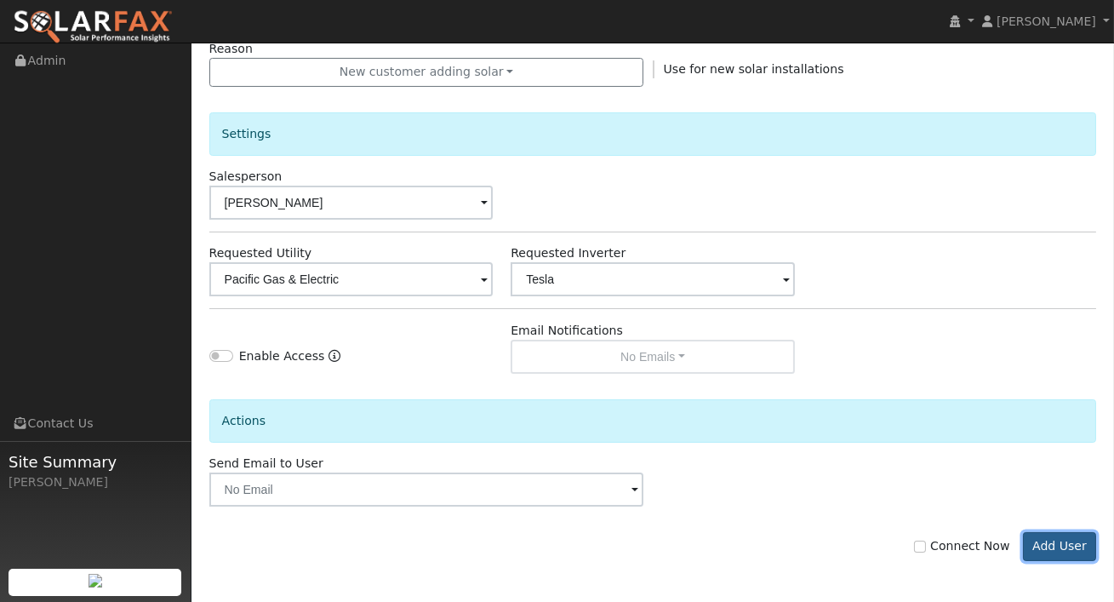
click at [1085, 546] on button "Add User" at bounding box center [1060, 546] width 74 height 29
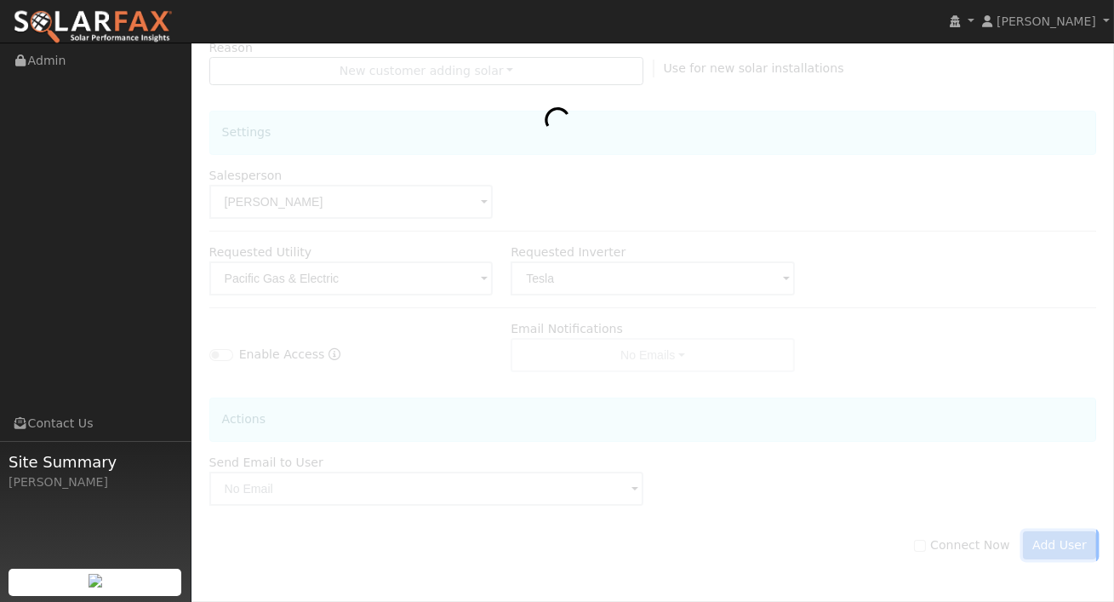
scroll to position [497, 0]
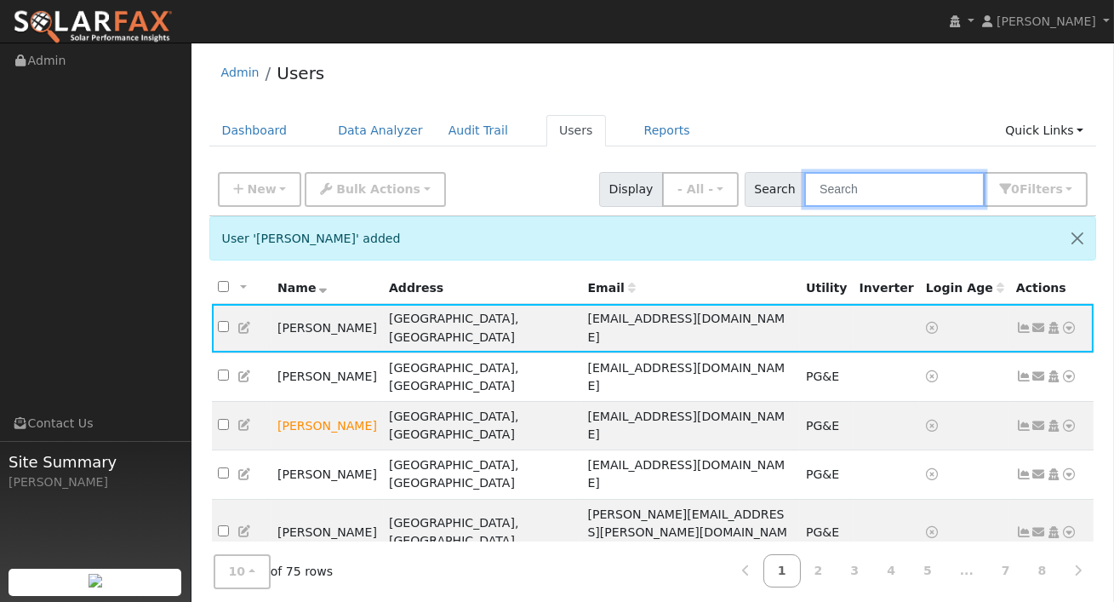
click at [916, 185] on input "text" at bounding box center [894, 189] width 180 height 35
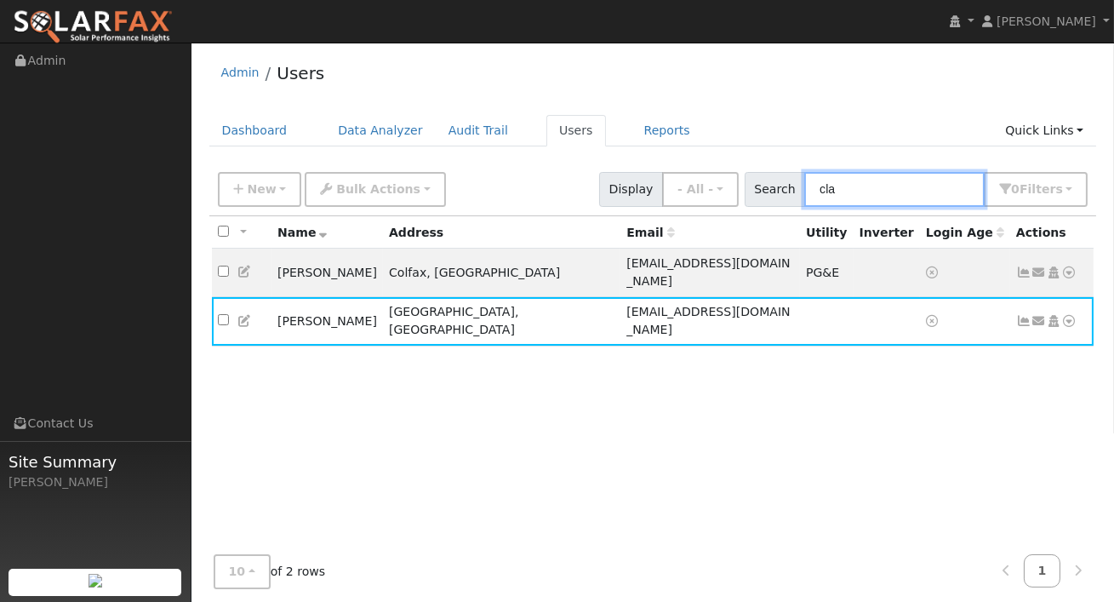
type input "cla"
